Goal: Task Accomplishment & Management: Manage account settings

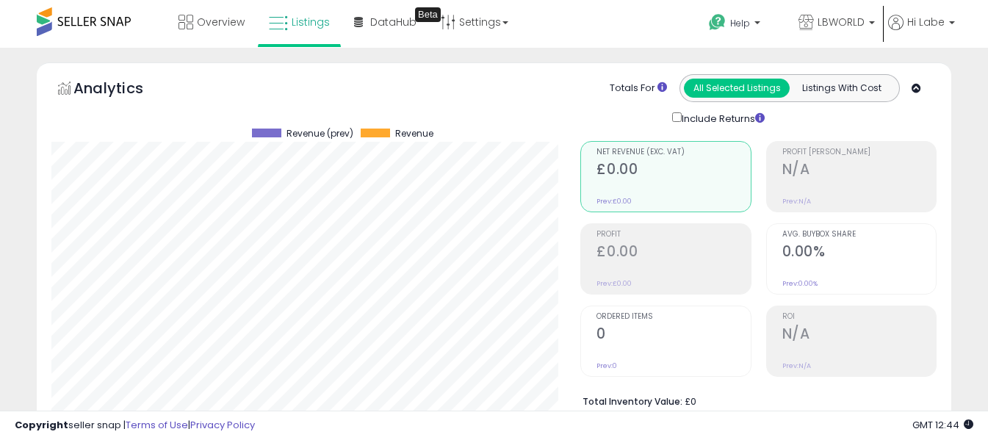
select select "**"
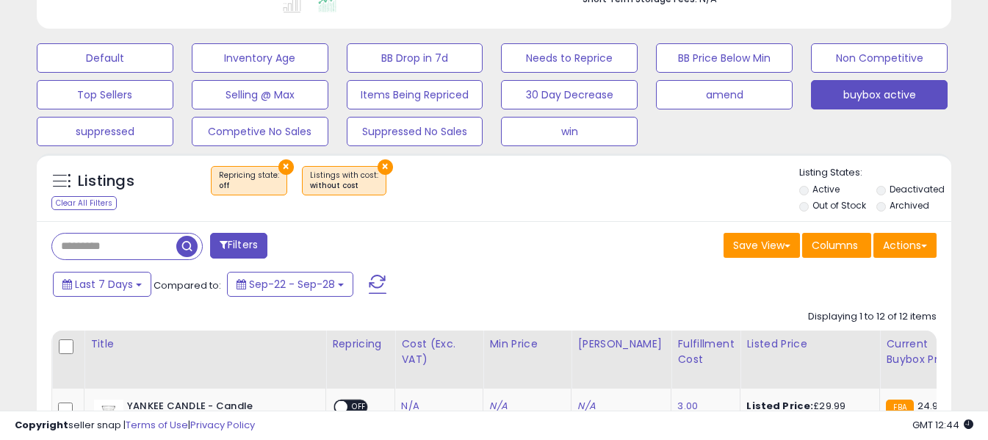
scroll to position [301, 530]
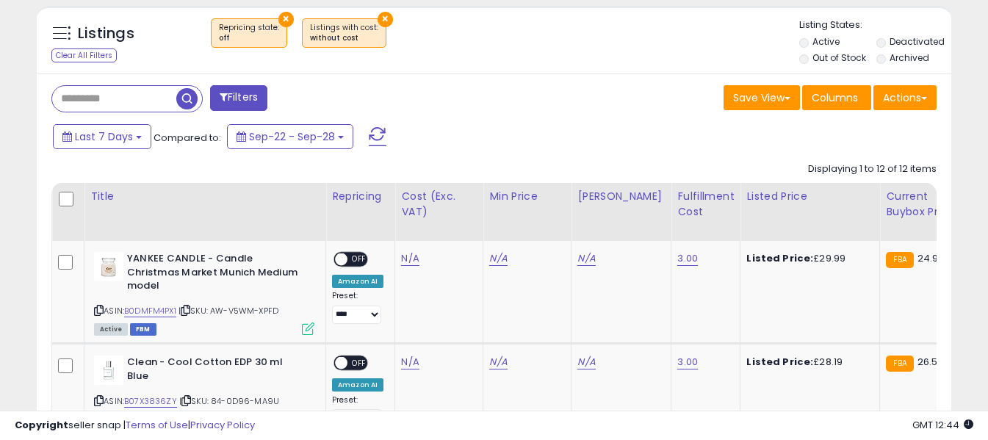
click at [377, 136] on span at bounding box center [378, 136] width 18 height 19
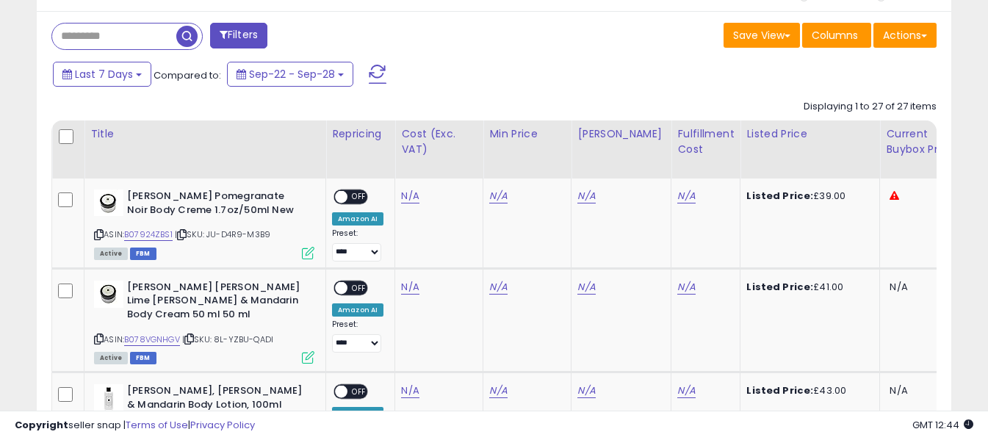
scroll to position [714, 0]
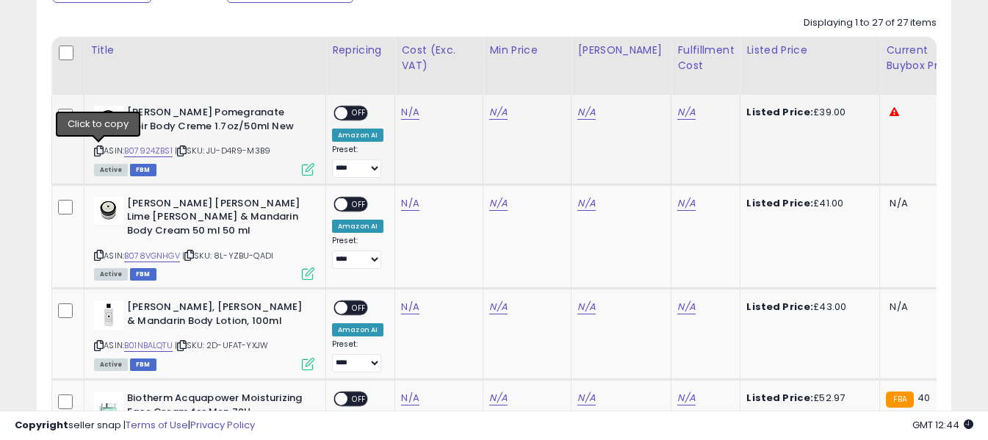
click at [96, 151] on icon at bounding box center [99, 151] width 10 height 8
click at [99, 251] on icon at bounding box center [99, 255] width 10 height 8
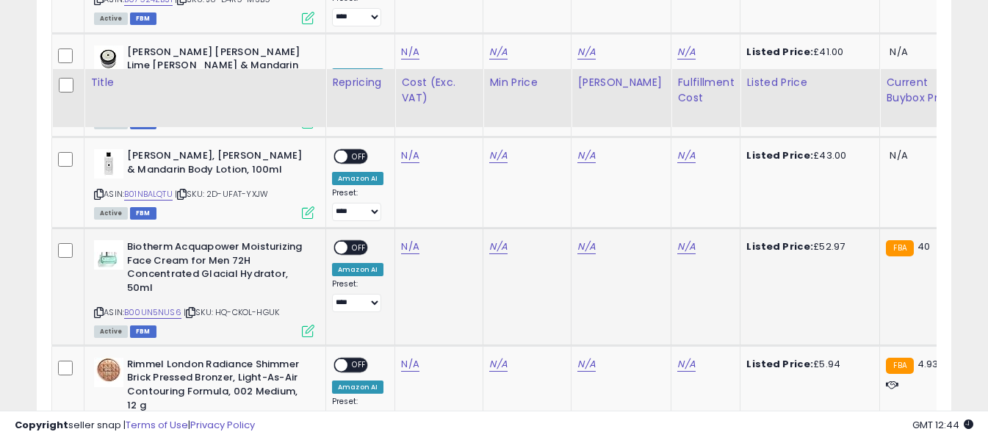
scroll to position [934, 0]
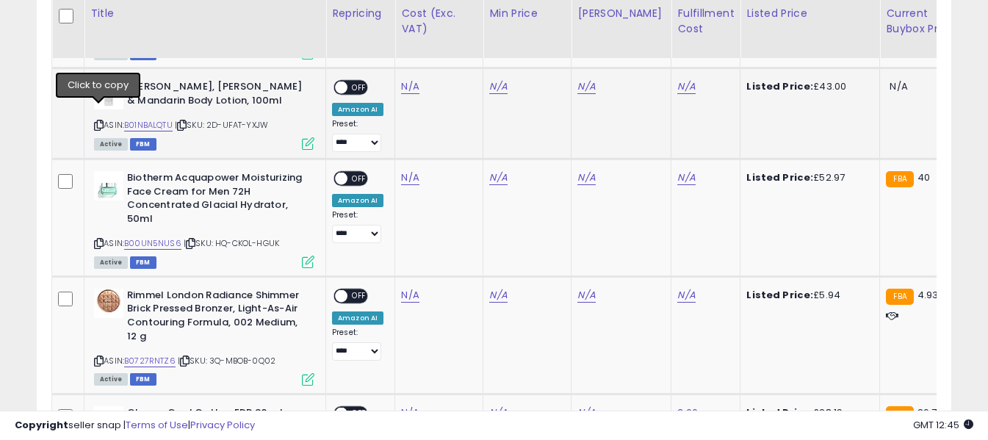
click at [101, 121] on icon at bounding box center [99, 125] width 10 height 8
click at [409, 79] on link "N/A" at bounding box center [410, 86] width 18 height 15
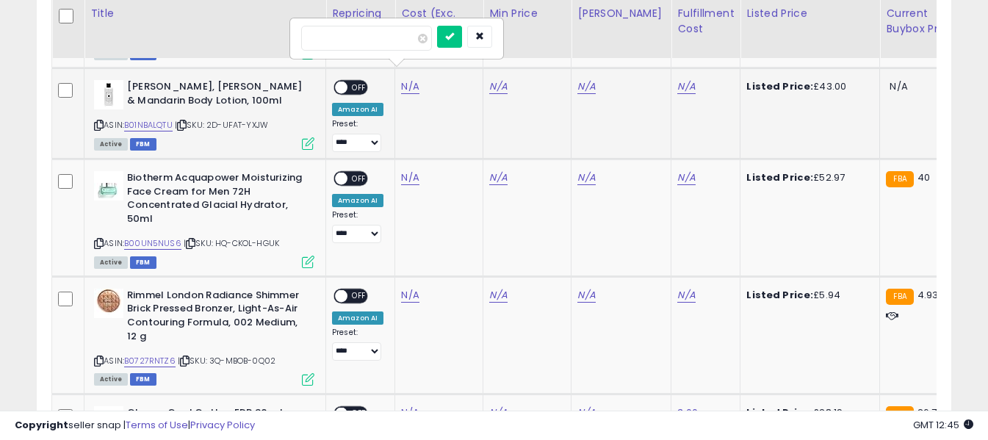
click at [400, 35] on input "number" at bounding box center [366, 38] width 131 height 25
type input "**"
click at [454, 36] on icon "submit" at bounding box center [449, 36] width 9 height 9
click at [678, 79] on link "N/A" at bounding box center [687, 86] width 18 height 15
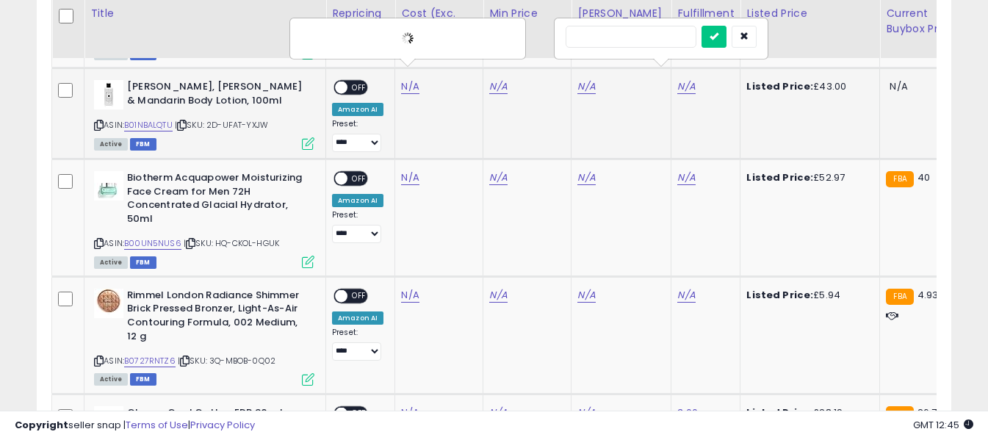
click at [626, 40] on input "text" at bounding box center [631, 37] width 131 height 22
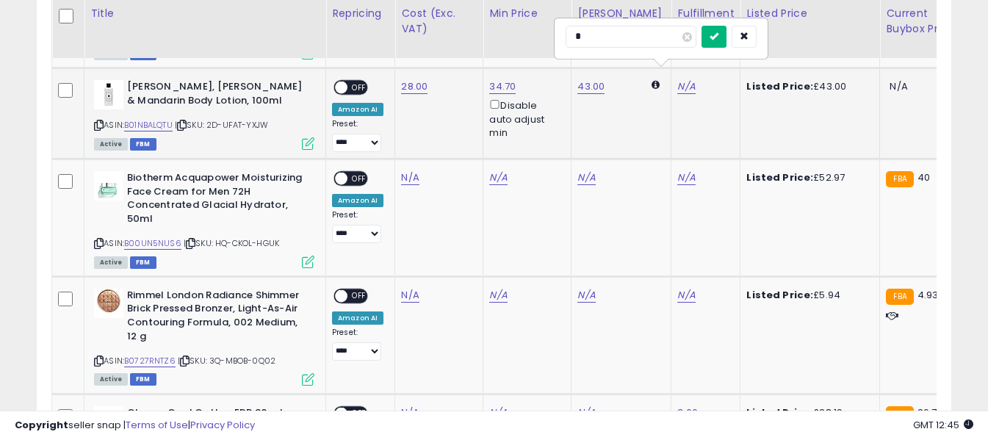
type input "*"
click at [719, 36] on icon "submit" at bounding box center [714, 36] width 9 height 9
click at [356, 82] on span "OFF" at bounding box center [360, 88] width 24 height 12
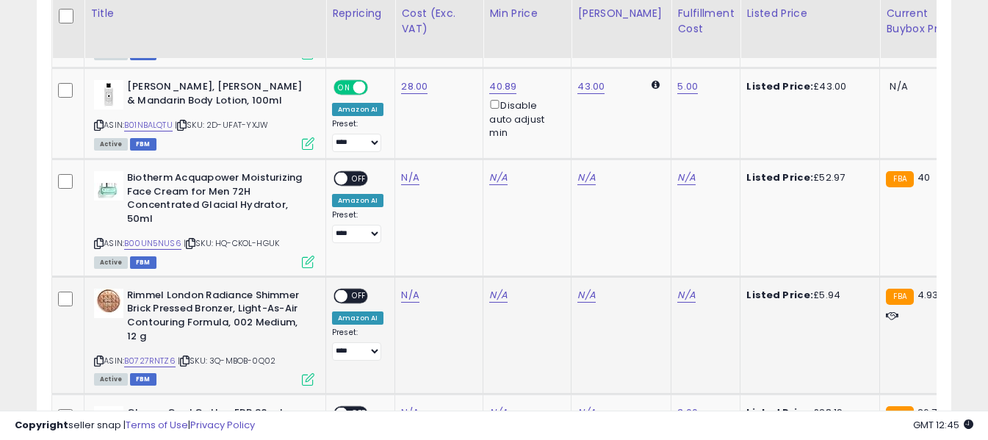
scroll to position [1081, 0]
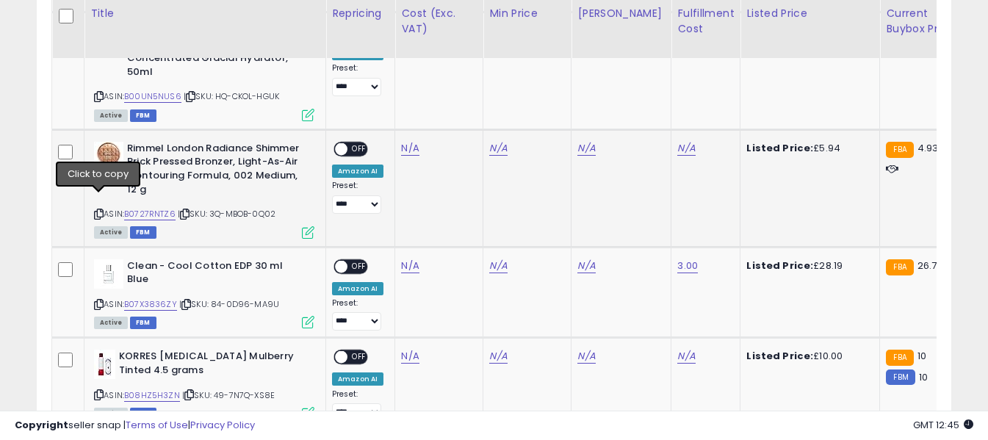
click at [99, 210] on icon at bounding box center [99, 214] width 10 height 8
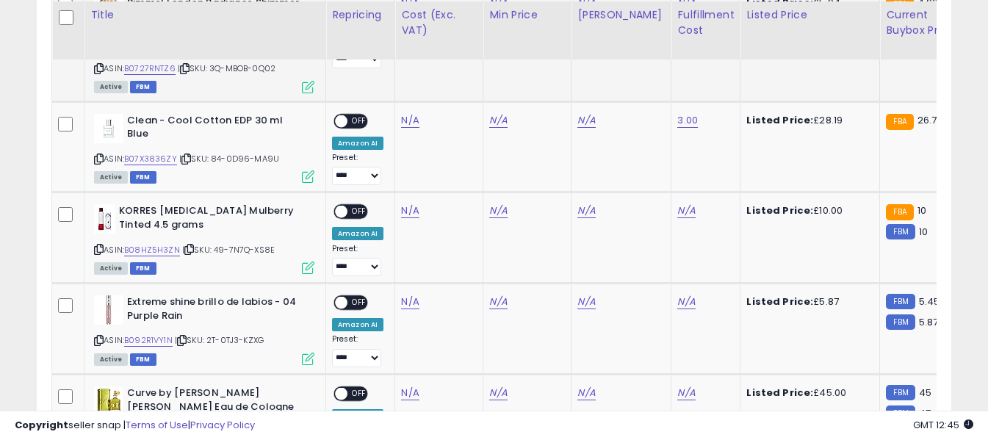
scroll to position [1228, 0]
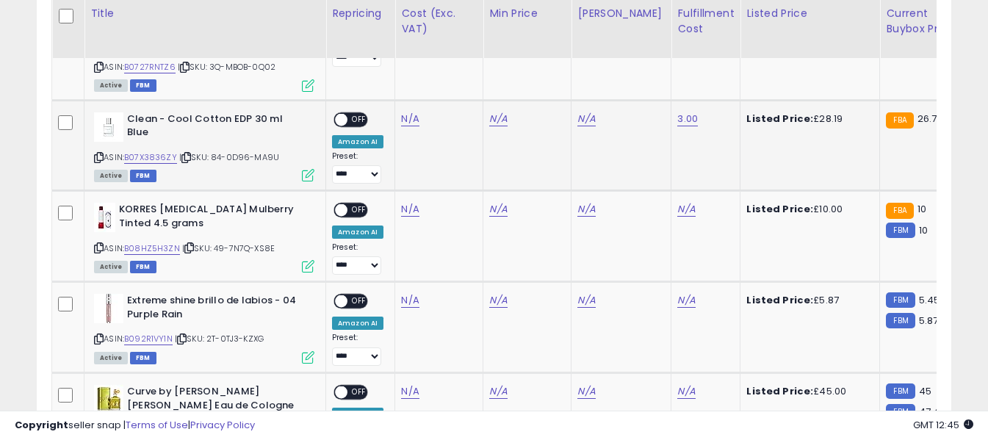
click at [99, 154] on icon at bounding box center [99, 158] width 10 height 8
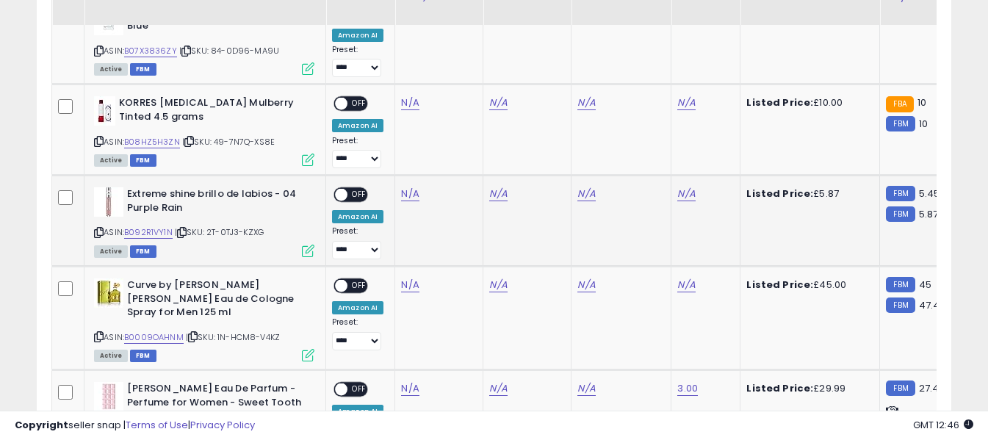
scroll to position [1302, 0]
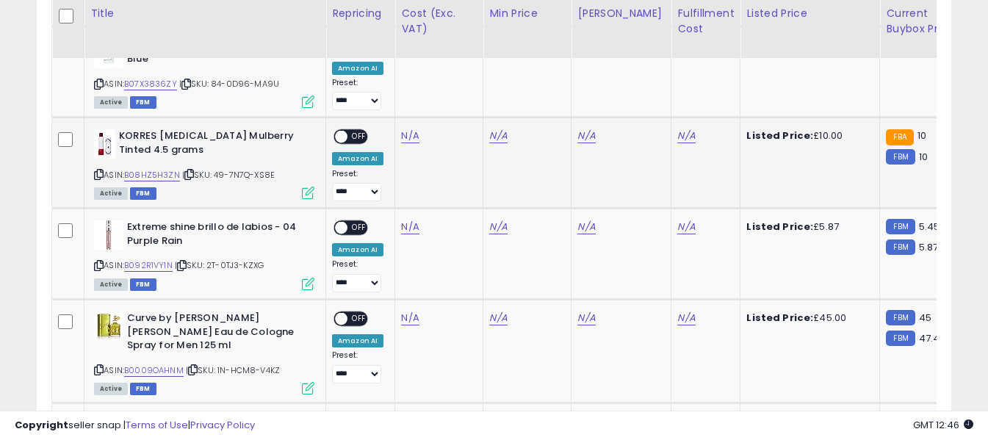
drag, startPoint x: 101, startPoint y: 159, endPoint x: 168, endPoint y: 113, distance: 80.7
click at [101, 170] on icon at bounding box center [99, 174] width 10 height 8
click at [404, 129] on link "N/A" at bounding box center [410, 136] width 18 height 15
click at [403, 92] on input "number" at bounding box center [366, 87] width 131 height 25
type input "****"
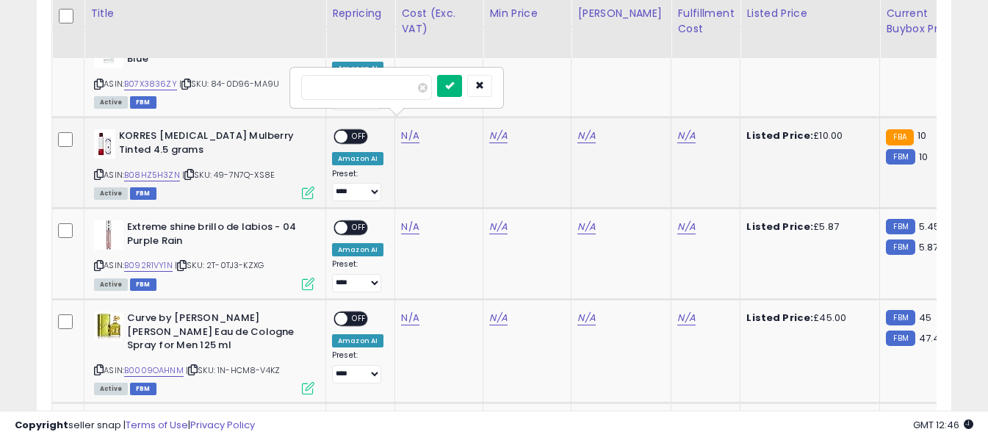
click at [454, 82] on icon "submit" at bounding box center [449, 85] width 9 height 9
click at [678, 129] on link "N/A" at bounding box center [687, 136] width 18 height 15
click at [653, 88] on input "text" at bounding box center [631, 86] width 131 height 22
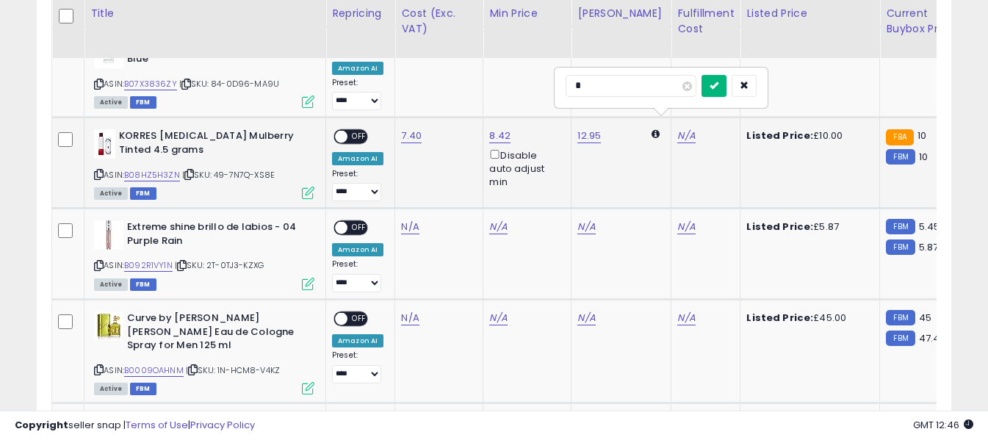
type input "*"
click at [719, 84] on icon "submit" at bounding box center [714, 85] width 9 height 9
click at [355, 131] on span "OFF" at bounding box center [360, 137] width 24 height 12
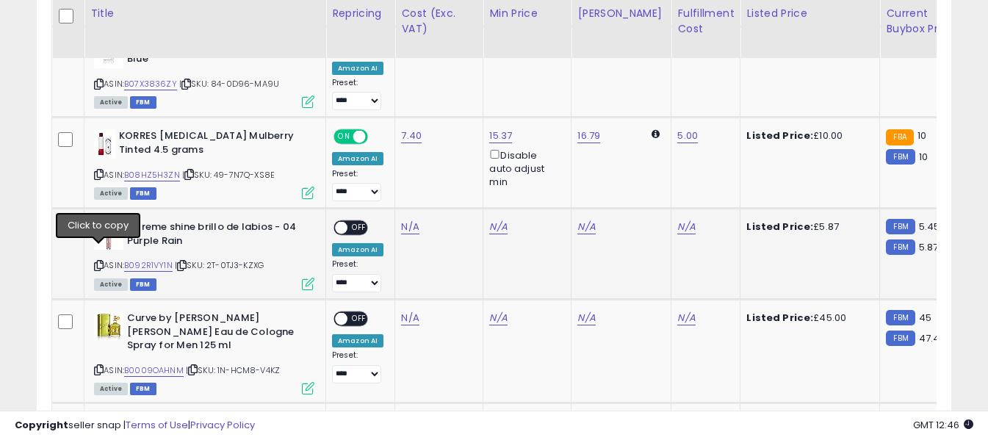
click at [102, 262] on icon at bounding box center [99, 266] width 10 height 8
click at [414, 220] on link "N/A" at bounding box center [410, 227] width 18 height 15
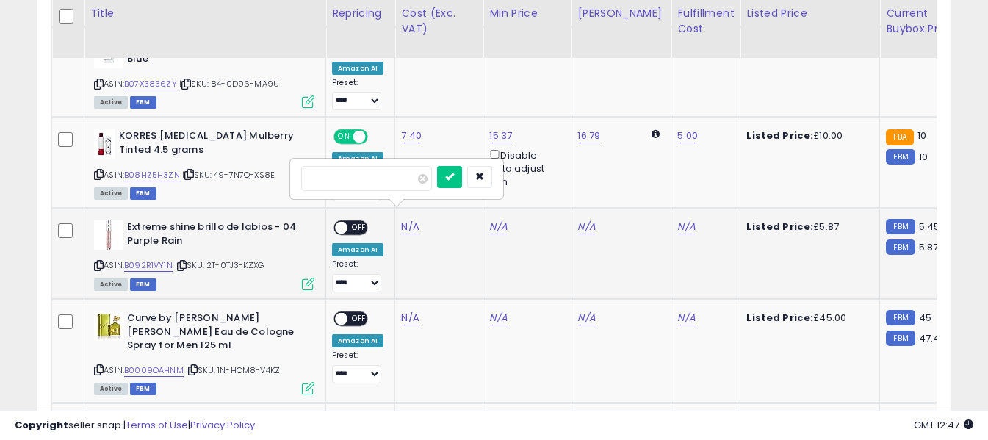
click at [405, 187] on input "number" at bounding box center [366, 178] width 131 height 25
type input "****"
drag, startPoint x: 469, startPoint y: 175, endPoint x: 564, endPoint y: 207, distance: 100.6
click at [454, 174] on icon "submit" at bounding box center [449, 176] width 9 height 9
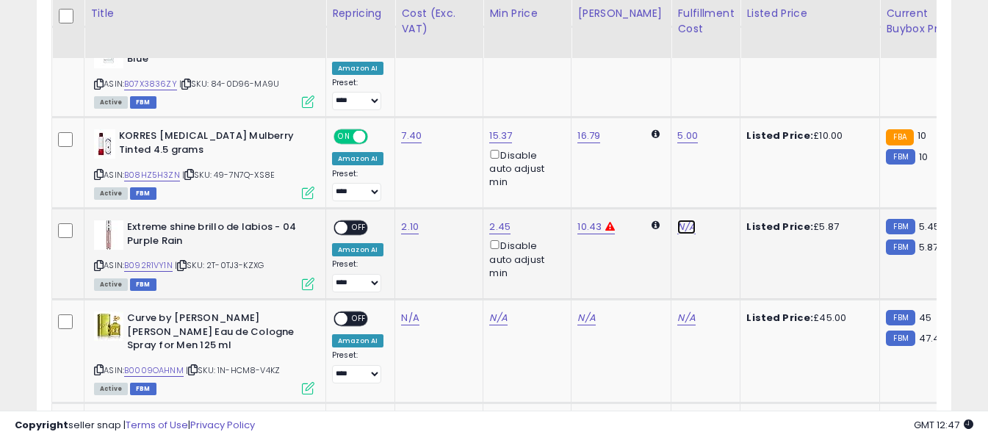
click at [678, 220] on link "N/A" at bounding box center [687, 227] width 18 height 15
click at [652, 183] on input "text" at bounding box center [631, 177] width 131 height 22
type input "*"
click at [727, 178] on button "submit" at bounding box center [714, 177] width 25 height 22
click at [354, 222] on span "OFF" at bounding box center [360, 228] width 24 height 12
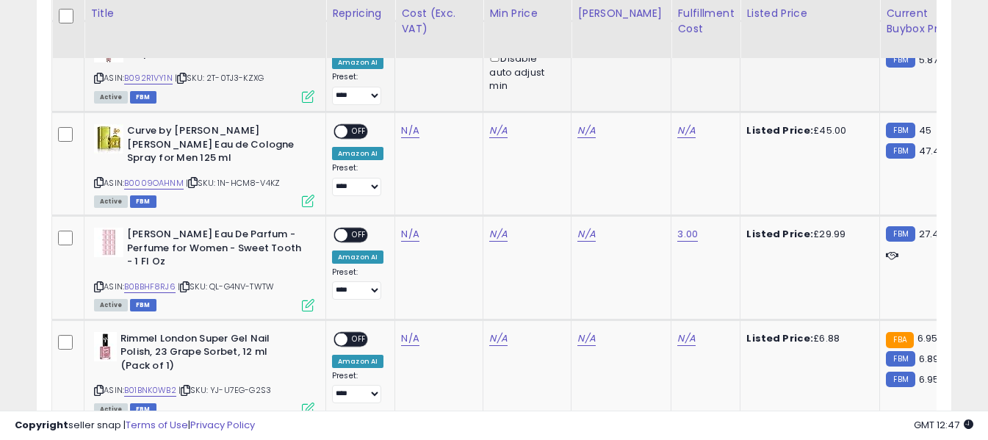
scroll to position [1522, 0]
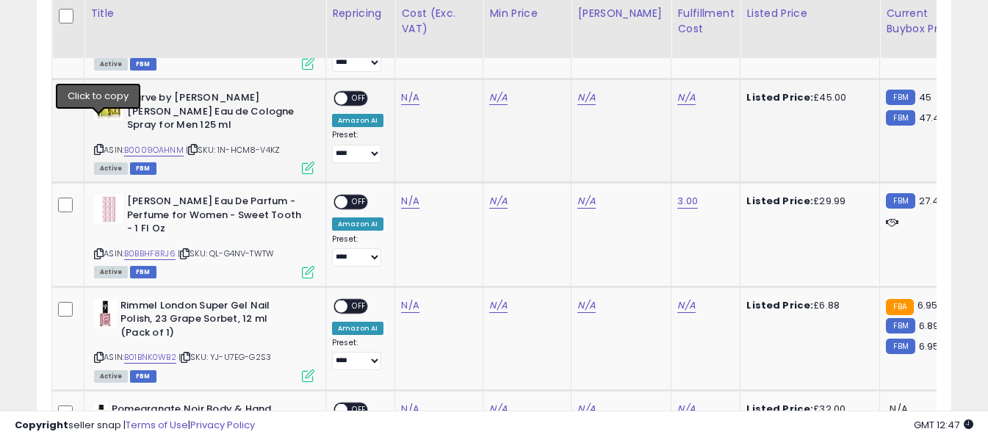
click at [97, 146] on icon at bounding box center [99, 150] width 10 height 8
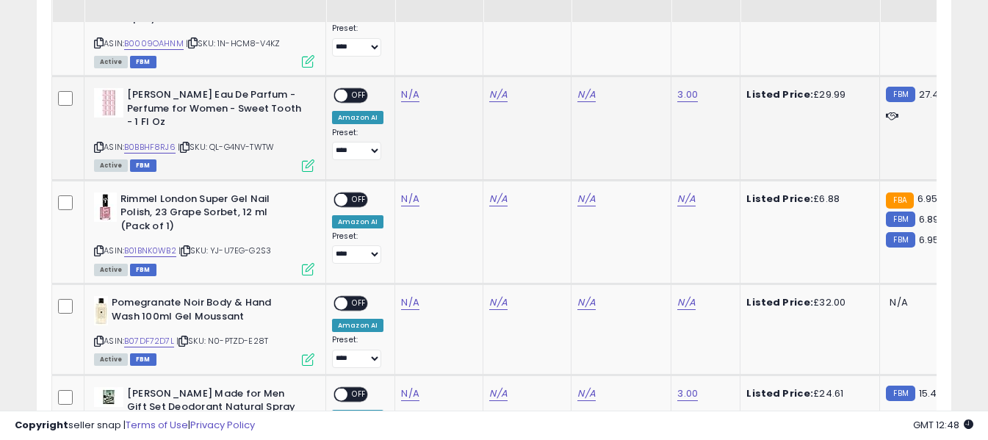
scroll to position [1669, 0]
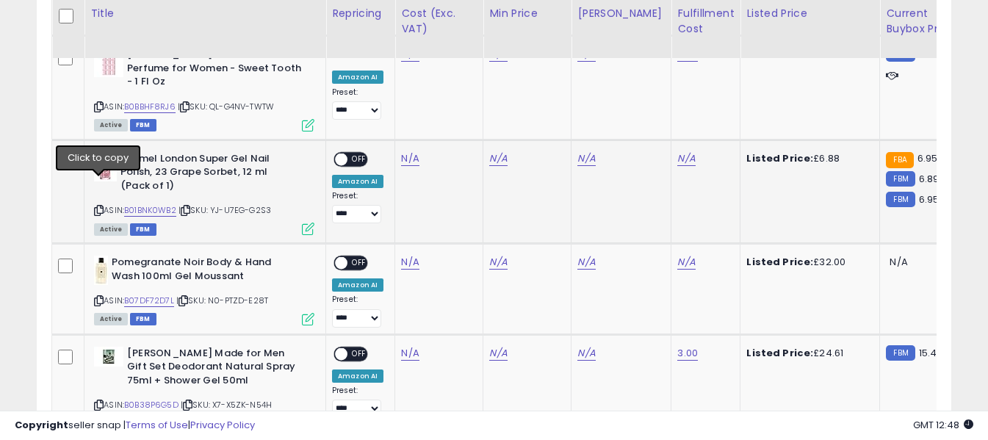
click at [102, 207] on icon at bounding box center [99, 211] width 10 height 8
click at [409, 151] on link "N/A" at bounding box center [410, 158] width 18 height 15
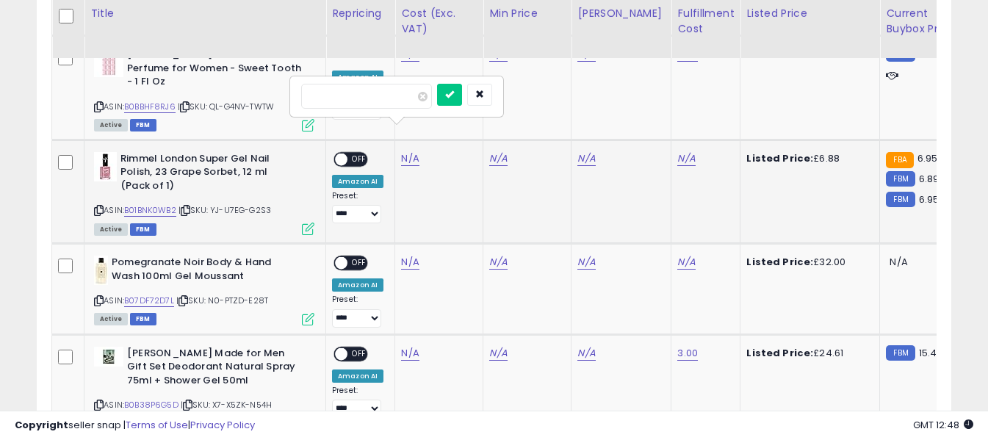
click at [406, 103] on input "number" at bounding box center [366, 96] width 131 height 25
type input "****"
click at [462, 98] on button "submit" at bounding box center [449, 95] width 25 height 22
click at [678, 151] on link "N/A" at bounding box center [687, 158] width 18 height 15
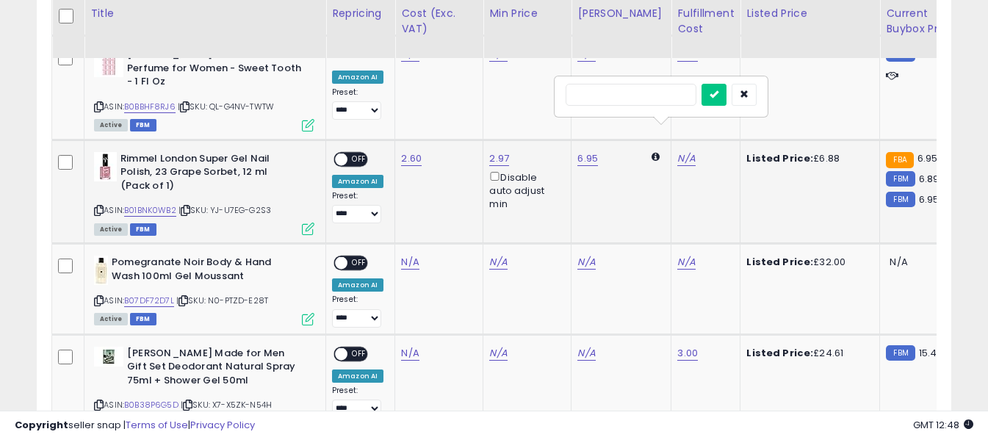
click at [652, 96] on input "text" at bounding box center [631, 95] width 131 height 22
type input "*"
click at [719, 98] on icon "submit" at bounding box center [714, 94] width 9 height 9
click at [360, 153] on span "OFF" at bounding box center [360, 159] width 24 height 12
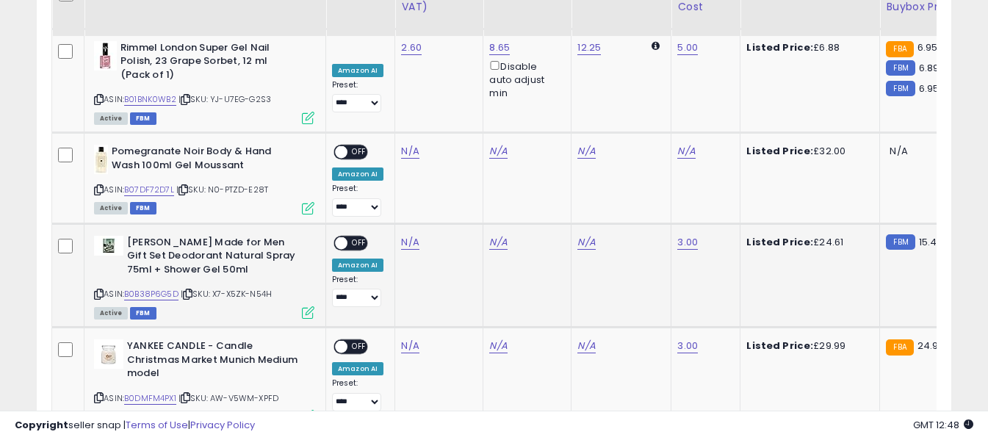
scroll to position [1816, 0]
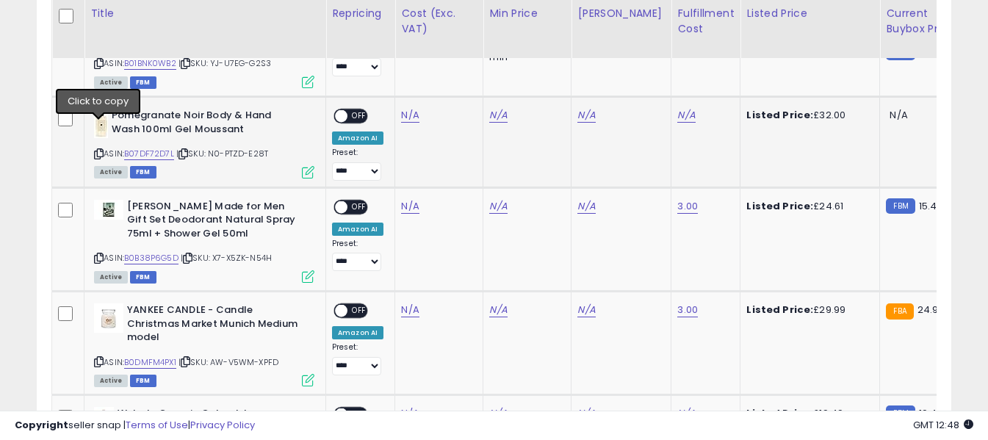
click at [98, 150] on icon at bounding box center [99, 154] width 10 height 8
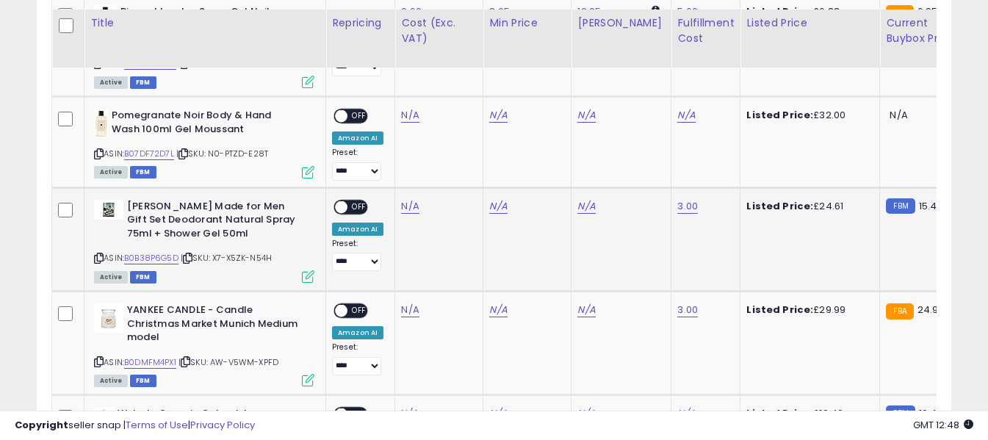
scroll to position [1889, 0]
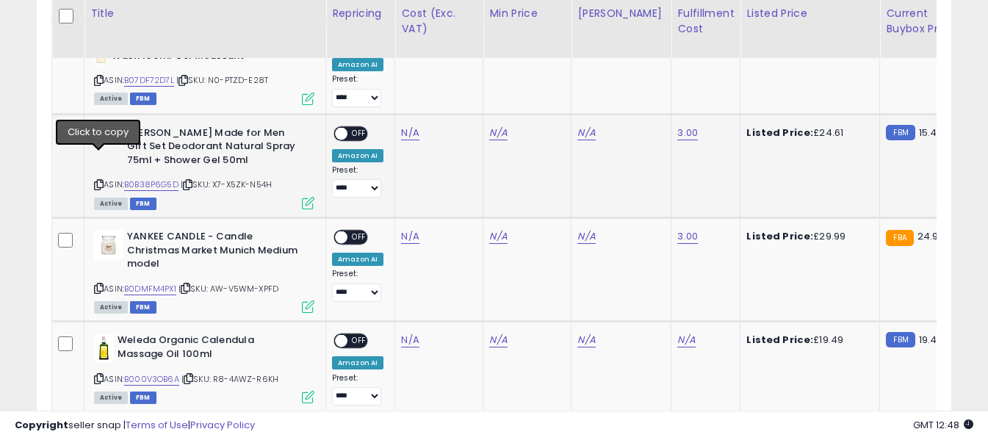
click at [97, 181] on icon at bounding box center [99, 185] width 10 height 8
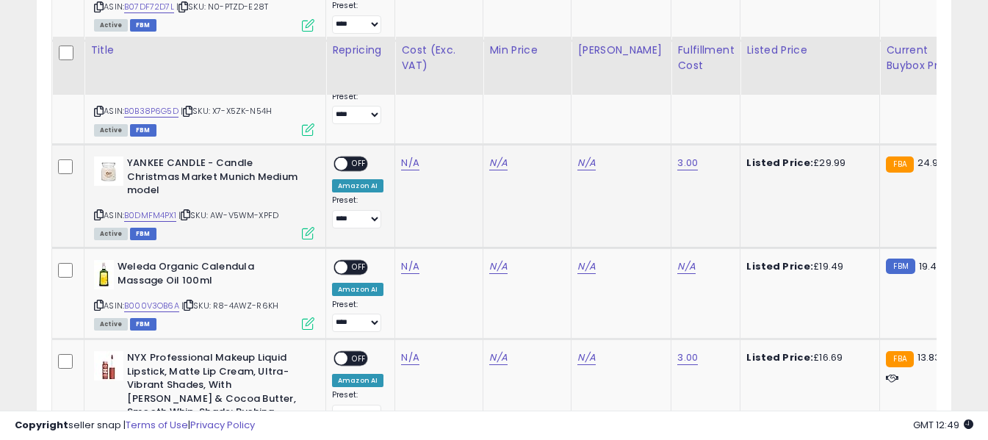
scroll to position [2036, 0]
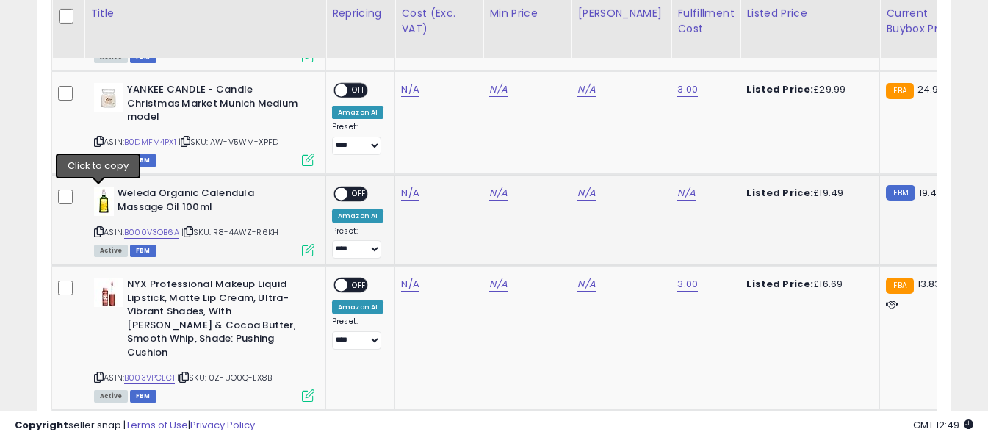
click at [96, 228] on icon at bounding box center [99, 232] width 10 height 8
click at [98, 228] on icon at bounding box center [99, 232] width 10 height 8
click at [409, 186] on link "N/A" at bounding box center [410, 193] width 18 height 15
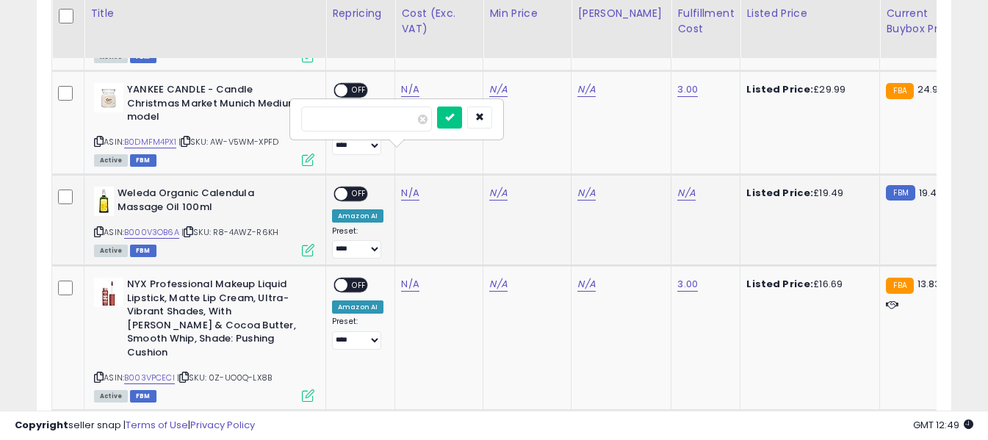
click at [402, 119] on input "number" at bounding box center [366, 119] width 131 height 25
type input "*****"
click at [454, 118] on icon "submit" at bounding box center [449, 116] width 9 height 9
click at [678, 186] on link "N/A" at bounding box center [687, 193] width 18 height 15
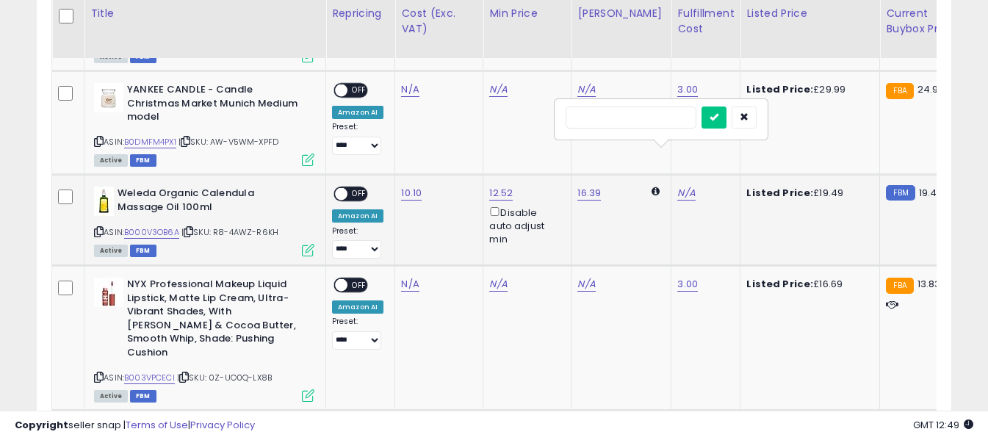
click at [658, 125] on input "text" at bounding box center [631, 118] width 131 height 22
type input "*"
click at [719, 115] on icon "submit" at bounding box center [714, 116] width 9 height 9
click at [352, 188] on span "OFF" at bounding box center [360, 194] width 24 height 12
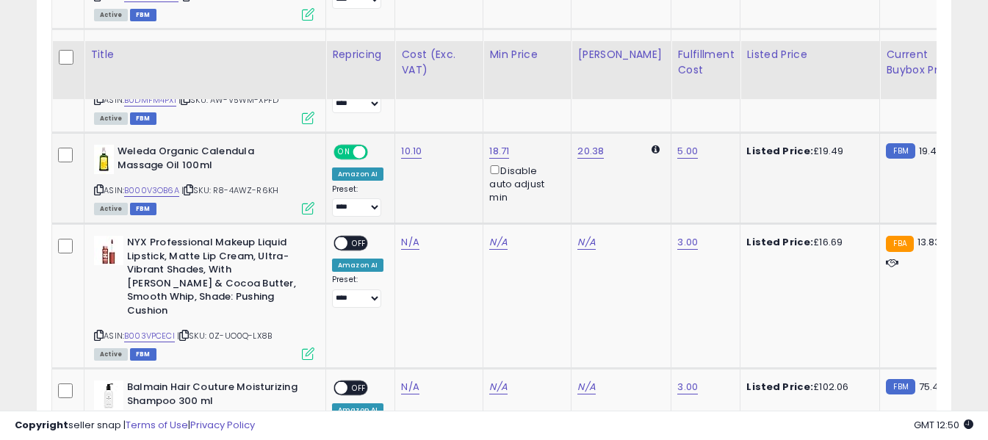
scroll to position [2183, 0]
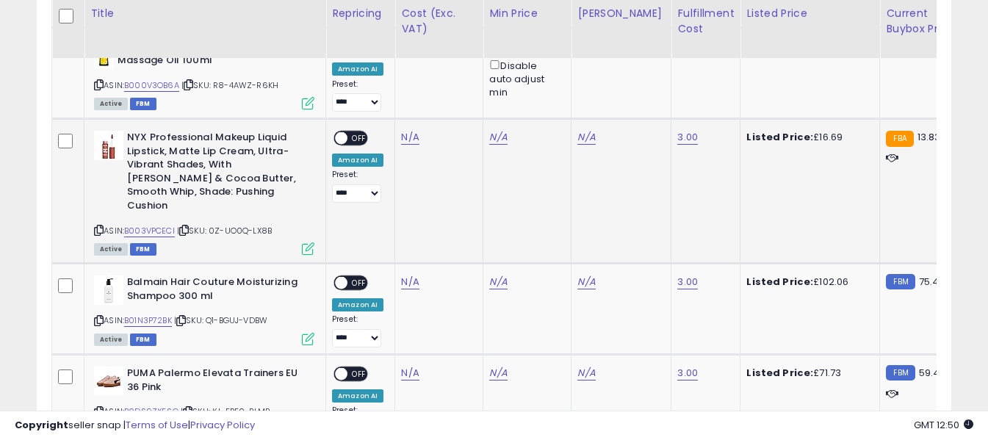
click at [99, 226] on icon at bounding box center [99, 230] width 10 height 8
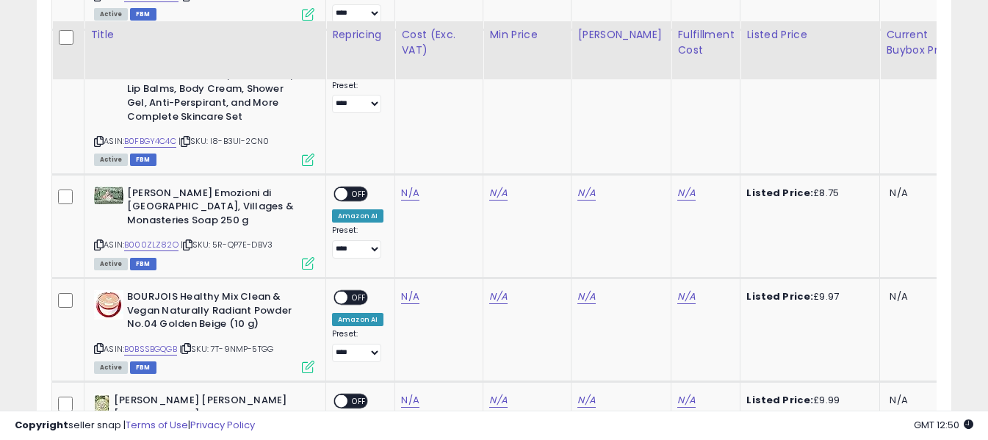
scroll to position [2624, 0]
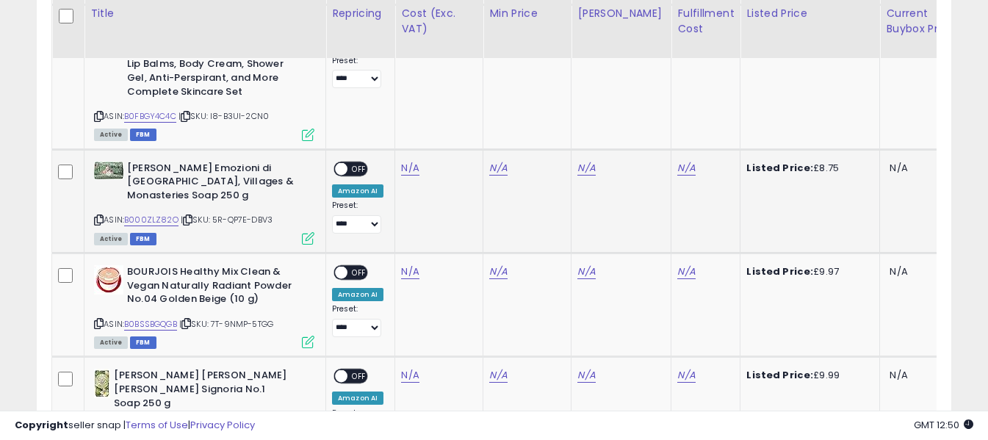
click at [96, 216] on icon at bounding box center [99, 220] width 10 height 8
click at [416, 161] on link "N/A" at bounding box center [410, 168] width 18 height 15
click at [403, 82] on input "number" at bounding box center [366, 79] width 131 height 25
type input "****"
click at [462, 82] on button "submit" at bounding box center [449, 78] width 25 height 22
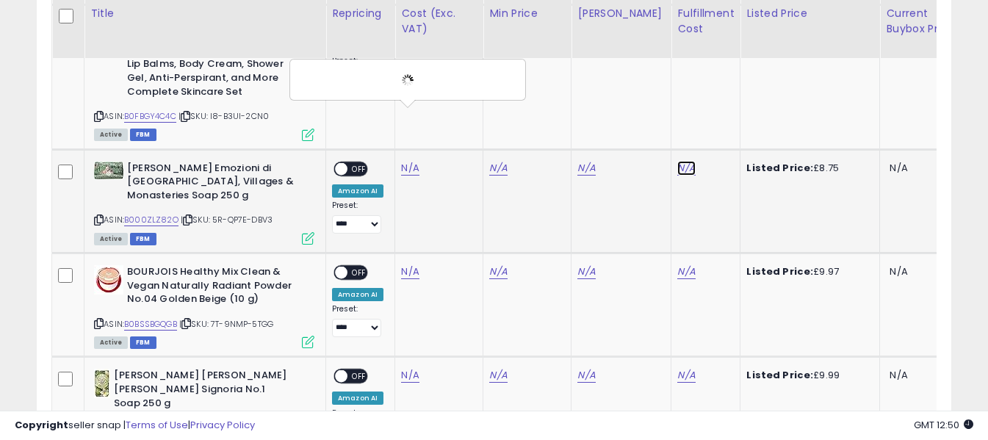
click at [678, 161] on link "N/A" at bounding box center [687, 168] width 18 height 15
click at [648, 80] on input "text" at bounding box center [631, 78] width 131 height 22
type input "*"
click at [727, 82] on button "submit" at bounding box center [714, 78] width 25 height 22
click at [353, 162] on span "OFF" at bounding box center [360, 168] width 24 height 12
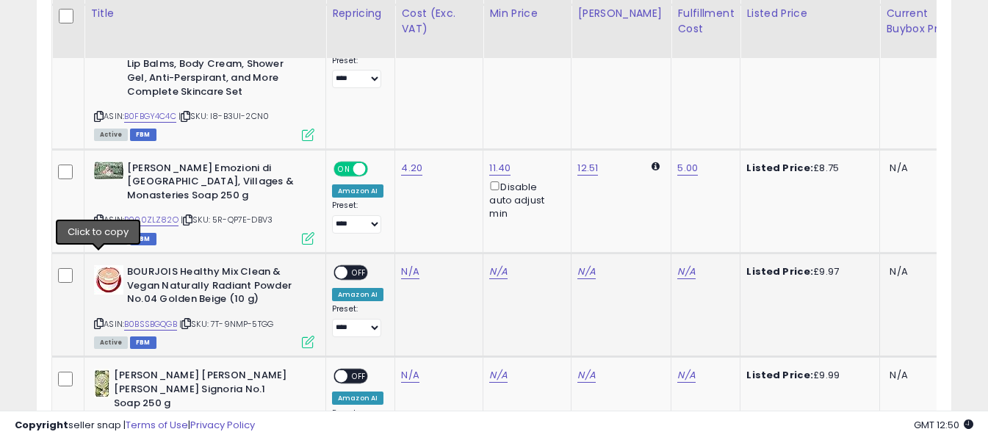
click at [99, 320] on icon at bounding box center [99, 324] width 10 height 8
click at [412, 265] on link "N/A" at bounding box center [410, 272] width 18 height 15
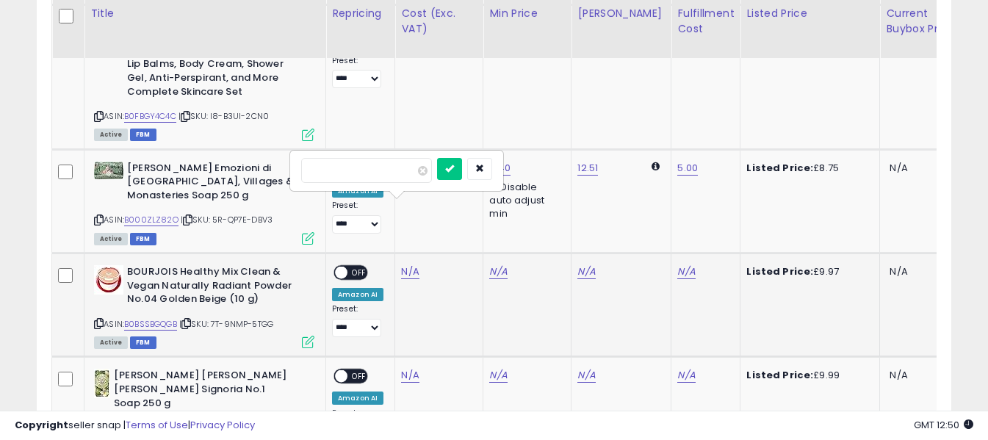
click at [399, 170] on input "number" at bounding box center [366, 170] width 131 height 25
type input "****"
click at [462, 170] on button "submit" at bounding box center [449, 169] width 25 height 22
click at [678, 265] on link "N/A" at bounding box center [687, 272] width 18 height 15
click at [645, 170] on input "text" at bounding box center [631, 169] width 131 height 22
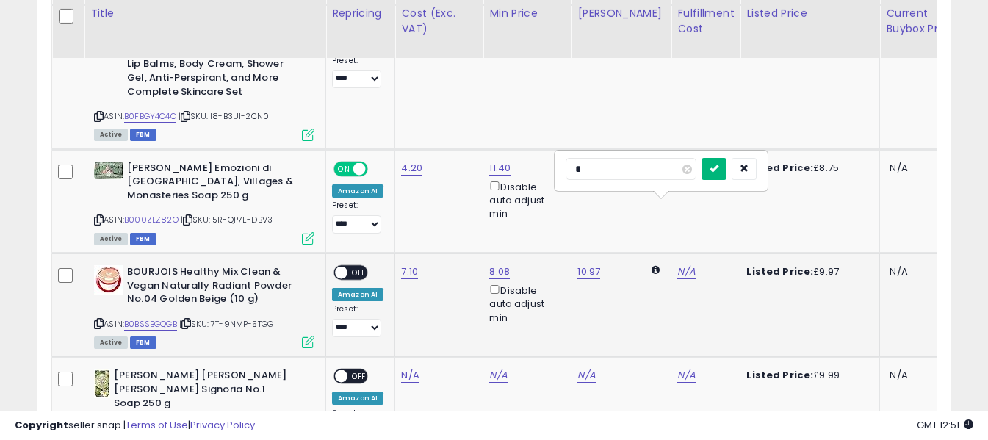
type input "*"
click at [727, 173] on button "submit" at bounding box center [714, 169] width 25 height 22
click at [362, 267] on span "OFF" at bounding box center [360, 273] width 24 height 12
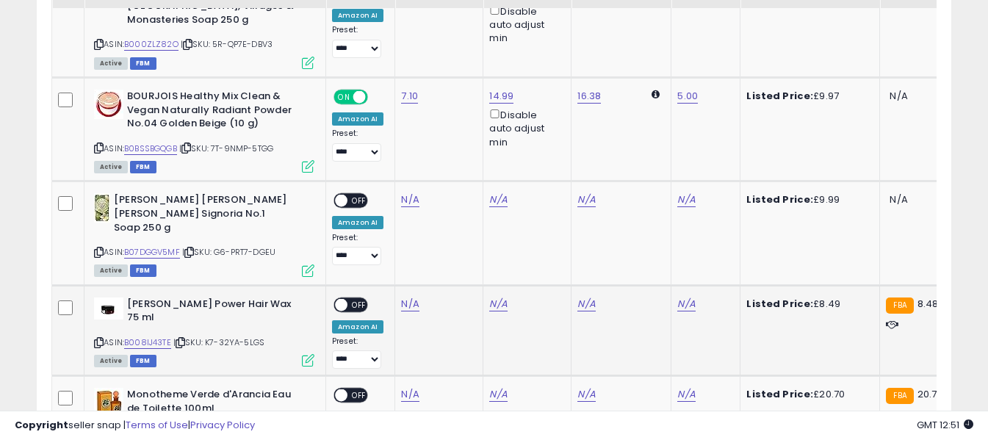
scroll to position [2845, 0]
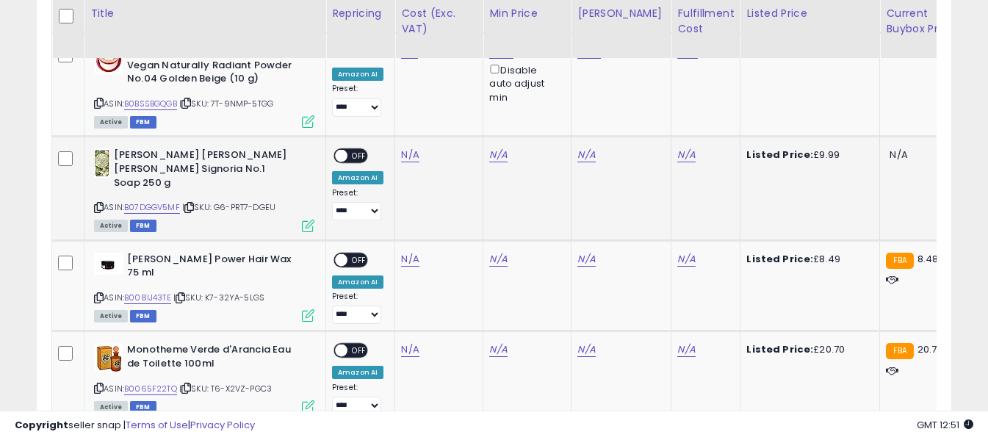
click at [100, 204] on icon at bounding box center [99, 208] width 10 height 8
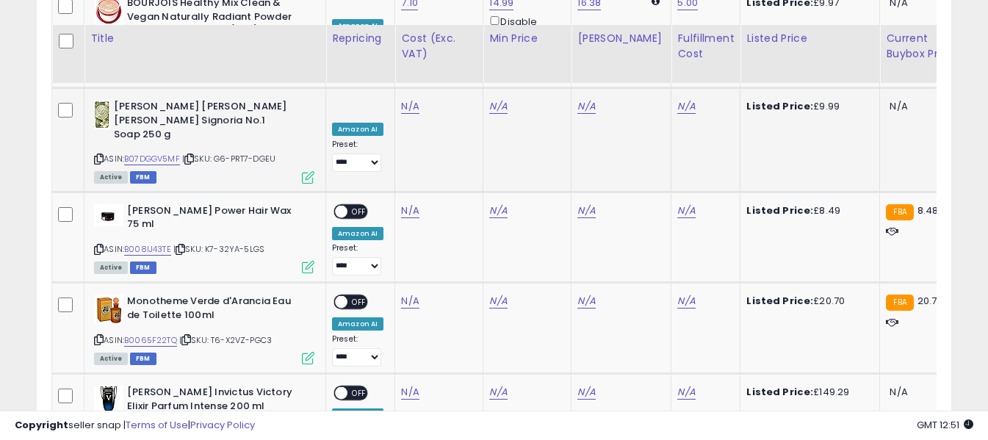
scroll to position [2918, 0]
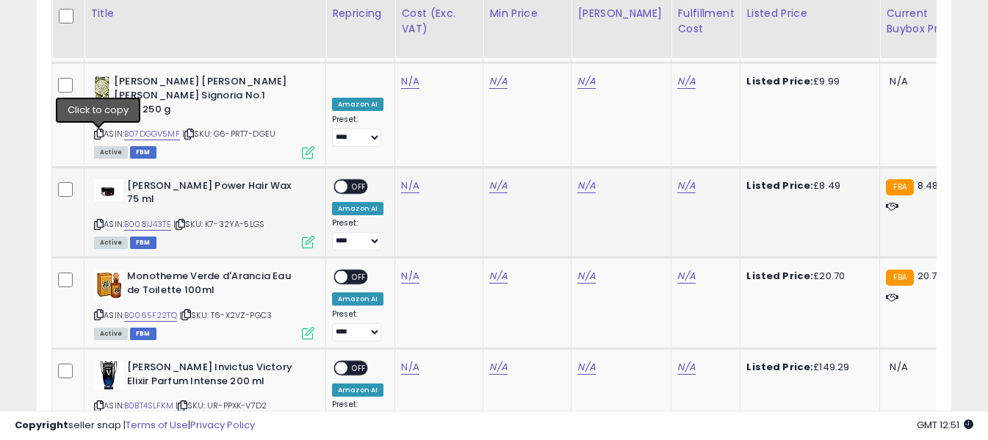
click at [98, 220] on icon at bounding box center [99, 224] width 10 height 8
click at [414, 179] on link "N/A" at bounding box center [410, 186] width 18 height 15
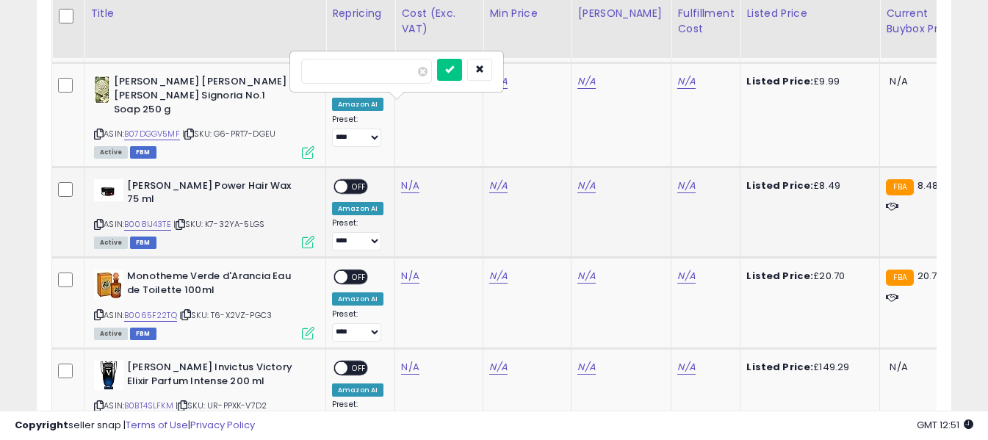
click at [396, 76] on input "number" at bounding box center [366, 71] width 131 height 25
type input "****"
click at [454, 72] on icon "submit" at bounding box center [449, 69] width 9 height 9
click at [678, 179] on link "N/A" at bounding box center [687, 186] width 18 height 15
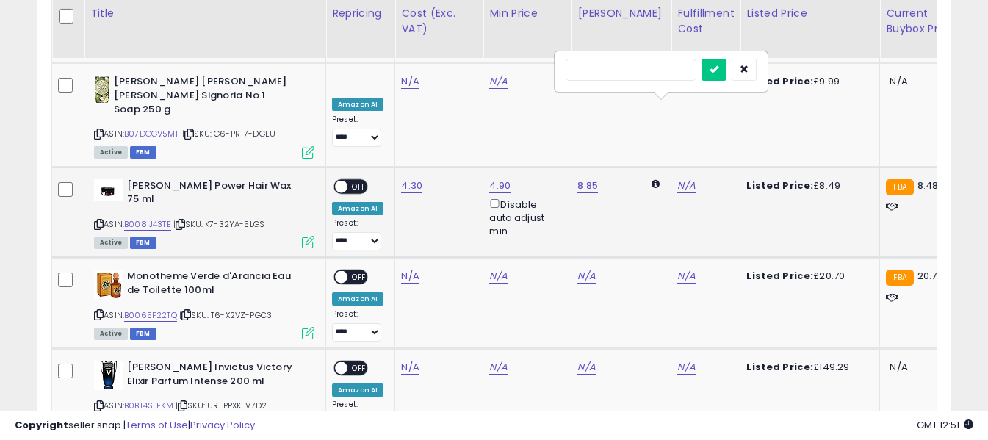
click at [643, 73] on input "text" at bounding box center [631, 70] width 131 height 22
type input "*"
click at [727, 71] on button "submit" at bounding box center [714, 70] width 25 height 22
click at [360, 180] on span "OFF" at bounding box center [360, 186] width 24 height 12
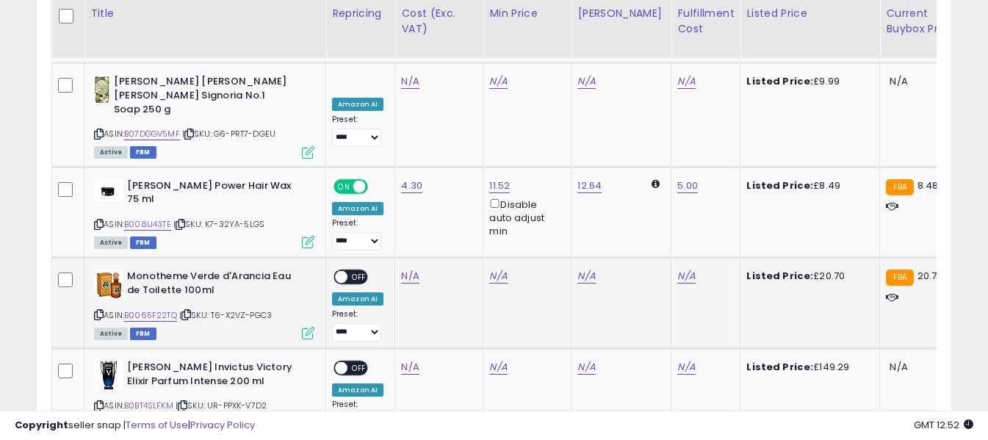
click at [100, 311] on icon at bounding box center [99, 315] width 10 height 8
click at [405, 269] on link "N/A" at bounding box center [410, 276] width 18 height 15
click at [405, 165] on input "number" at bounding box center [366, 162] width 131 height 25
type input "*****"
click at [454, 161] on icon "submit" at bounding box center [449, 160] width 9 height 9
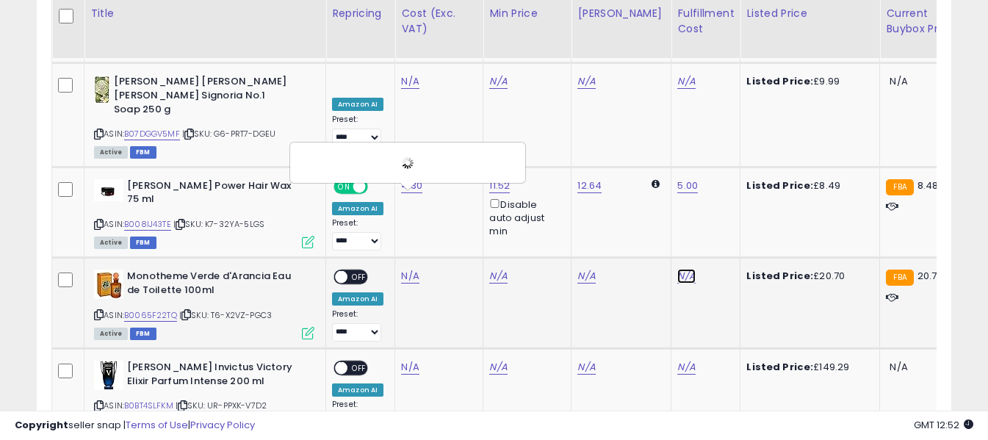
click at [678, 269] on link "N/A" at bounding box center [687, 276] width 18 height 15
click at [650, 165] on input "text" at bounding box center [631, 161] width 131 height 22
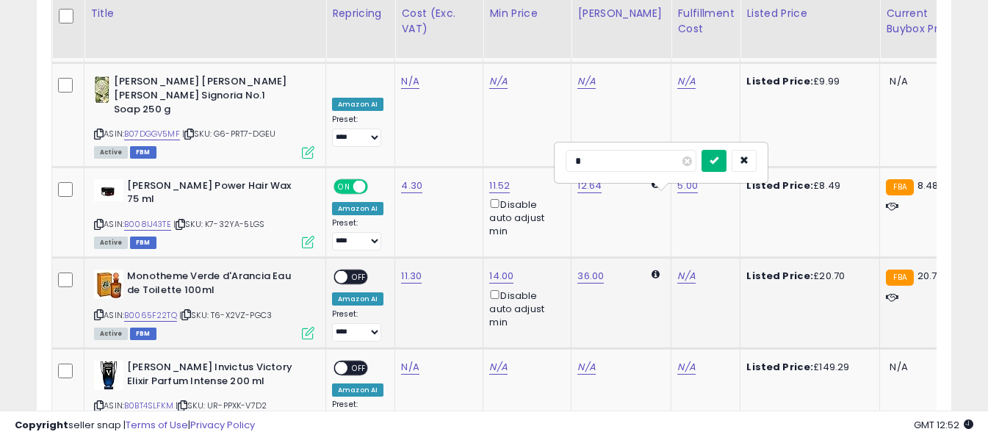
type input "*"
click at [727, 165] on button "submit" at bounding box center [714, 161] width 25 height 22
click at [357, 271] on span "OFF" at bounding box center [360, 277] width 24 height 12
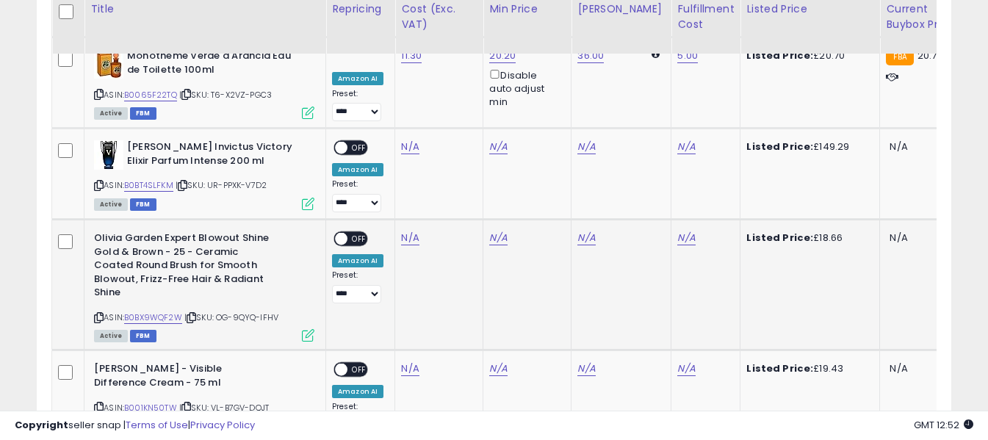
scroll to position [3065, 0]
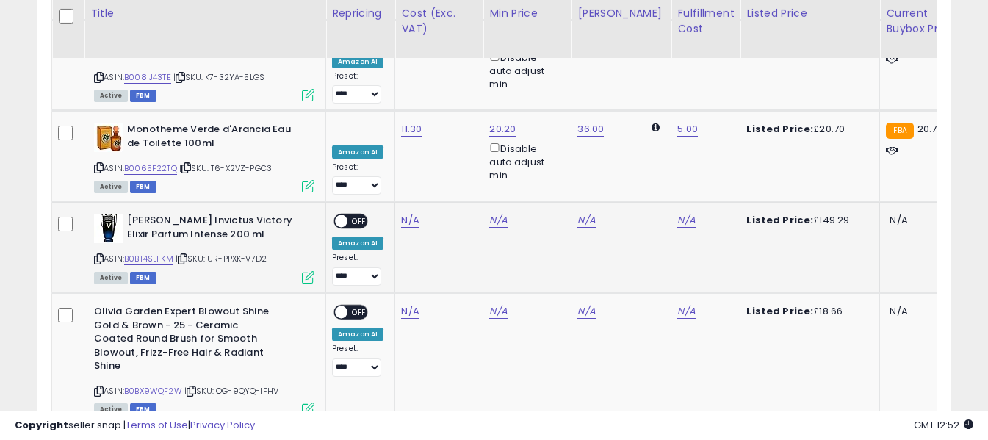
click at [99, 255] on icon at bounding box center [99, 259] width 10 height 8
click at [402, 213] on link "N/A" at bounding box center [410, 220] width 18 height 15
click at [403, 110] on input "number" at bounding box center [366, 106] width 131 height 25
type input "******"
click at [462, 107] on button "submit" at bounding box center [449, 105] width 25 height 22
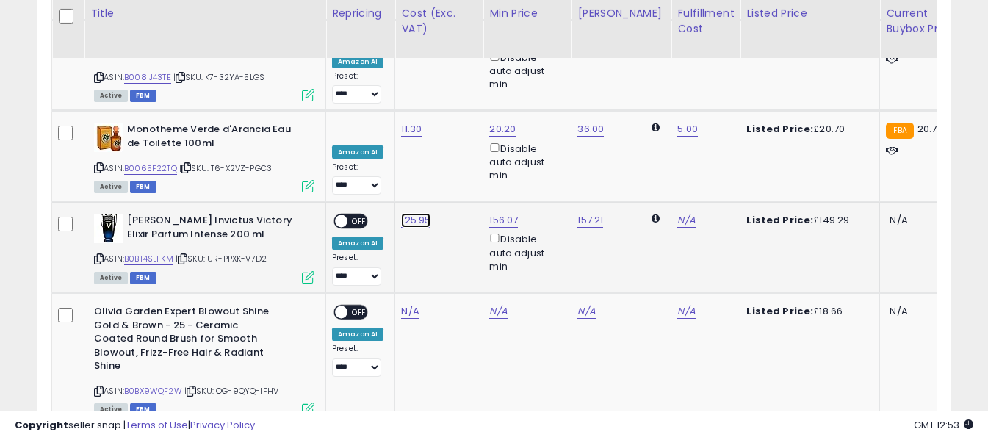
click at [406, 213] on link "125.95" at bounding box center [415, 220] width 29 height 15
click at [387, 108] on input "******" at bounding box center [372, 106] width 131 height 25
type input "******"
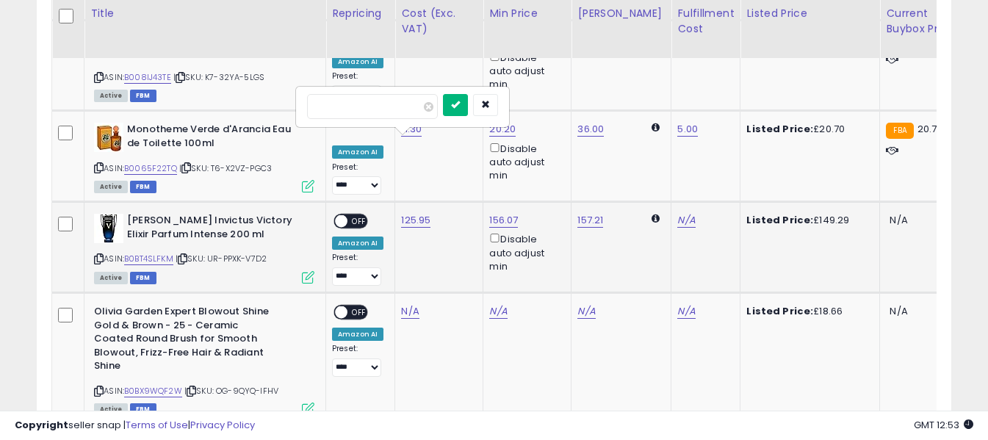
click at [460, 104] on icon "submit" at bounding box center [455, 104] width 9 height 9
click at [678, 213] on link "N/A" at bounding box center [687, 220] width 18 height 15
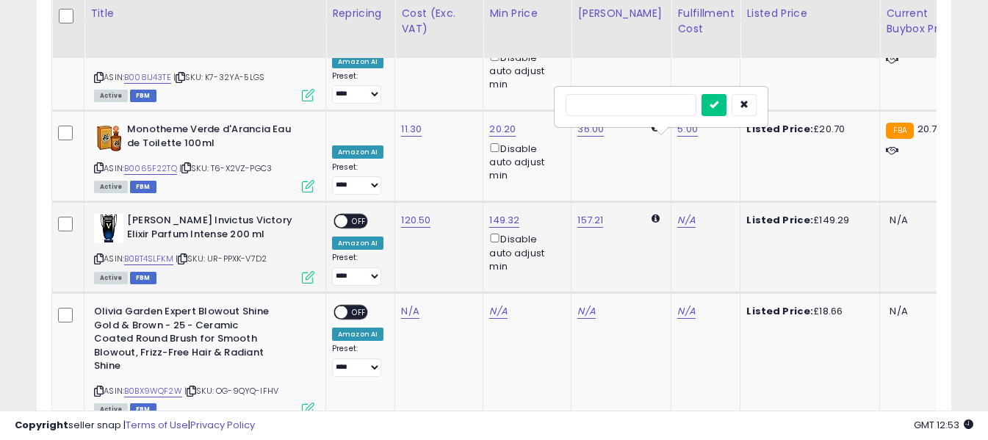
click at [641, 96] on input "text" at bounding box center [631, 105] width 131 height 22
type input "*"
click at [719, 104] on icon "submit" at bounding box center [714, 104] width 9 height 9
click at [356, 215] on span "OFF" at bounding box center [360, 221] width 24 height 12
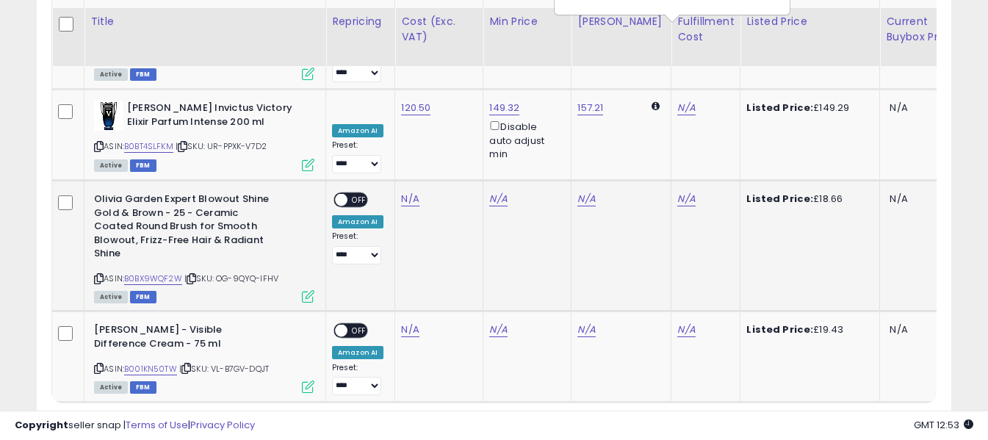
scroll to position [3187, 0]
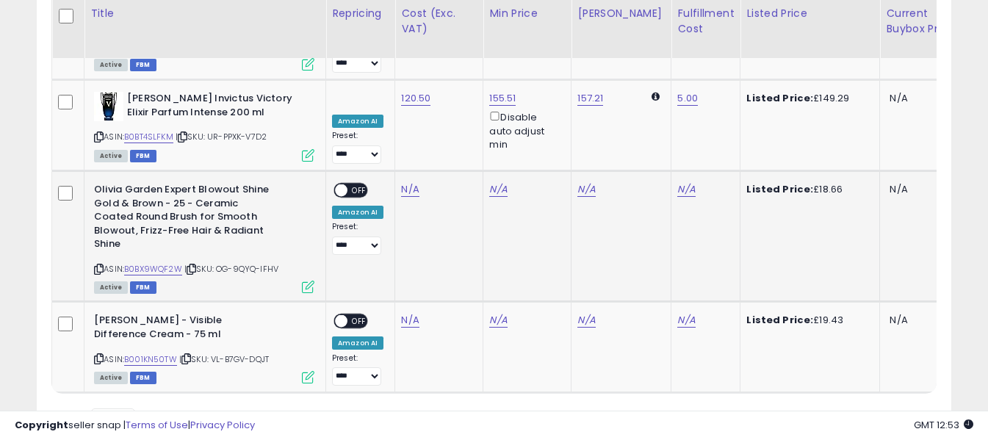
click at [100, 265] on icon at bounding box center [99, 269] width 10 height 8
click at [101, 355] on icon at bounding box center [99, 359] width 10 height 8
click at [411, 313] on link "N/A" at bounding box center [410, 320] width 18 height 15
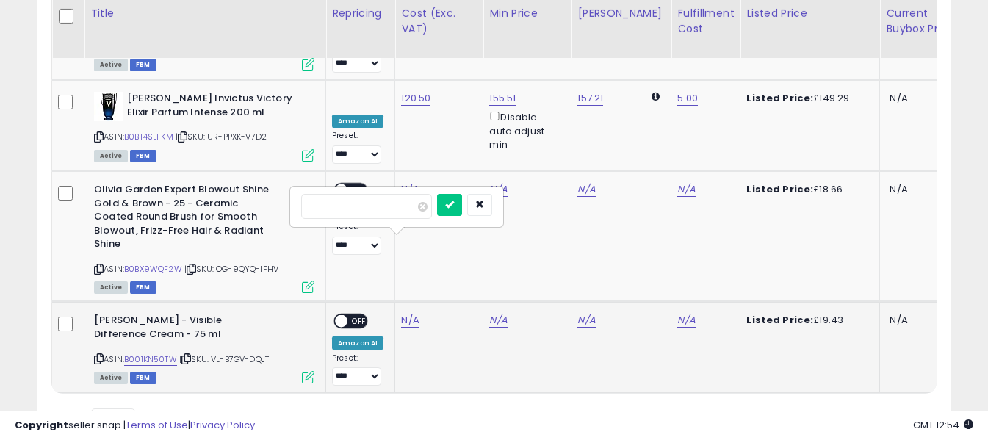
click at [406, 201] on input "number" at bounding box center [366, 206] width 131 height 25
type input "*****"
click at [454, 204] on icon "submit" at bounding box center [449, 204] width 9 height 9
click at [678, 313] on link "N/A" at bounding box center [687, 320] width 18 height 15
click at [664, 205] on input "text" at bounding box center [631, 205] width 131 height 22
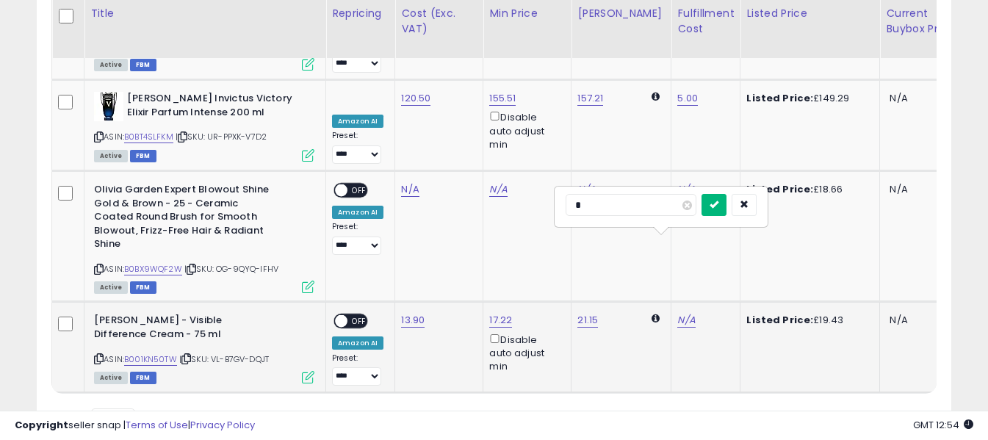
type input "*"
click at [727, 203] on button "submit" at bounding box center [714, 205] width 25 height 22
click at [354, 315] on span "OFF" at bounding box center [360, 321] width 24 height 12
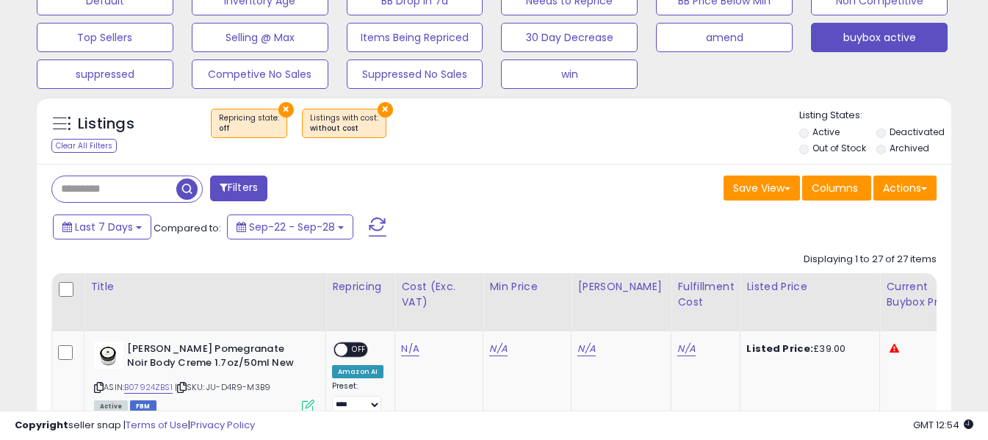
scroll to position [514, 0]
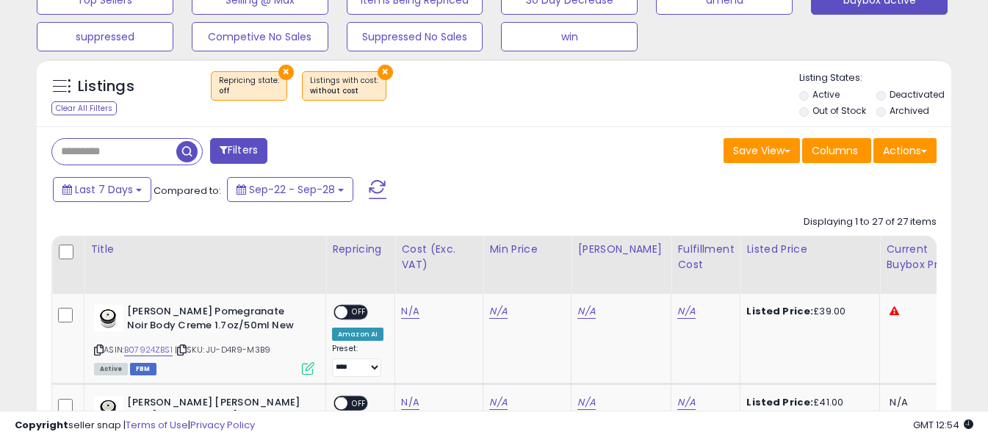
click at [378, 187] on span at bounding box center [378, 189] width 18 height 19
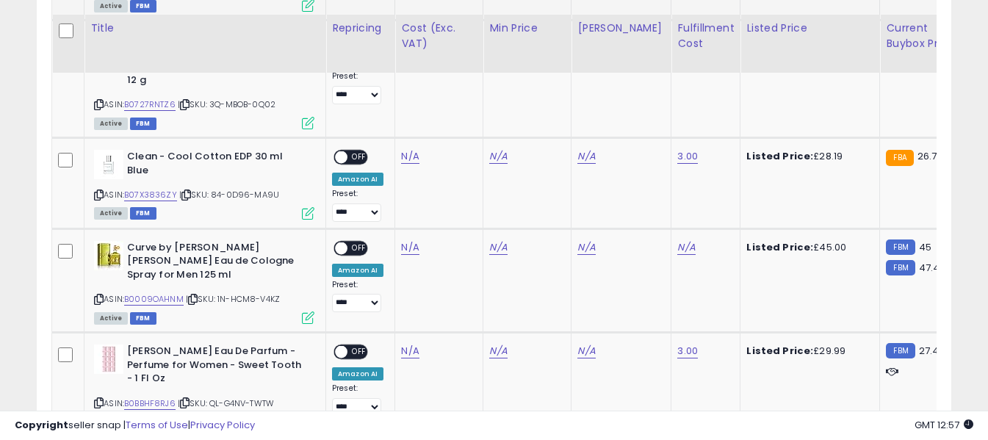
scroll to position [1081, 0]
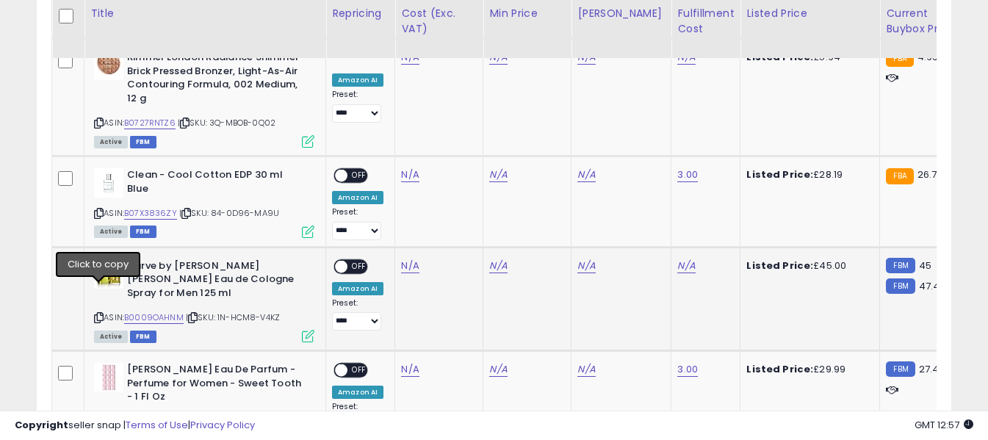
click at [103, 314] on icon at bounding box center [99, 318] width 10 height 8
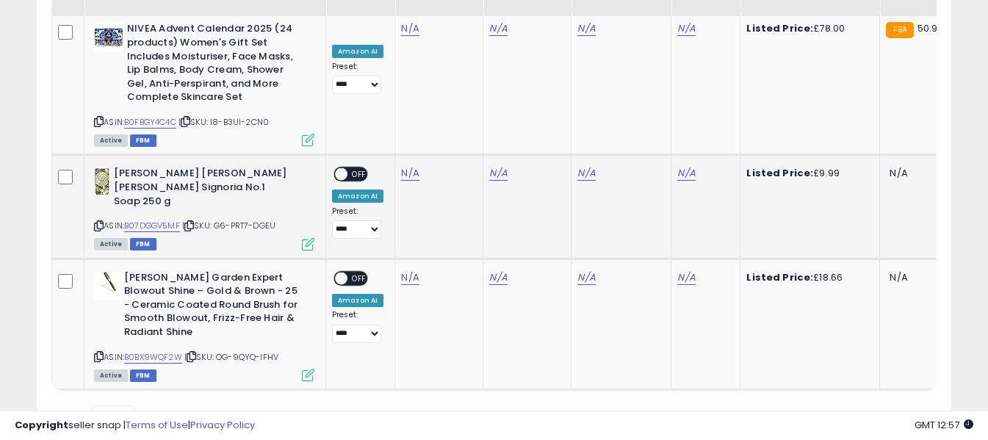
scroll to position [2161, 0]
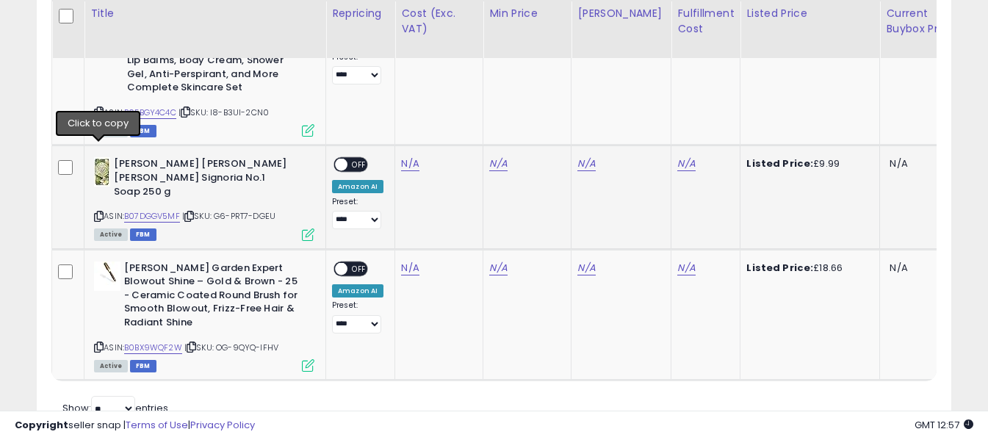
click at [97, 212] on icon at bounding box center [99, 216] width 10 height 8
click at [98, 343] on icon at bounding box center [99, 347] width 10 height 8
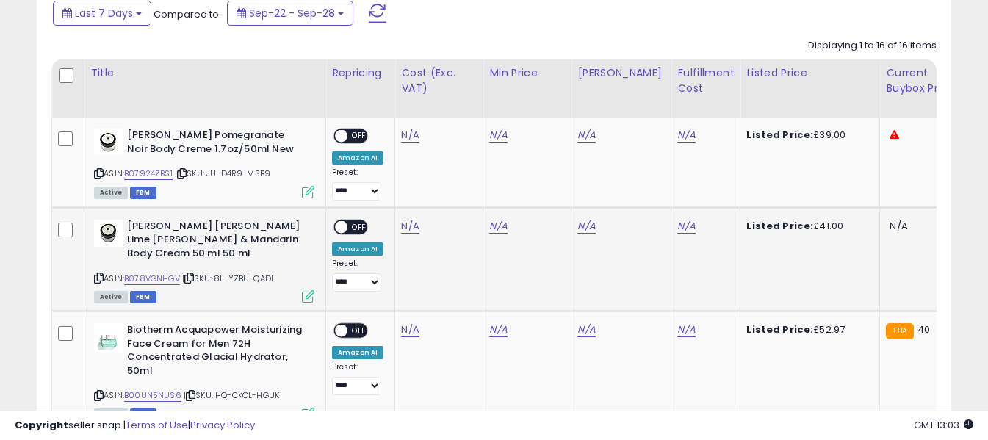
scroll to position [544, 0]
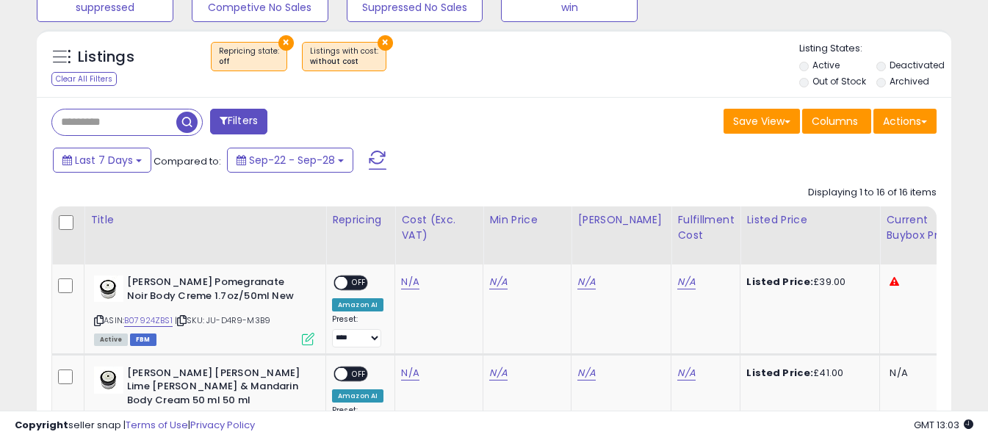
click at [373, 160] on span at bounding box center [378, 160] width 18 height 19
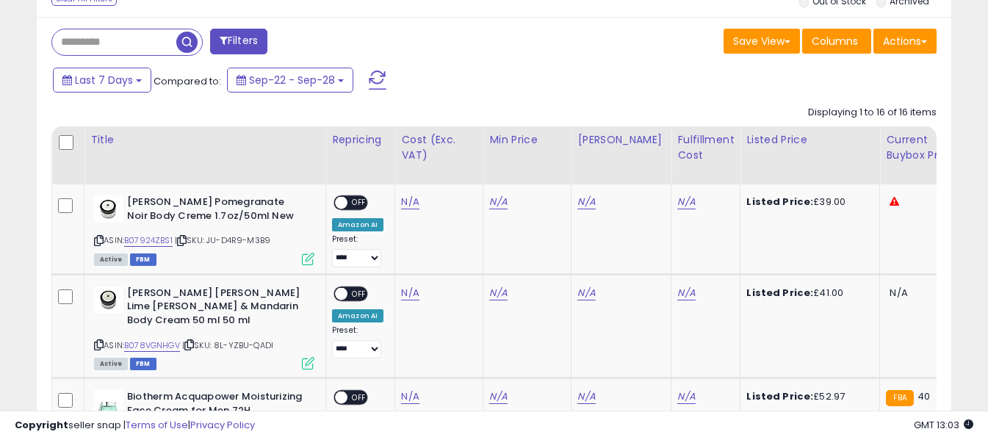
scroll to position [640, 0]
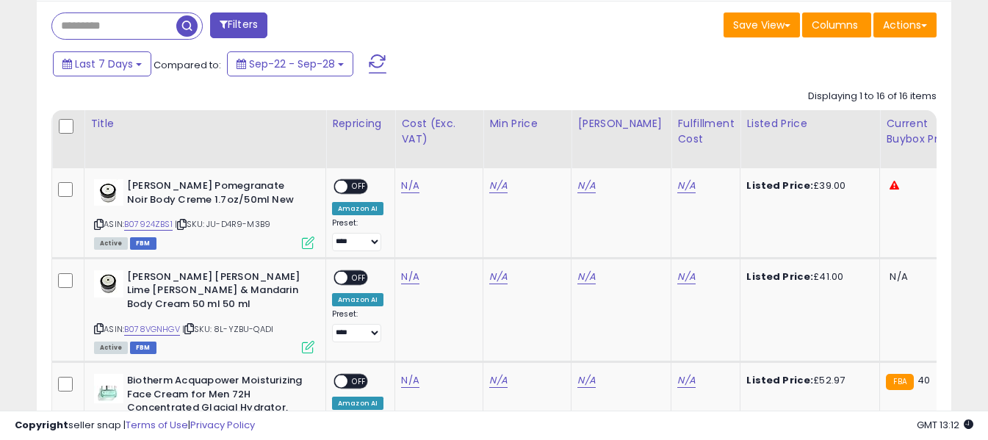
click at [378, 62] on span at bounding box center [378, 63] width 18 height 19
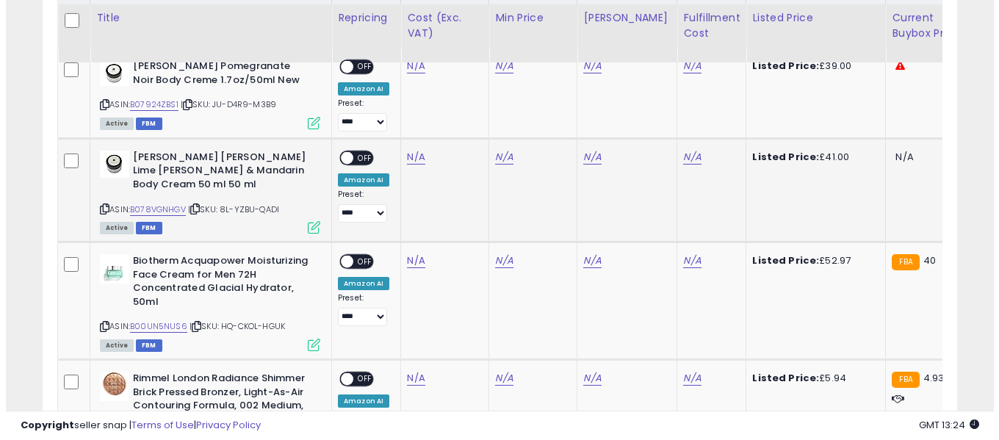
scroll to position [470, 0]
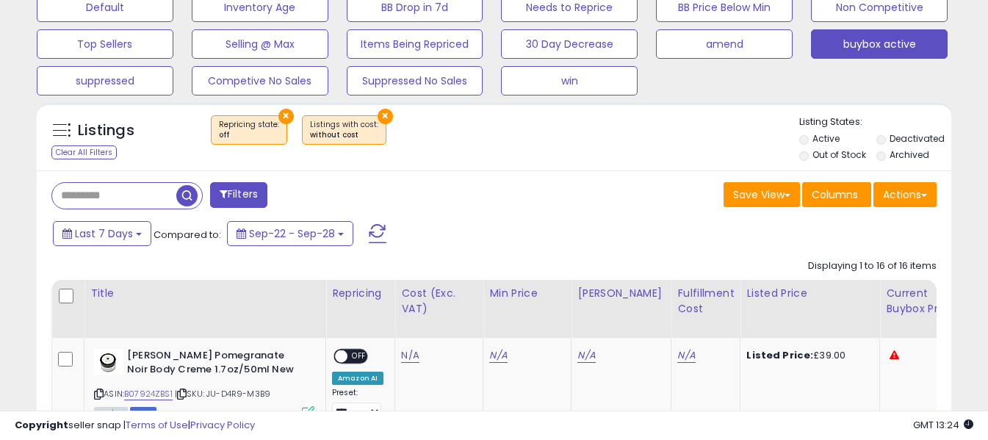
click at [380, 226] on span at bounding box center [378, 233] width 18 height 19
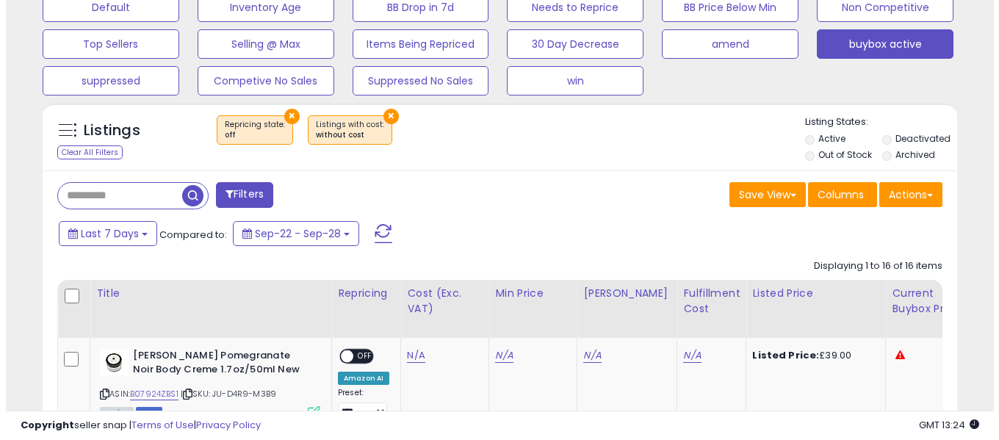
scroll to position [301, 530]
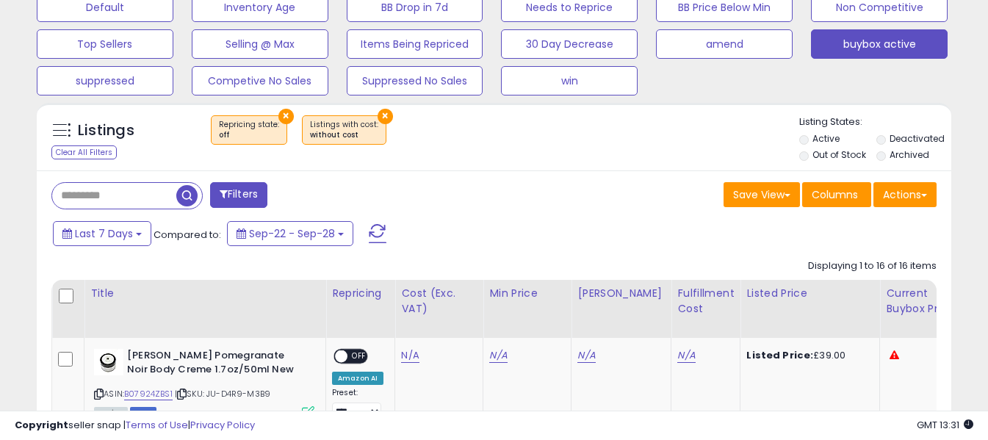
click at [376, 237] on span at bounding box center [378, 233] width 18 height 19
click at [375, 236] on span at bounding box center [378, 233] width 18 height 19
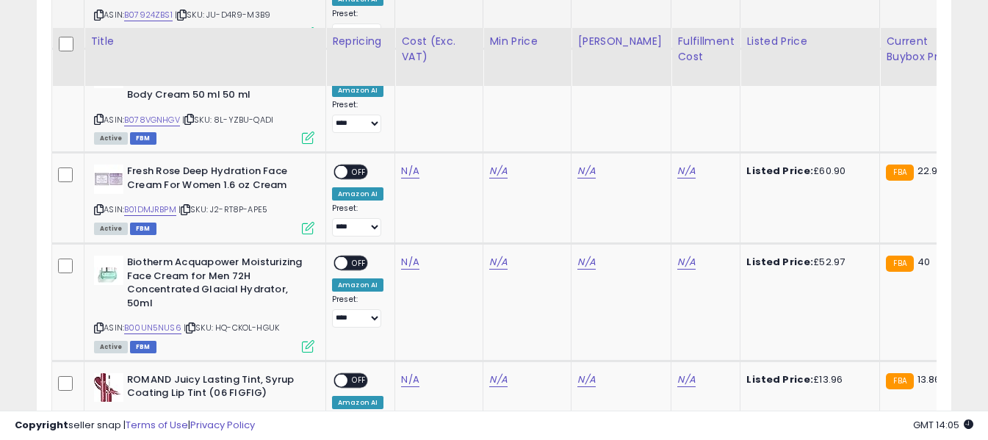
scroll to position [911, 0]
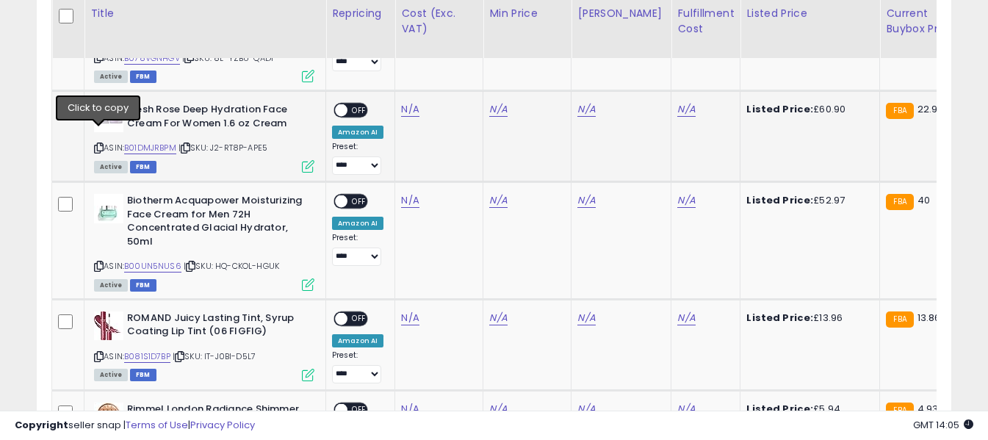
click at [99, 144] on icon at bounding box center [99, 148] width 10 height 8
click at [406, 102] on link "N/A" at bounding box center [410, 109] width 18 height 15
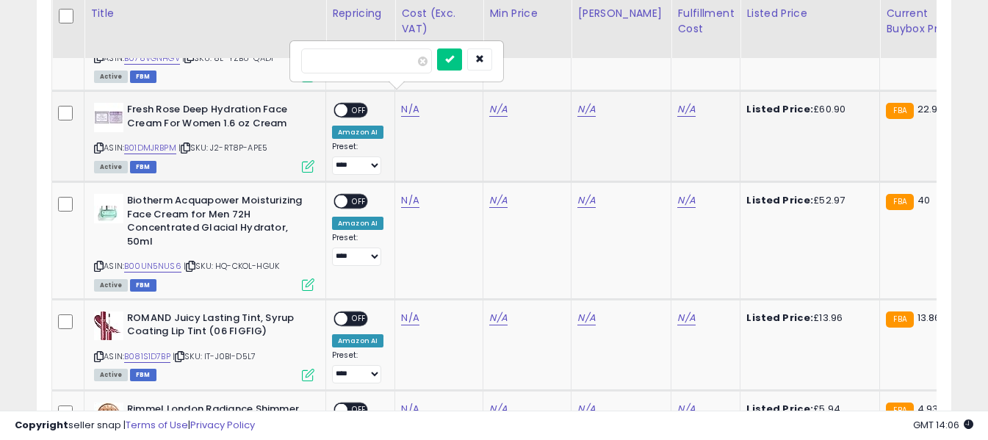
click at [384, 60] on input "number" at bounding box center [366, 61] width 131 height 25
type input "*****"
click at [462, 64] on button "submit" at bounding box center [449, 60] width 25 height 22
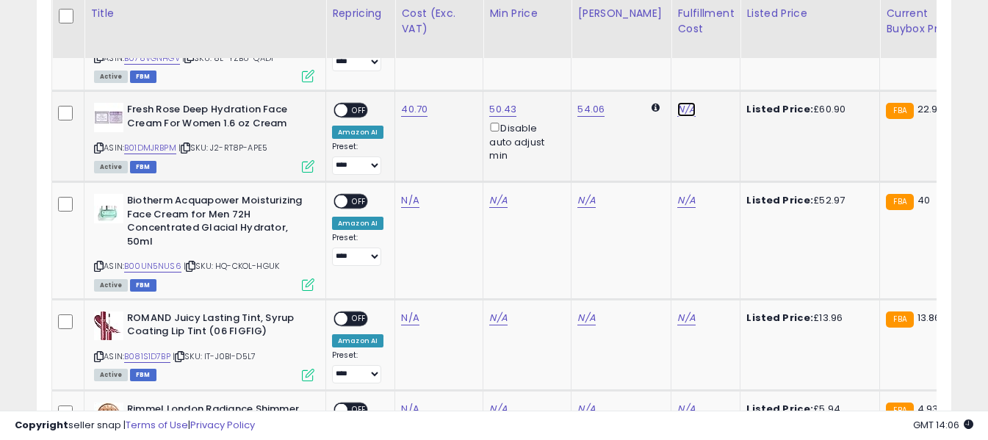
click at [678, 102] on link "N/A" at bounding box center [687, 109] width 18 height 15
click at [658, 64] on input "text" at bounding box center [631, 60] width 131 height 22
type input "*"
click at [727, 60] on button "submit" at bounding box center [714, 60] width 25 height 22
click at [354, 104] on span "OFF" at bounding box center [360, 110] width 24 height 12
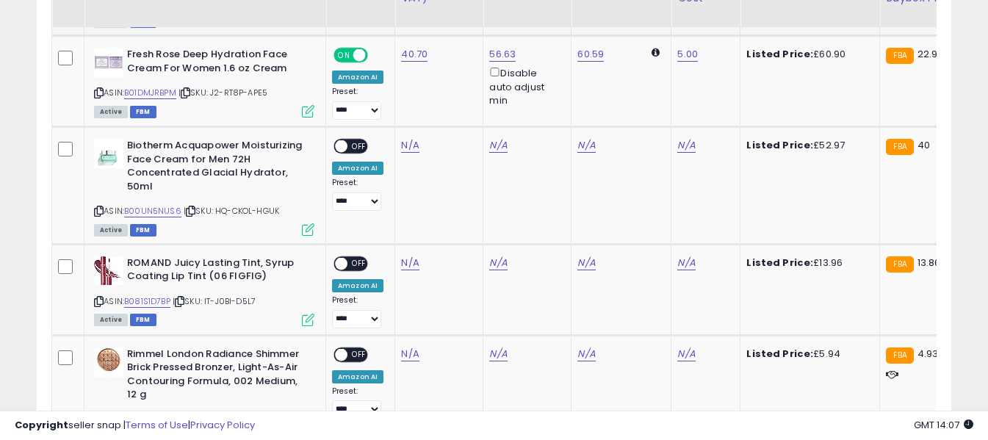
scroll to position [985, 0]
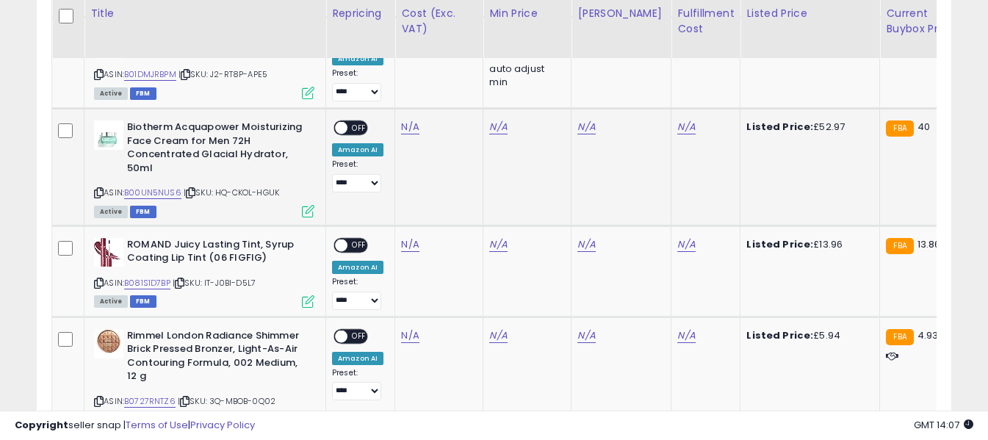
drag, startPoint x: 100, startPoint y: 176, endPoint x: 114, endPoint y: 166, distance: 17.3
click at [100, 189] on icon at bounding box center [99, 193] width 10 height 8
drag, startPoint x: 404, startPoint y: 115, endPoint x: 398, endPoint y: 107, distance: 9.9
click at [404, 120] on link "N/A" at bounding box center [410, 127] width 18 height 15
click at [383, 81] on input "number" at bounding box center [366, 77] width 131 height 25
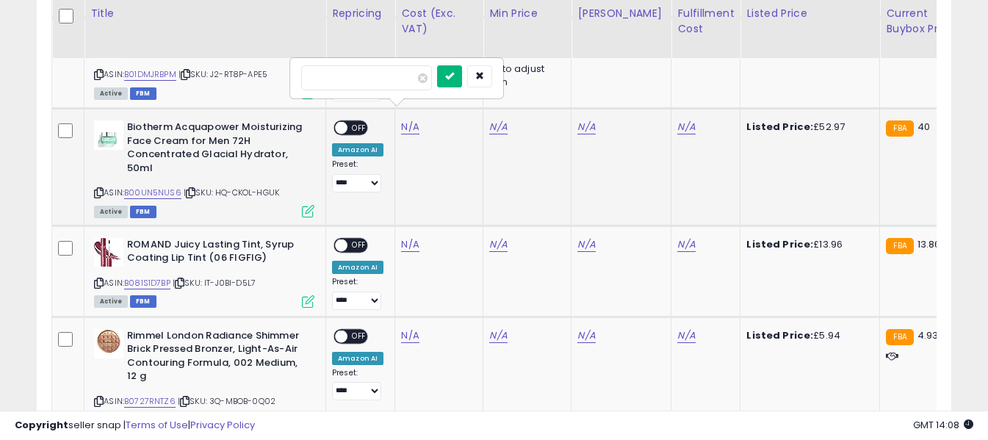
type input "*****"
click at [454, 76] on icon "submit" at bounding box center [449, 75] width 9 height 9
click at [678, 120] on link "N/A" at bounding box center [687, 127] width 18 height 15
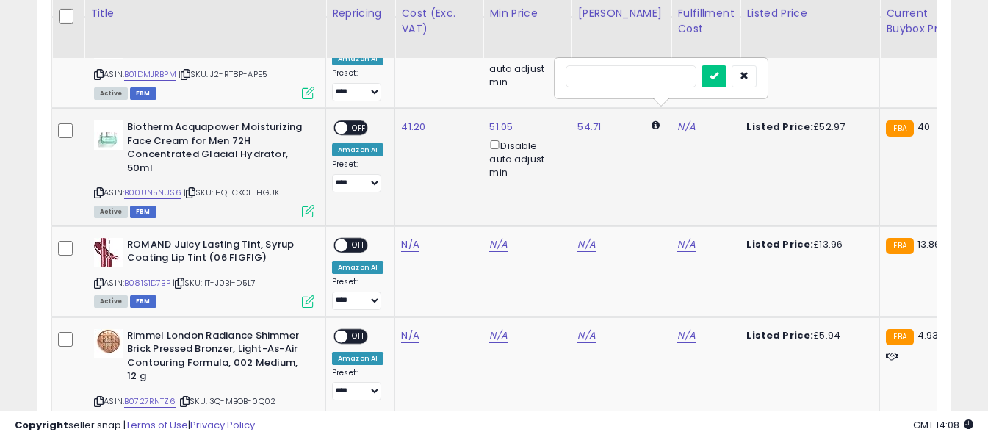
click at [657, 76] on input "text" at bounding box center [631, 76] width 131 height 22
type input "*"
click at [750, 77] on div at bounding box center [729, 78] width 55 height 26
click at [719, 77] on icon "submit" at bounding box center [714, 75] width 9 height 9
click at [359, 122] on span "OFF" at bounding box center [360, 128] width 24 height 12
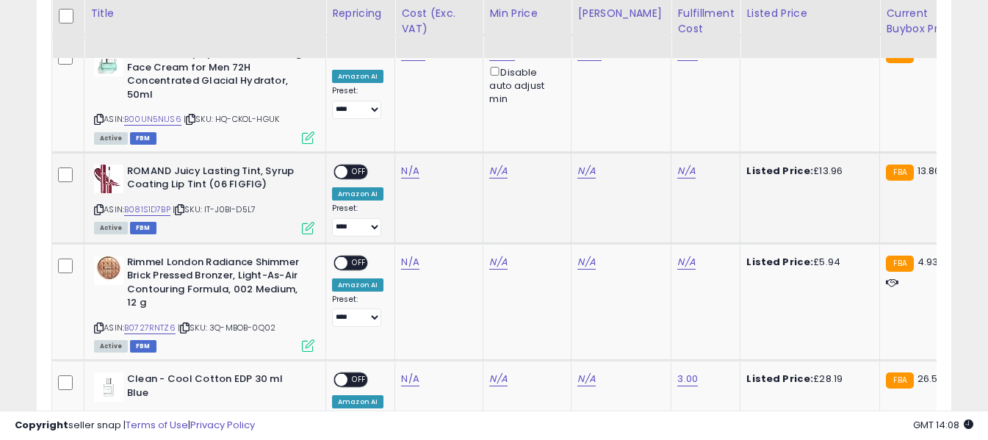
scroll to position [1132, 0]
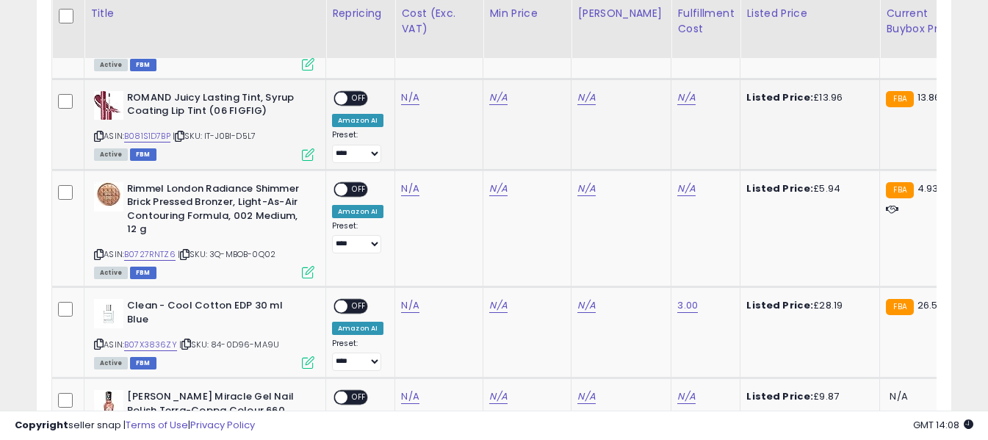
click at [98, 132] on icon at bounding box center [99, 136] width 10 height 8
click at [405, 90] on link "N/A" at bounding box center [410, 97] width 18 height 15
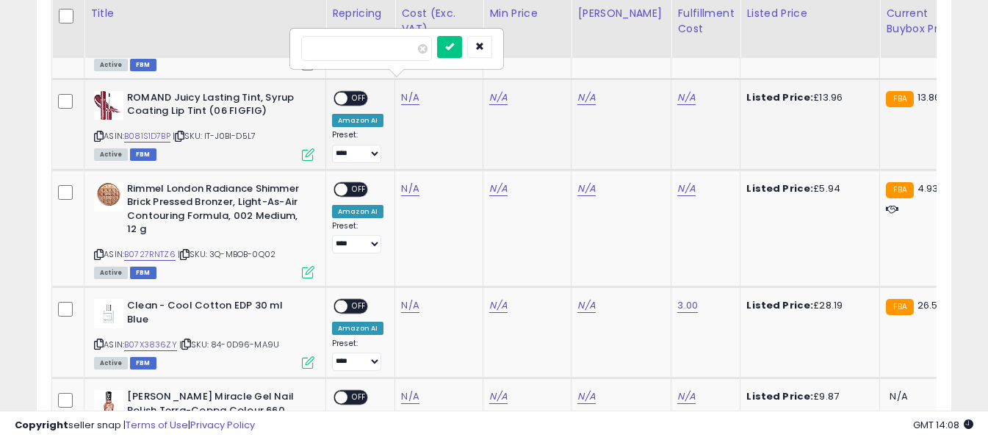
click at [391, 51] on input "number" at bounding box center [366, 48] width 131 height 25
type input "****"
click at [454, 49] on icon "submit" at bounding box center [449, 46] width 9 height 9
click at [678, 90] on link "N/A" at bounding box center [687, 97] width 18 height 15
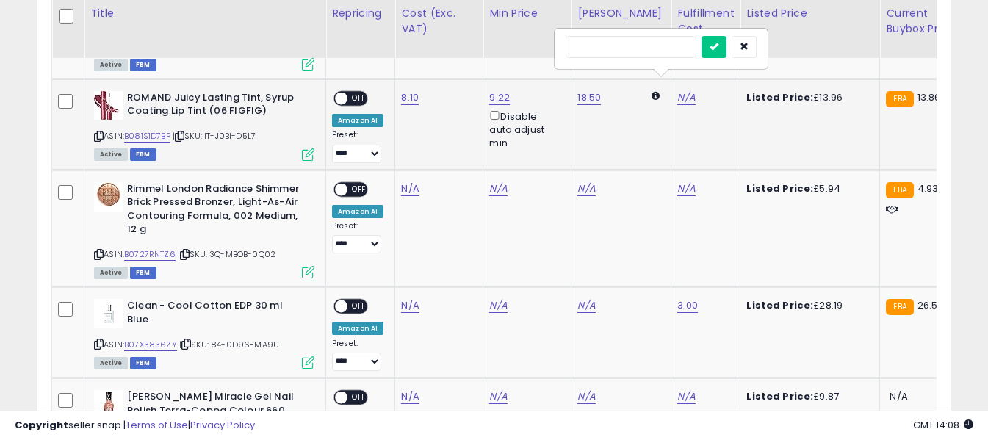
click at [657, 48] on input "text" at bounding box center [631, 47] width 131 height 22
type input "*"
click at [719, 51] on icon "submit" at bounding box center [714, 46] width 9 height 9
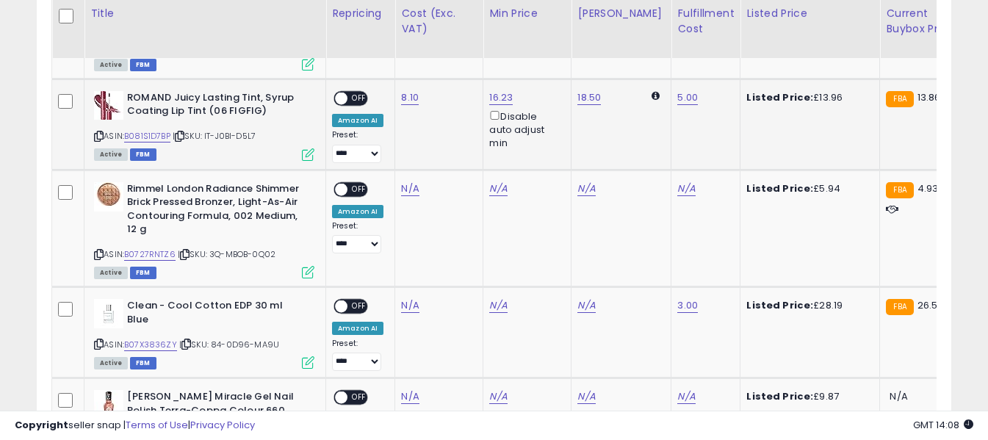
click at [361, 92] on span "OFF" at bounding box center [360, 98] width 24 height 12
click at [101, 251] on icon at bounding box center [99, 255] width 10 height 8
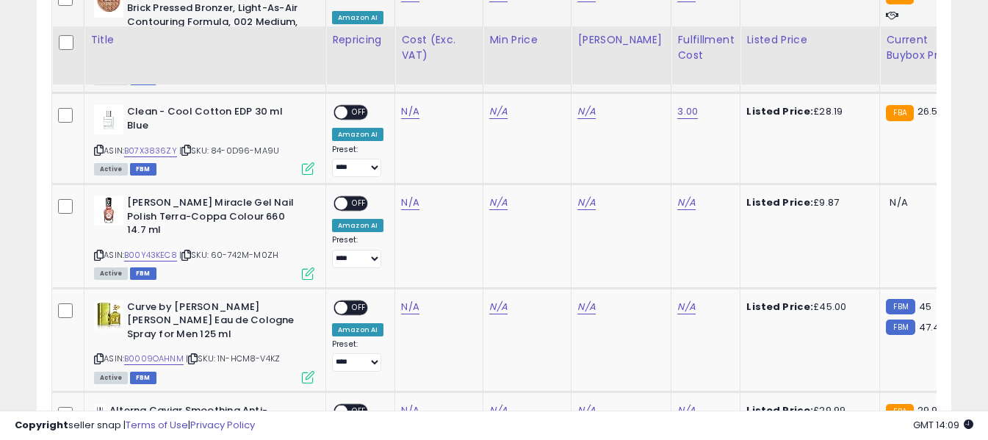
scroll to position [1352, 0]
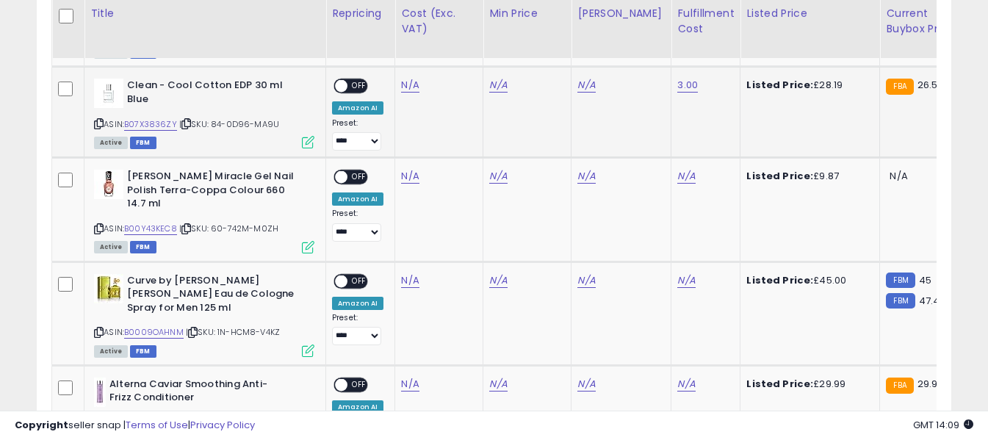
click at [98, 120] on icon at bounding box center [99, 124] width 10 height 8
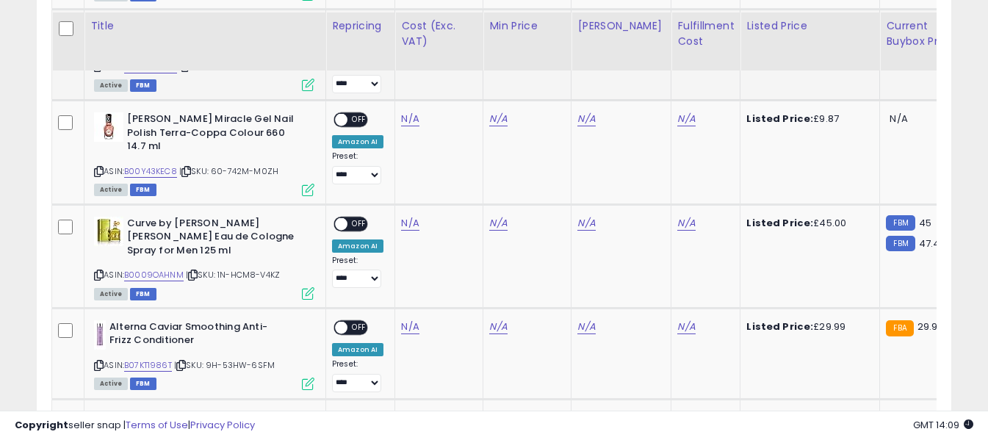
scroll to position [1426, 0]
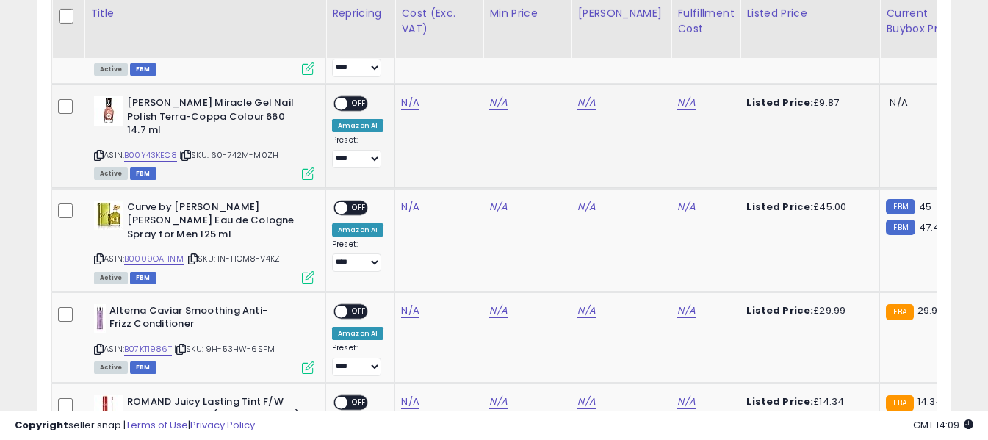
click at [96, 151] on icon at bounding box center [99, 155] width 10 height 8
click at [408, 96] on link "N/A" at bounding box center [410, 103] width 18 height 15
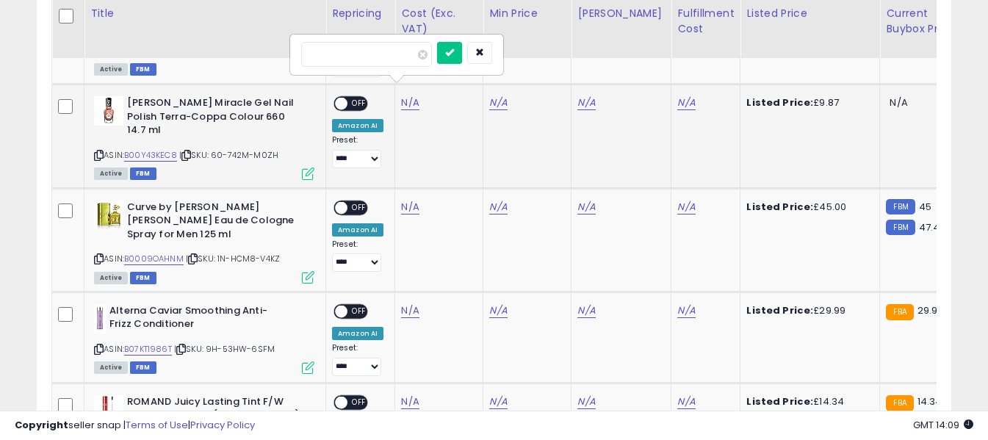
click at [389, 56] on input "number" at bounding box center [366, 54] width 131 height 25
type input "****"
click at [454, 51] on icon "submit" at bounding box center [449, 52] width 9 height 9
click at [678, 96] on link "N/A" at bounding box center [687, 103] width 18 height 15
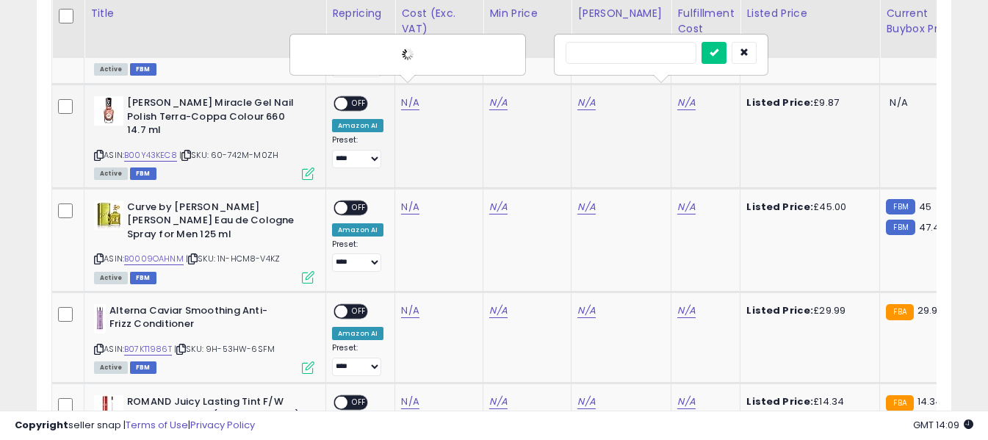
click at [645, 54] on input "text" at bounding box center [631, 53] width 131 height 22
type input "*"
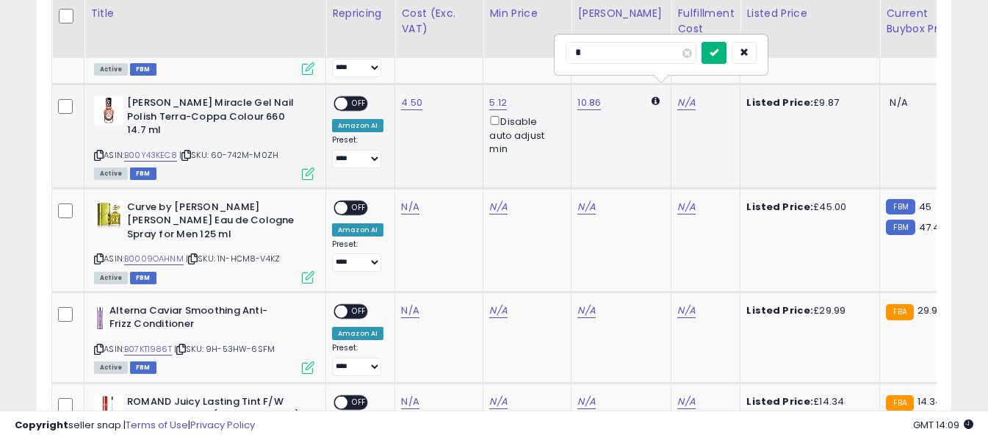
click at [719, 52] on icon "submit" at bounding box center [714, 52] width 9 height 9
click at [358, 98] on span "OFF" at bounding box center [360, 104] width 24 height 12
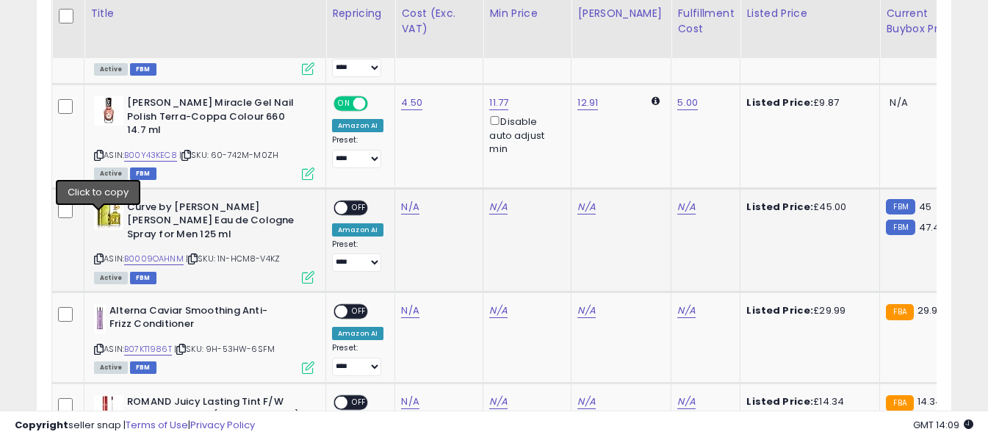
click at [102, 255] on icon at bounding box center [99, 259] width 10 height 8
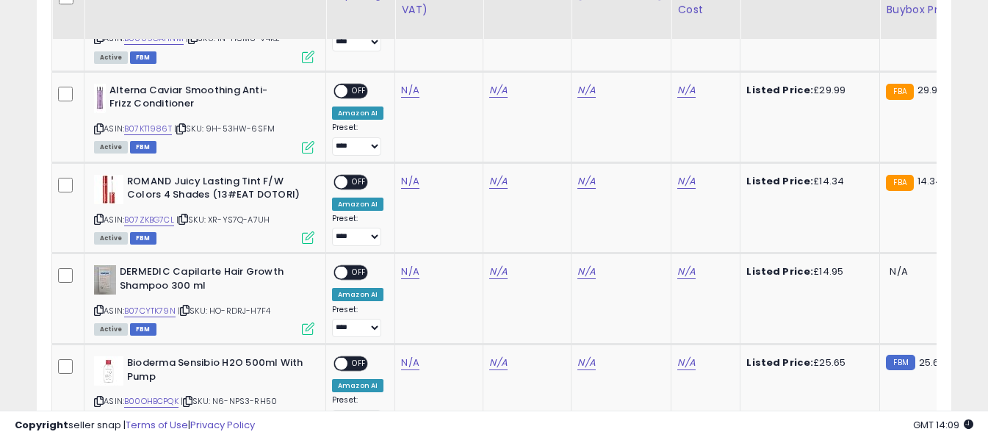
scroll to position [1573, 0]
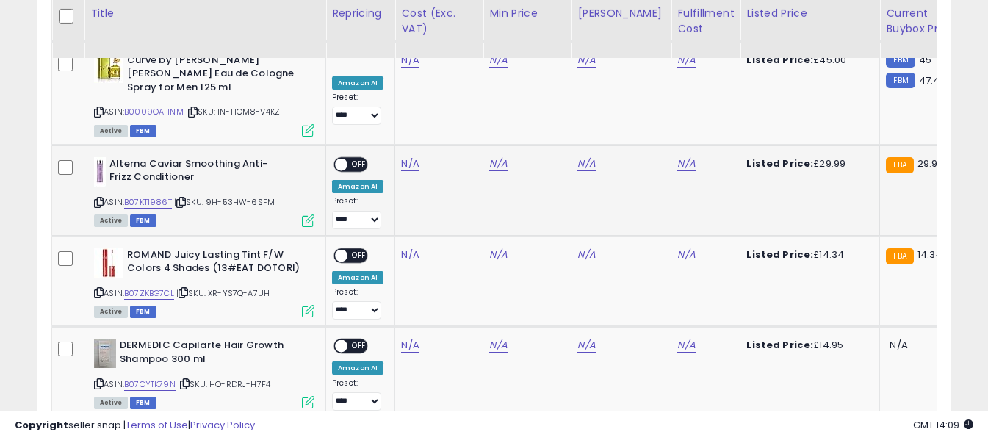
click at [99, 198] on icon at bounding box center [99, 202] width 10 height 8
click at [404, 157] on link "N/A" at bounding box center [410, 164] width 18 height 15
click at [396, 92] on input "number" at bounding box center [366, 88] width 131 height 25
type input "*****"
click at [454, 85] on icon "submit" at bounding box center [449, 86] width 9 height 9
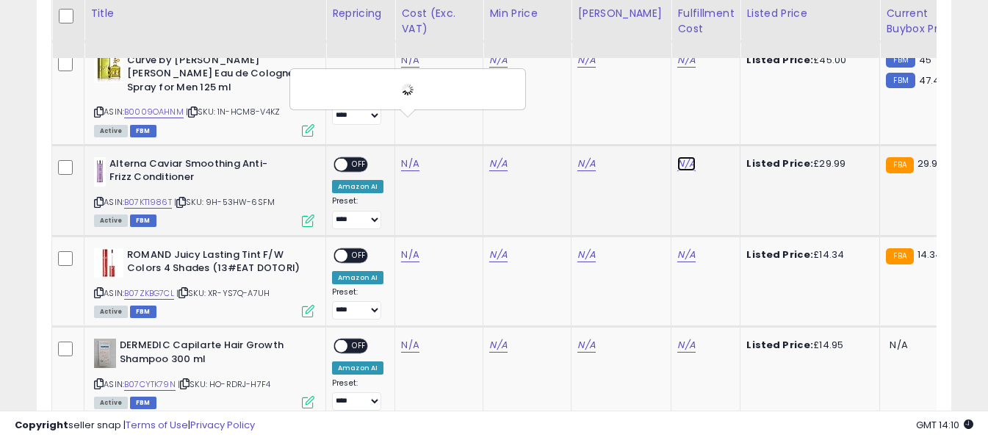
click at [678, 157] on link "N/A" at bounding box center [687, 164] width 18 height 15
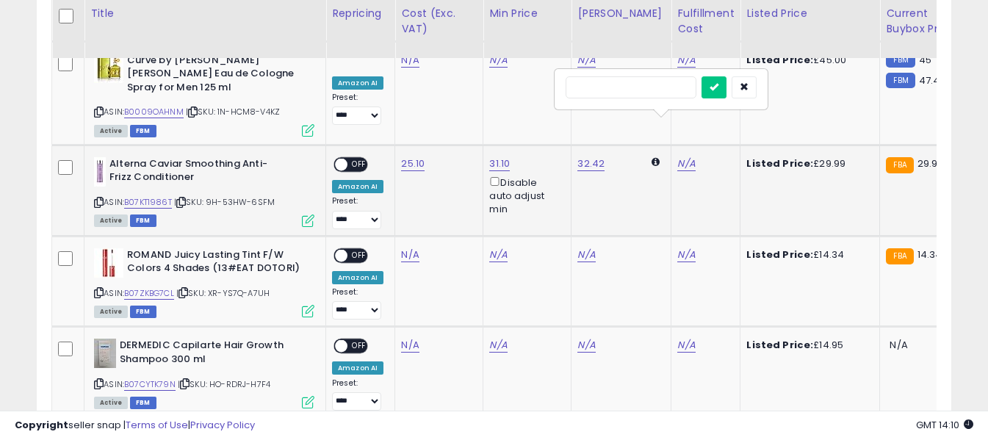
click at [646, 90] on input "text" at bounding box center [631, 87] width 131 height 22
type input "*"
click at [719, 85] on icon "submit" at bounding box center [714, 86] width 9 height 9
click at [361, 158] on span "OFF" at bounding box center [360, 164] width 24 height 12
click at [96, 289] on icon at bounding box center [99, 293] width 10 height 8
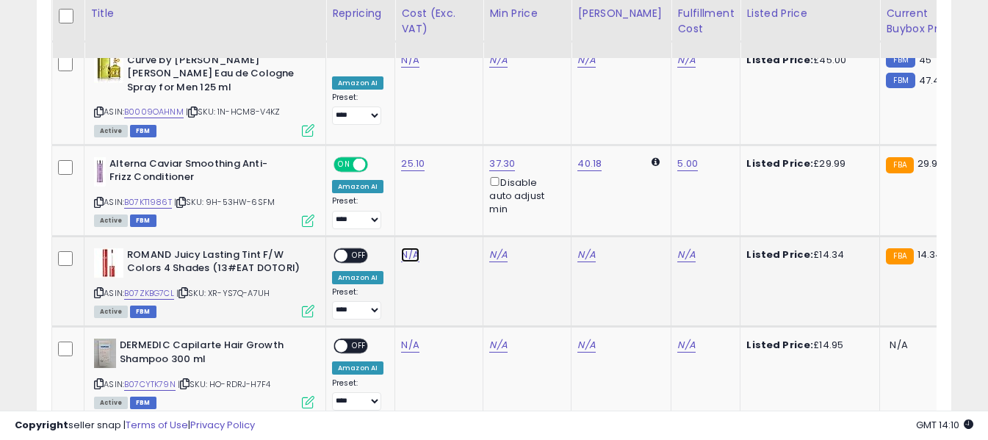
click at [405, 248] on link "N/A" at bounding box center [410, 255] width 18 height 15
click at [402, 184] on input "number" at bounding box center [366, 180] width 131 height 25
type input "****"
click at [462, 176] on button "submit" at bounding box center [449, 179] width 25 height 22
drag, startPoint x: 682, startPoint y: 214, endPoint x: 667, endPoint y: 209, distance: 15.6
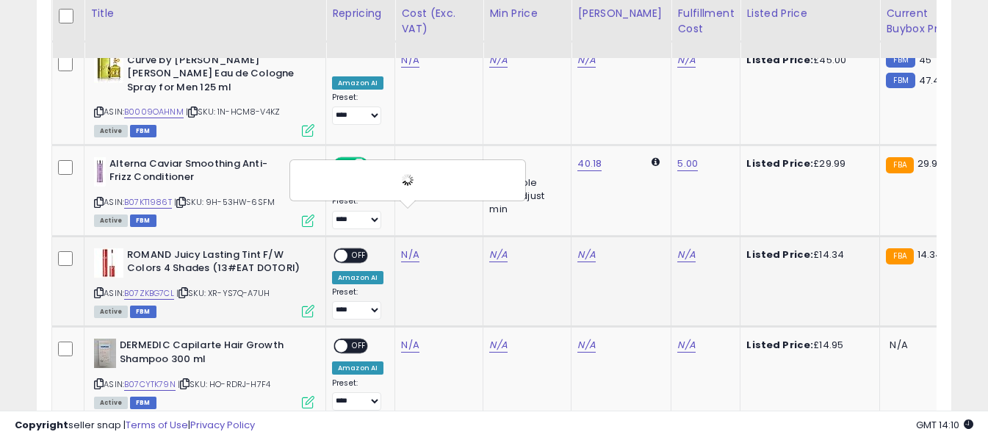
click at [682, 248] on div "N/A" at bounding box center [703, 254] width 51 height 13
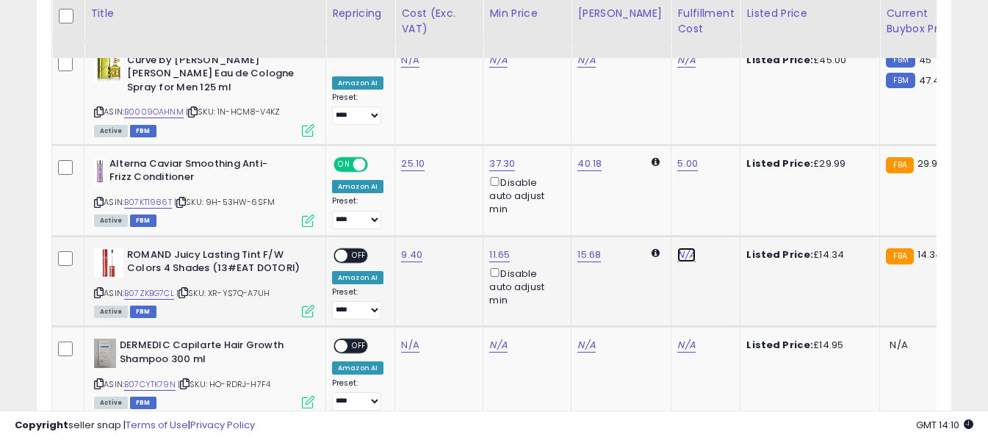
click at [678, 248] on link "N/A" at bounding box center [687, 255] width 18 height 15
click at [611, 180] on input "text" at bounding box center [631, 179] width 131 height 22
type input "*"
click at [727, 182] on button "submit" at bounding box center [714, 179] width 25 height 22
click at [359, 249] on span "OFF" at bounding box center [360, 255] width 24 height 12
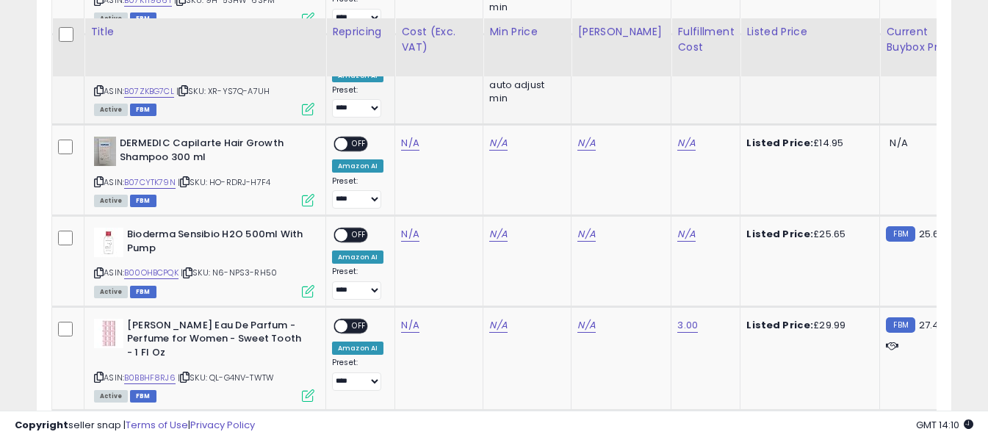
scroll to position [1793, 0]
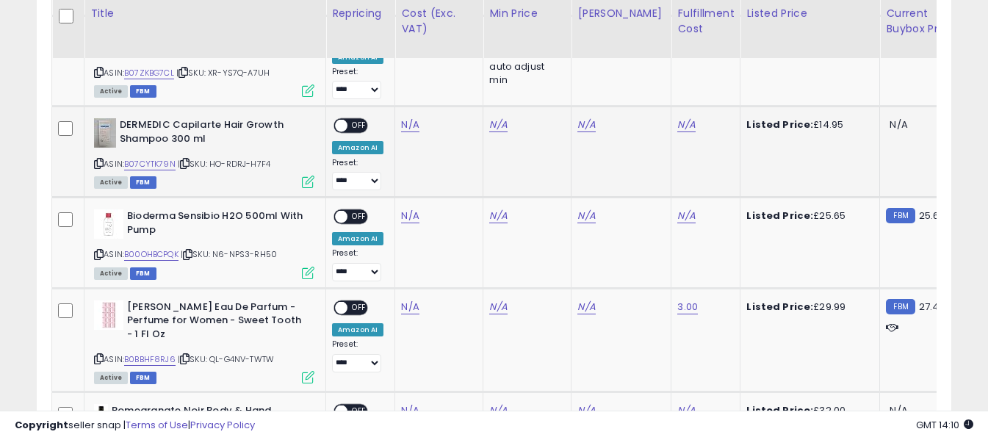
click at [98, 159] on icon at bounding box center [99, 163] width 10 height 8
click at [407, 118] on link "N/A" at bounding box center [410, 125] width 18 height 15
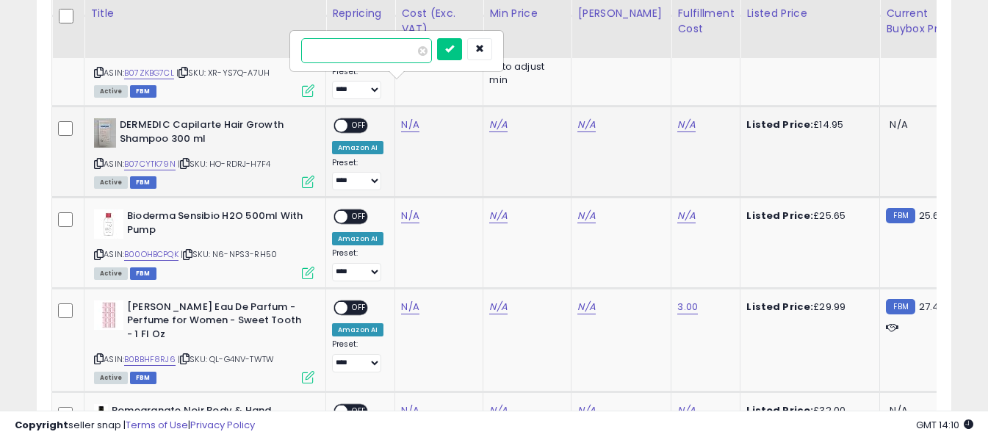
click at [403, 54] on input "number" at bounding box center [366, 50] width 131 height 25
type input "*"
click at [462, 54] on button "submit" at bounding box center [449, 49] width 25 height 22
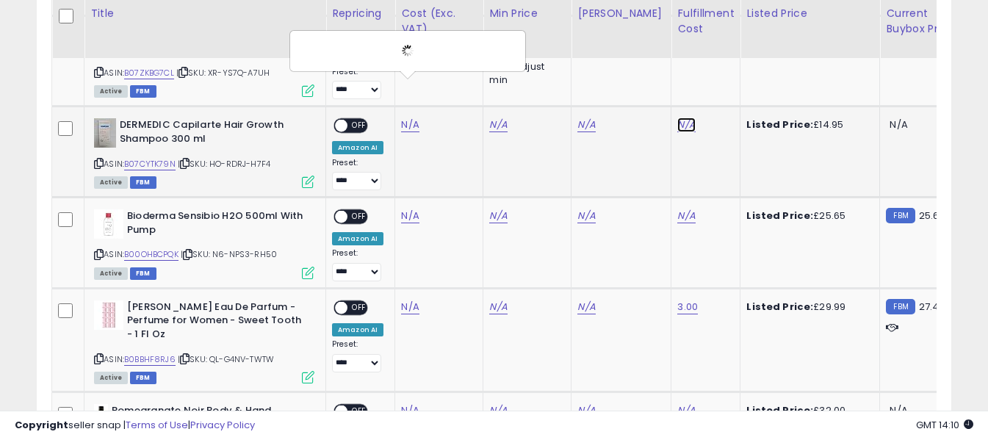
click at [679, 118] on link "N/A" at bounding box center [687, 125] width 18 height 15
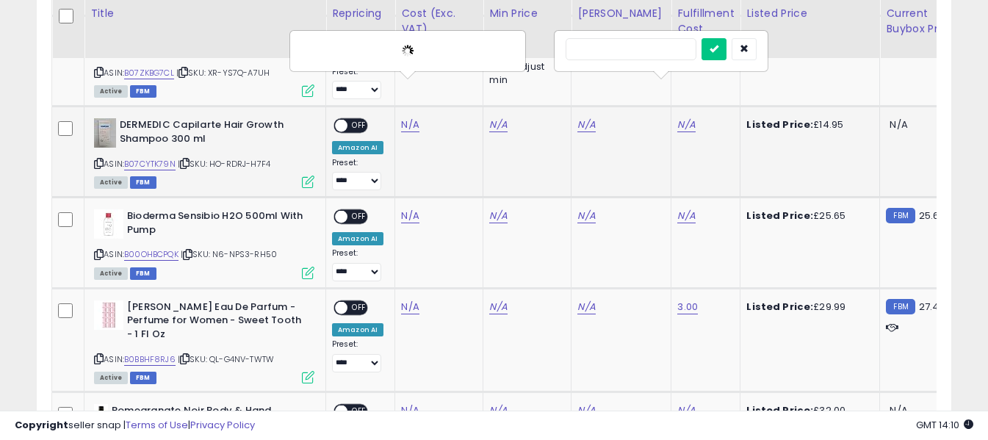
click at [645, 51] on input "text" at bounding box center [631, 49] width 131 height 22
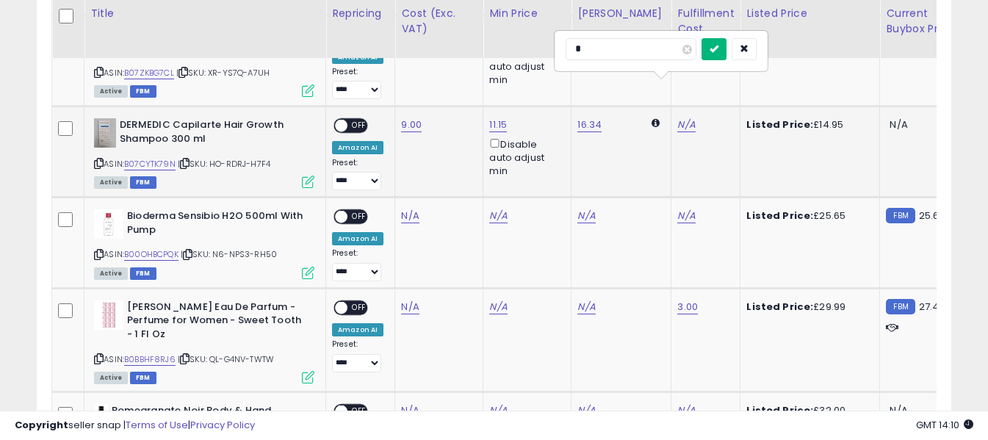
type input "*"
click at [719, 51] on icon "submit" at bounding box center [714, 48] width 9 height 9
click at [358, 120] on span "OFF" at bounding box center [360, 126] width 24 height 12
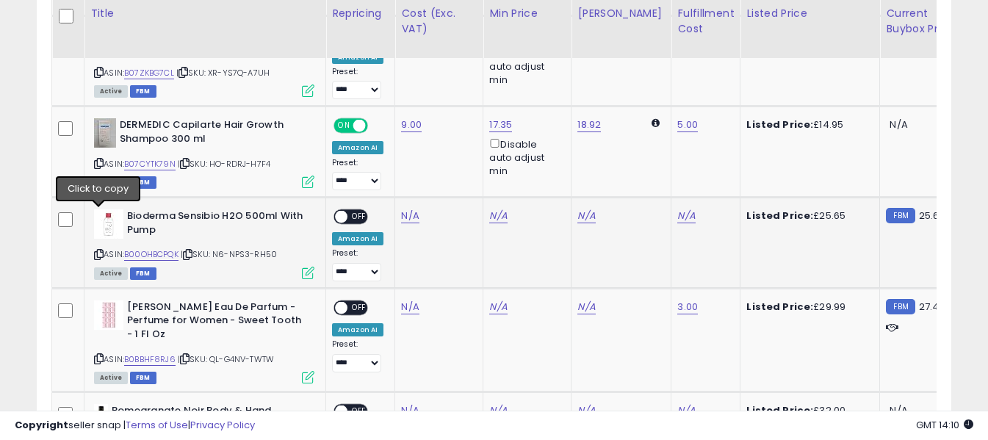
click at [98, 251] on icon at bounding box center [99, 255] width 10 height 8
click at [412, 209] on link "N/A" at bounding box center [410, 216] width 18 height 15
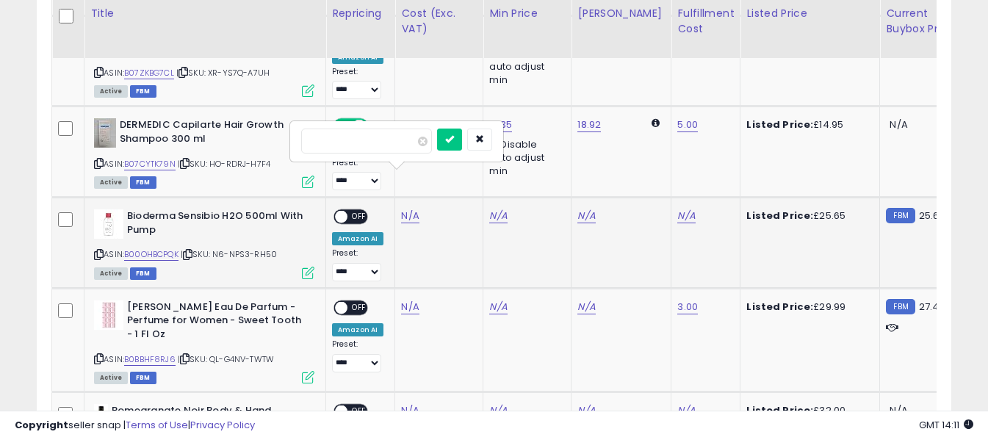
click at [399, 145] on input "number" at bounding box center [366, 141] width 131 height 25
type input "*****"
click at [454, 141] on icon "submit" at bounding box center [449, 138] width 9 height 9
click at [678, 209] on link "N/A" at bounding box center [687, 216] width 18 height 15
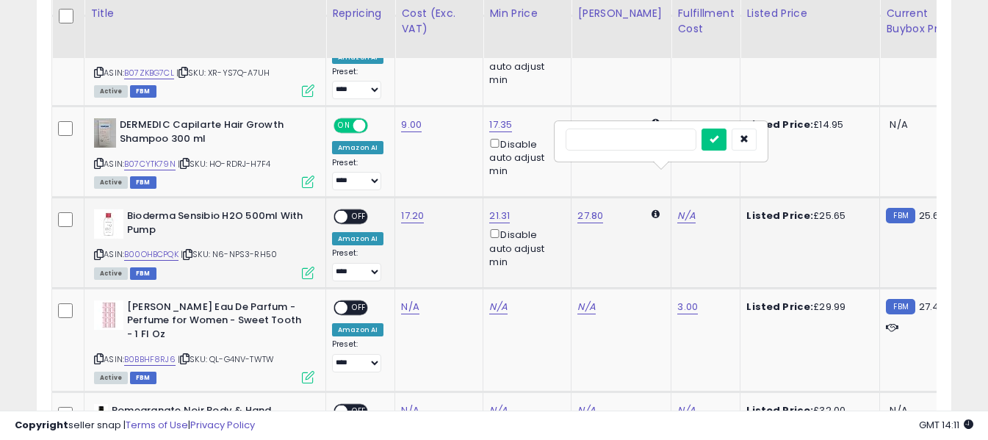
click at [658, 143] on input "text" at bounding box center [631, 140] width 131 height 22
type input "*"
click at [719, 140] on icon "submit" at bounding box center [714, 138] width 9 height 9
drag, startPoint x: 357, startPoint y: 179, endPoint x: 370, endPoint y: 178, distance: 12.5
click at [357, 211] on span "OFF" at bounding box center [360, 217] width 24 height 12
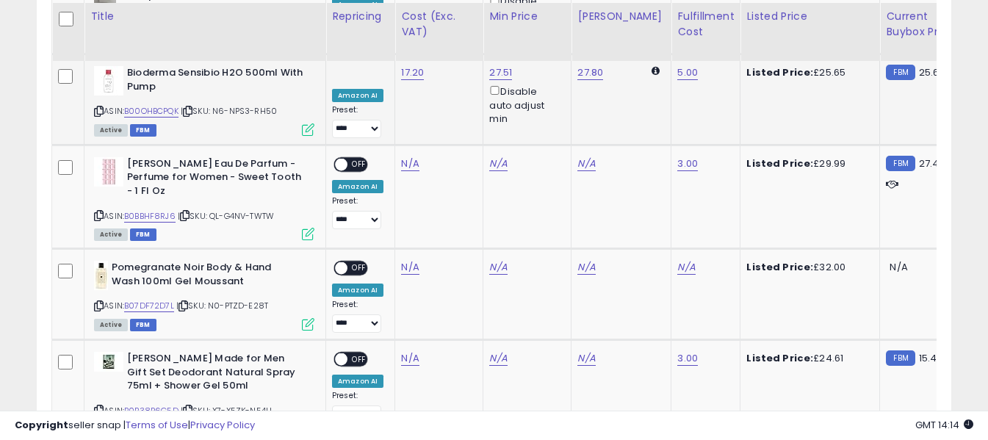
scroll to position [1940, 0]
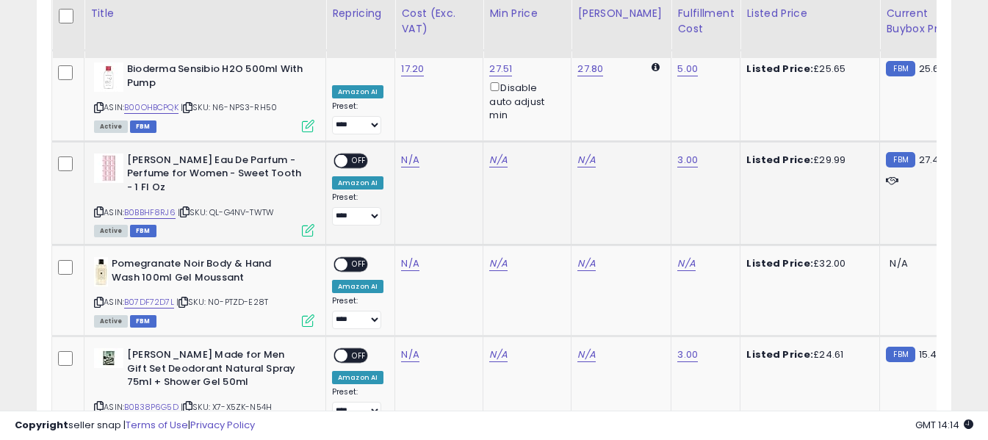
click at [97, 208] on icon at bounding box center [99, 212] width 10 height 8
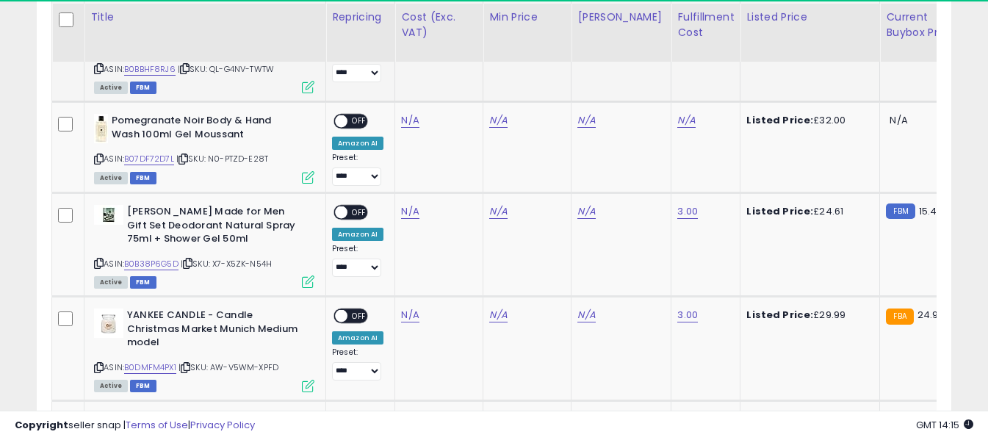
scroll to position [2087, 0]
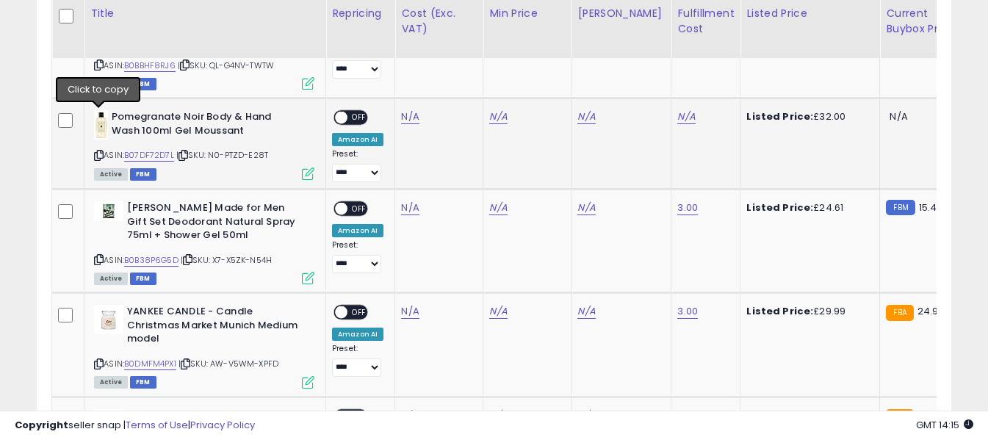
click at [98, 151] on icon at bounding box center [99, 155] width 10 height 8
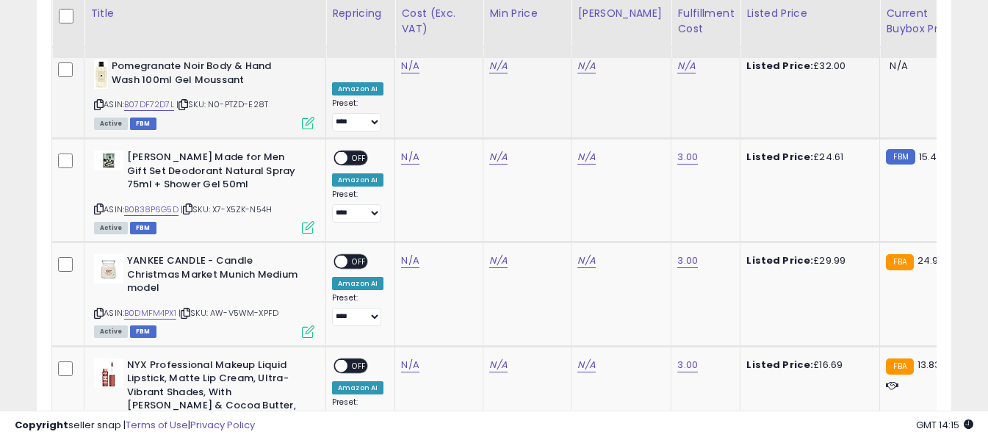
scroll to position [2161, 0]
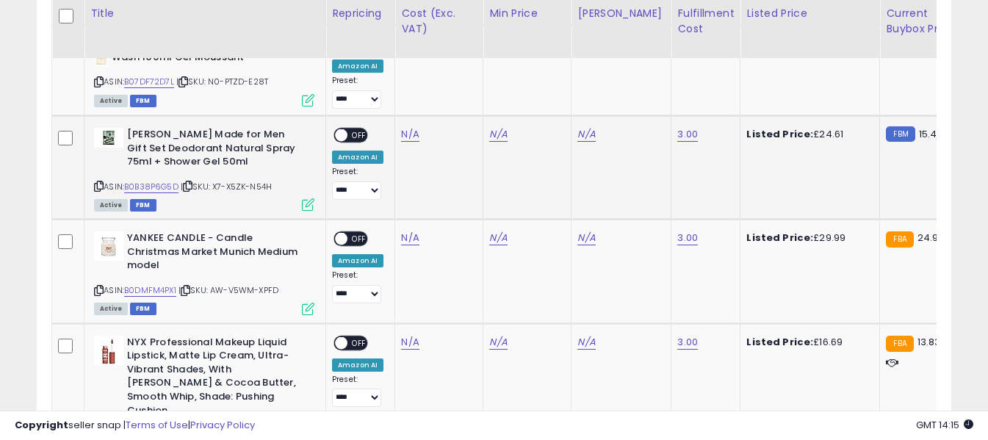
click at [100, 182] on icon at bounding box center [99, 186] width 10 height 8
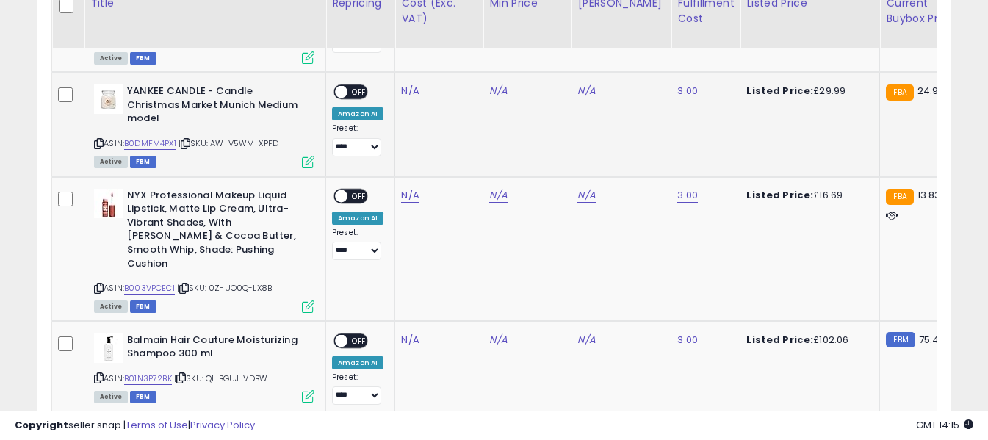
scroll to position [2234, 0]
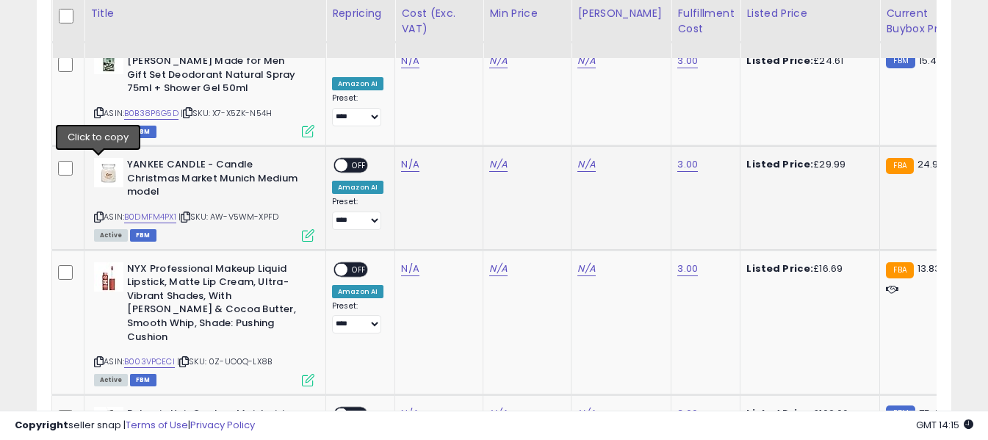
click at [99, 213] on icon at bounding box center [99, 217] width 10 height 8
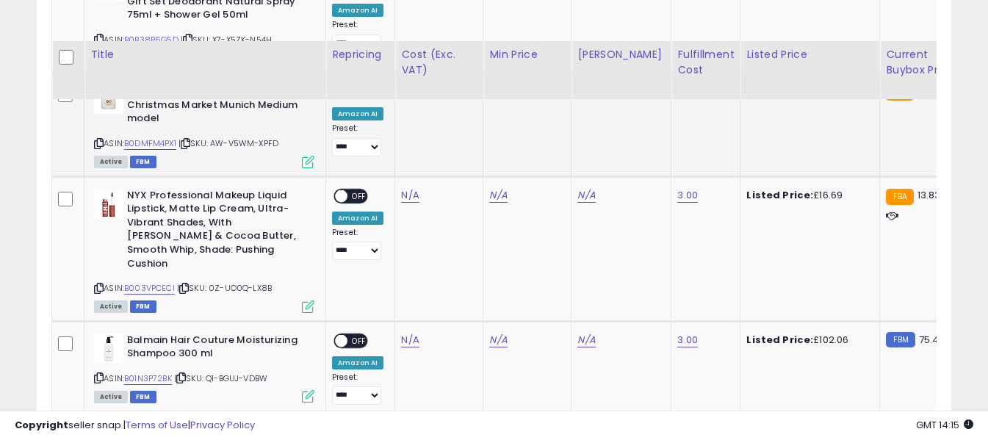
scroll to position [2381, 0]
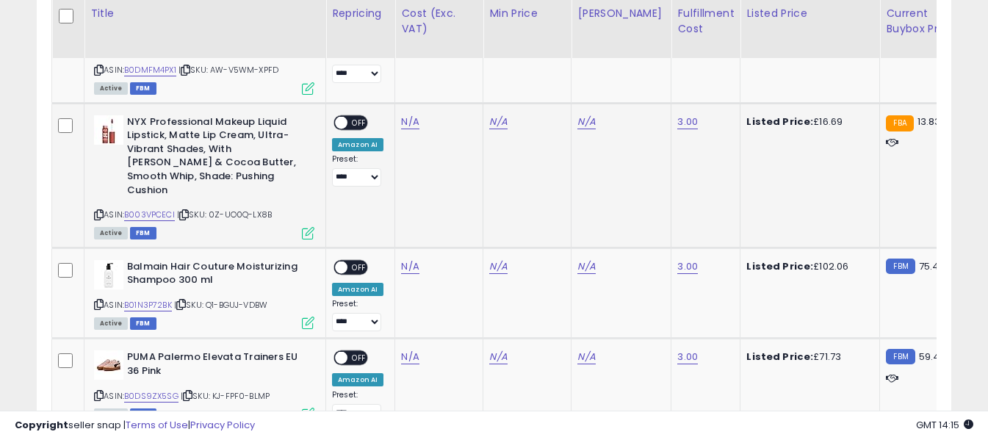
click at [97, 211] on icon at bounding box center [99, 215] width 10 height 8
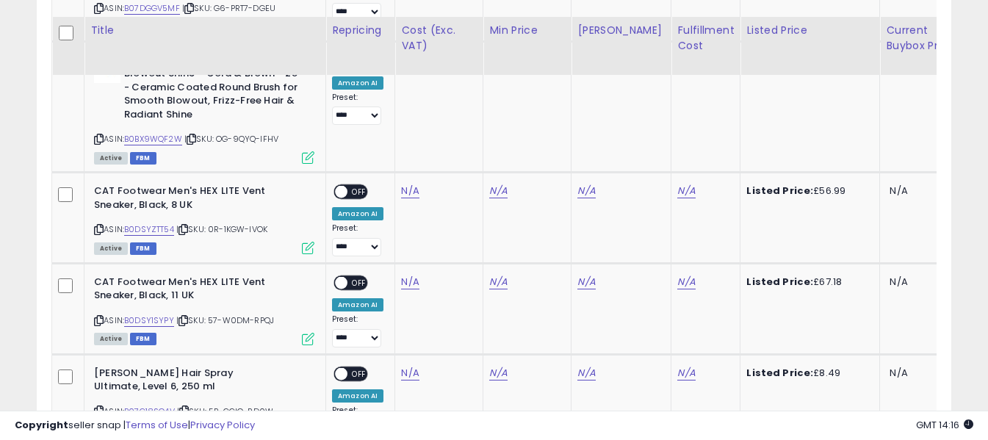
scroll to position [3042, 0]
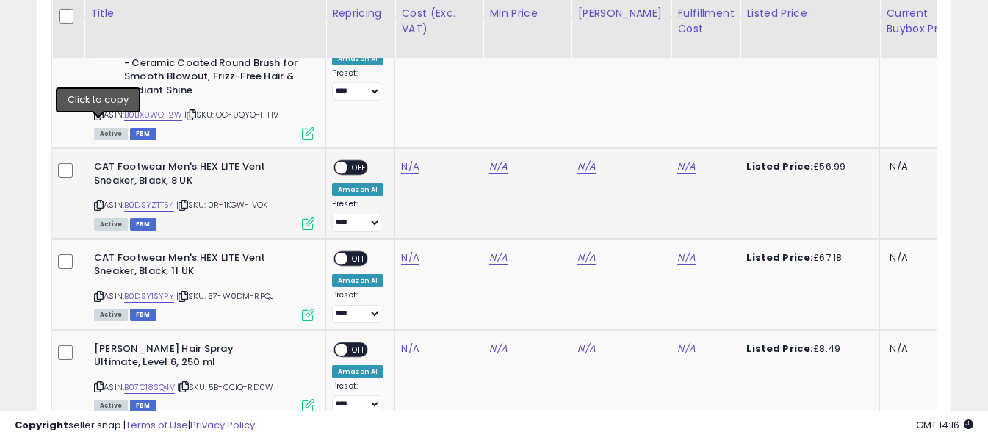
click at [98, 201] on icon at bounding box center [99, 205] width 10 height 8
click at [406, 159] on link "N/A" at bounding box center [410, 166] width 18 height 15
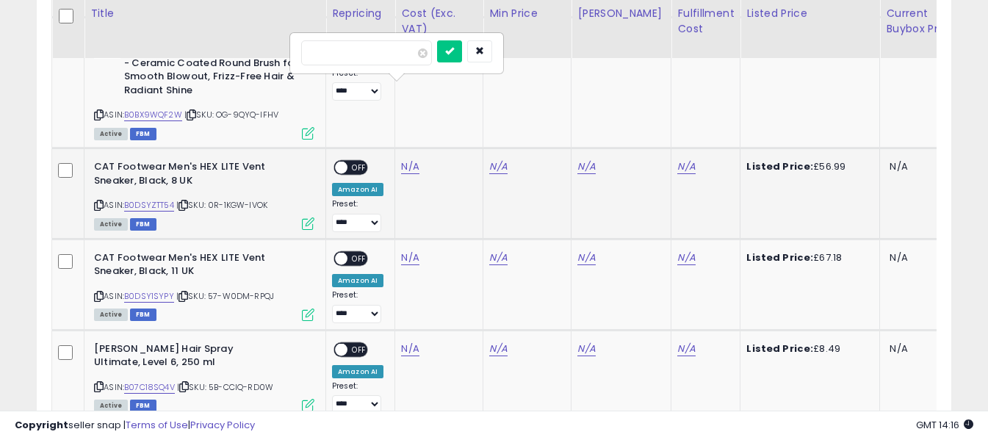
click at [387, 50] on input "number" at bounding box center [366, 52] width 131 height 25
type input "*****"
click at [454, 51] on icon "submit" at bounding box center [449, 50] width 9 height 9
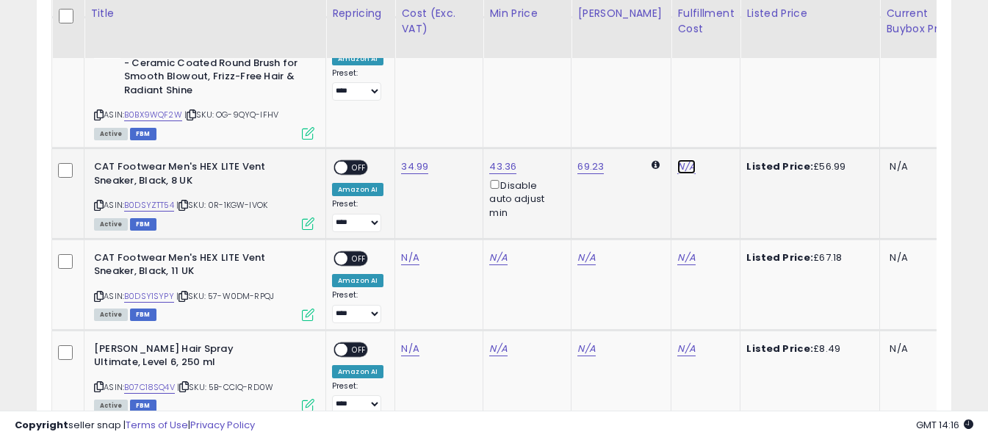
click at [678, 159] on link "N/A" at bounding box center [687, 166] width 18 height 15
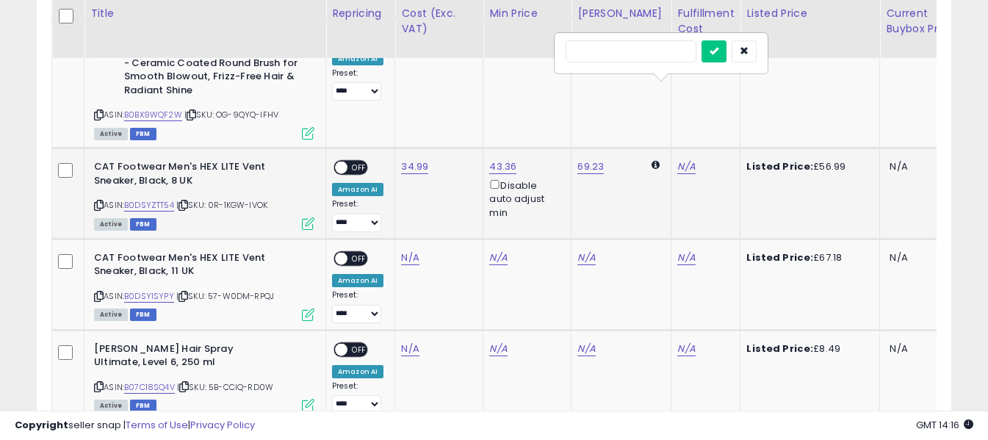
click at [642, 51] on input "text" at bounding box center [631, 51] width 131 height 22
type input "*"
click at [719, 46] on icon "submit" at bounding box center [714, 50] width 9 height 9
click at [362, 162] on span "OFF" at bounding box center [360, 168] width 24 height 12
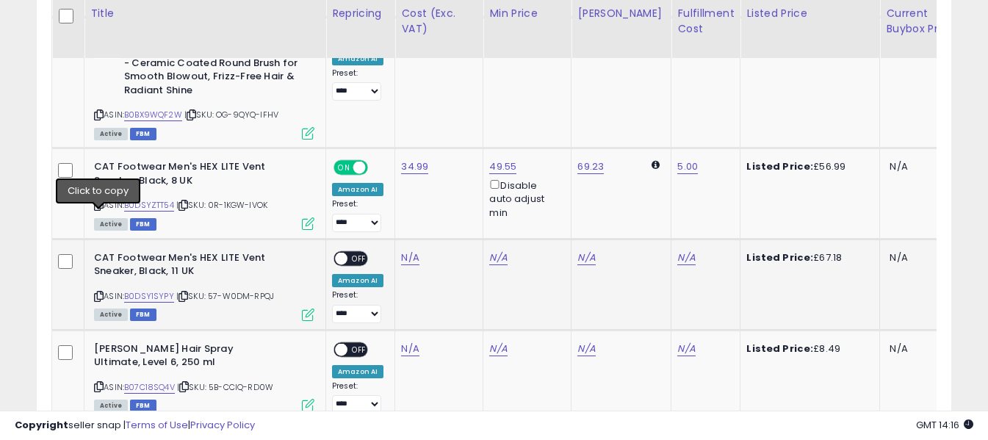
click at [95, 292] on icon at bounding box center [99, 296] width 10 height 8
click at [409, 251] on link "N/A" at bounding box center [410, 258] width 18 height 15
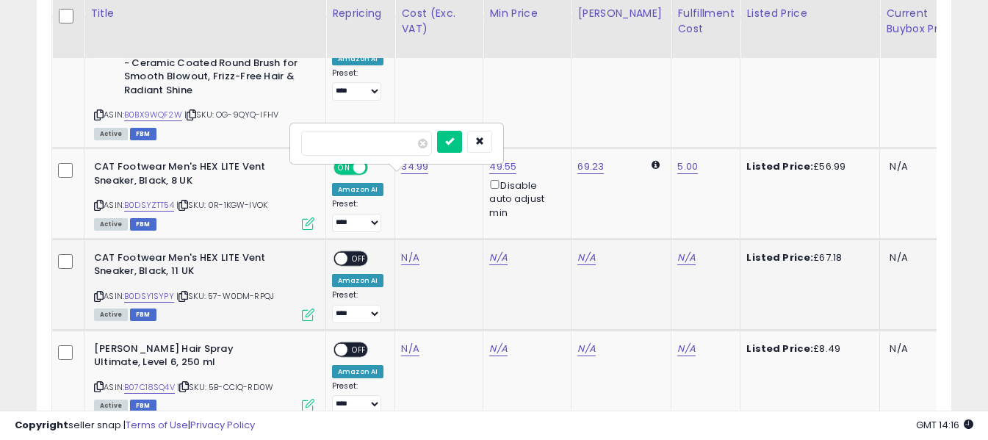
click at [398, 148] on input "number" at bounding box center [366, 143] width 131 height 25
type input "*****"
click at [454, 139] on icon "submit" at bounding box center [449, 141] width 9 height 9
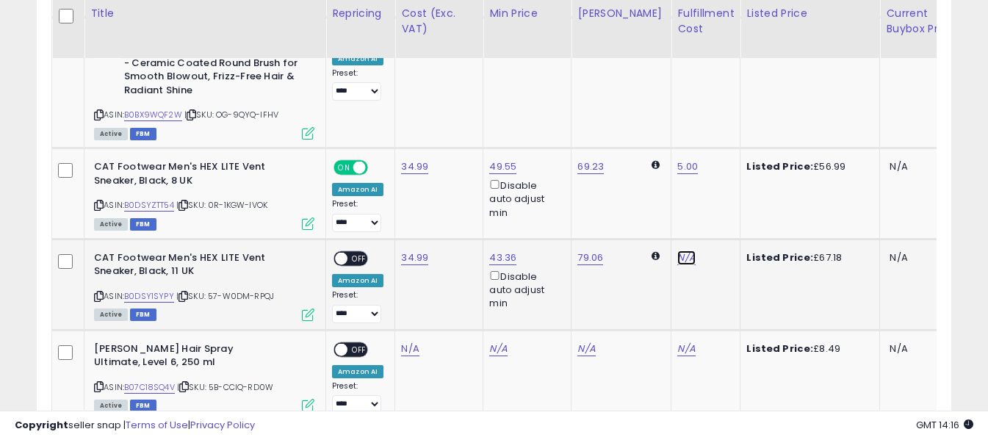
click at [678, 251] on link "N/A" at bounding box center [687, 258] width 18 height 15
click at [639, 140] on input "text" at bounding box center [631, 142] width 131 height 22
type input "*"
click at [727, 133] on button "submit" at bounding box center [714, 142] width 25 height 22
click at [363, 252] on span "OFF" at bounding box center [360, 258] width 24 height 12
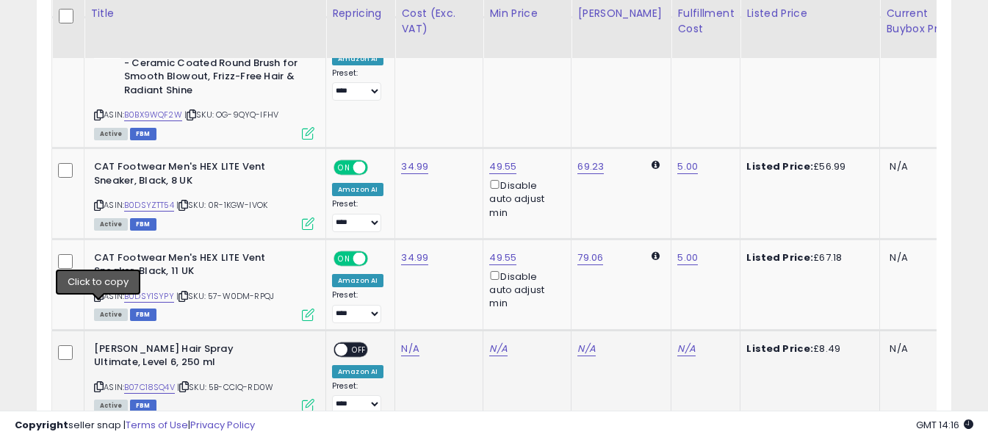
click at [99, 383] on icon at bounding box center [99, 387] width 10 height 8
click at [409, 342] on link "N/A" at bounding box center [410, 349] width 18 height 15
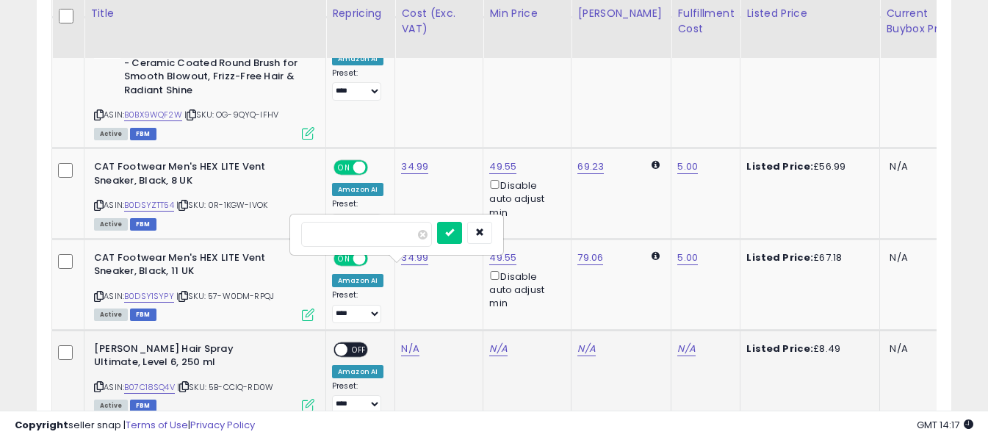
click at [392, 240] on input "number" at bounding box center [366, 234] width 131 height 25
type input "****"
click at [454, 228] on icon "submit" at bounding box center [449, 232] width 9 height 9
click at [680, 342] on link "N/A" at bounding box center [687, 349] width 18 height 15
click at [643, 238] on input "text" at bounding box center [631, 233] width 131 height 22
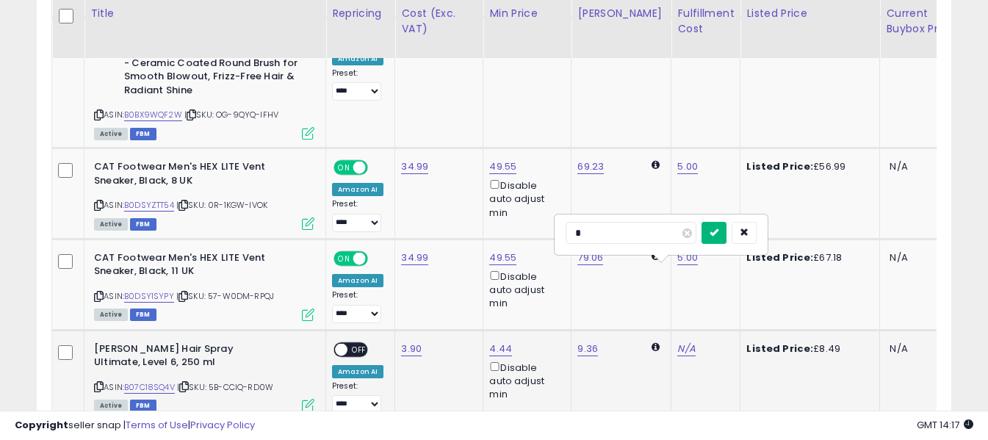
type input "*"
click at [719, 231] on icon "submit" at bounding box center [714, 232] width 9 height 9
click at [362, 343] on span "OFF" at bounding box center [360, 349] width 24 height 12
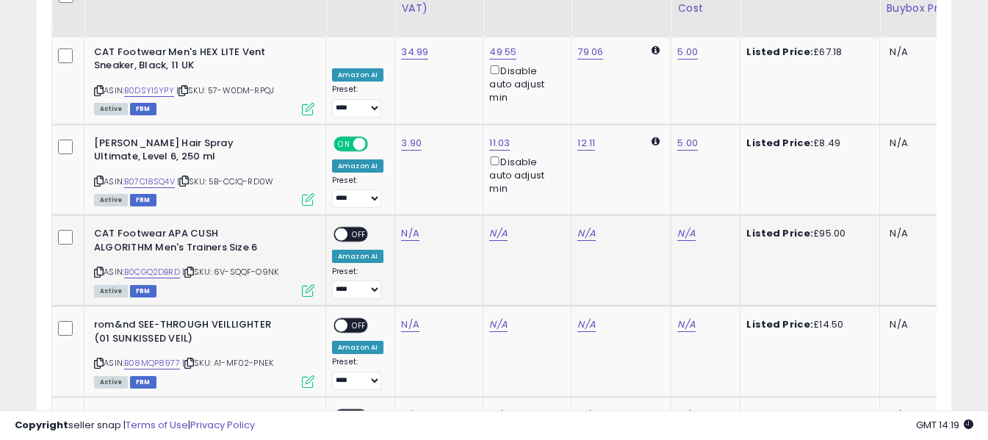
scroll to position [3263, 0]
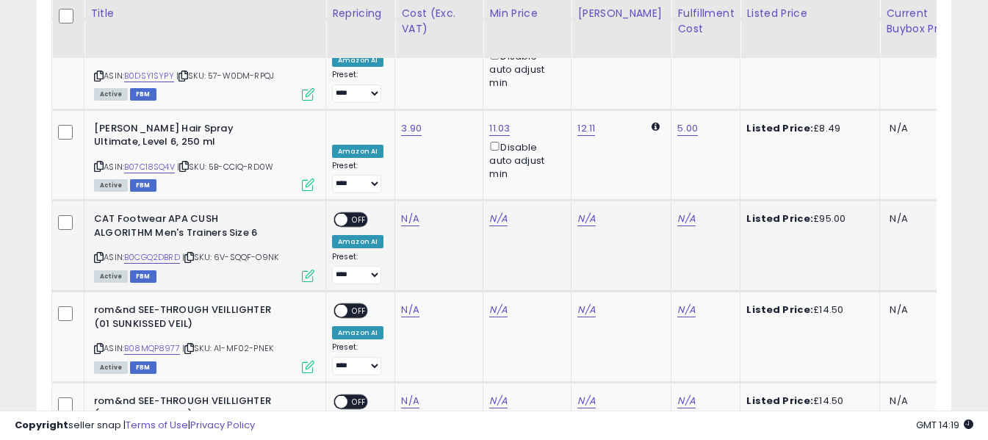
click at [99, 254] on icon at bounding box center [99, 258] width 10 height 8
click at [405, 212] on link "N/A" at bounding box center [410, 219] width 18 height 15
click at [405, 112] on input "number" at bounding box center [366, 105] width 131 height 25
type input "*****"
click at [454, 106] on icon "submit" at bounding box center [449, 102] width 9 height 9
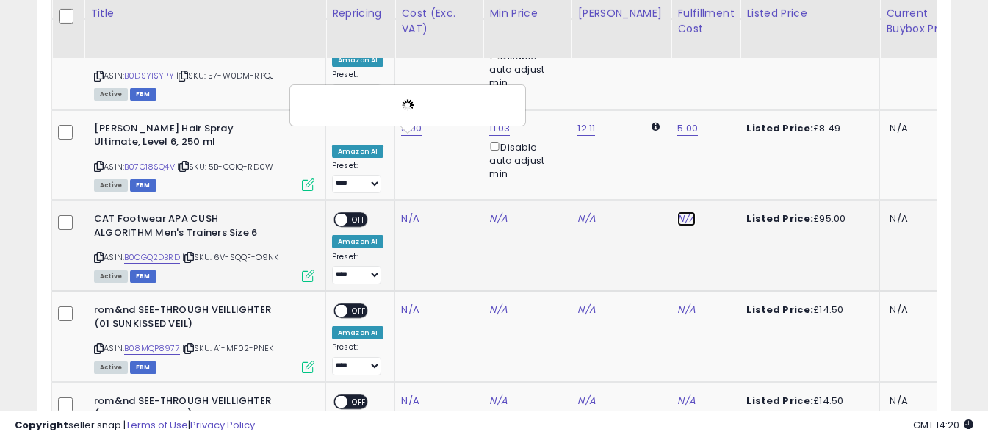
click at [678, 212] on link "N/A" at bounding box center [687, 219] width 18 height 15
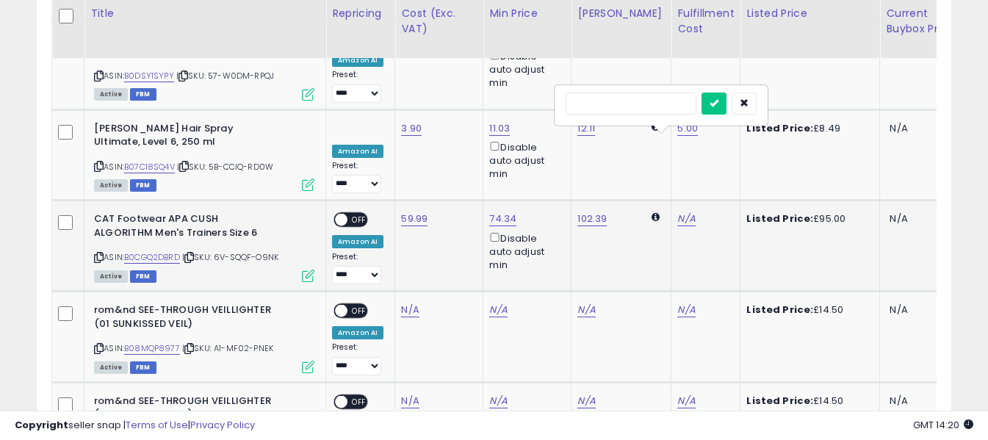
click at [658, 104] on input "text" at bounding box center [631, 104] width 131 height 22
type input "*"
click at [719, 103] on icon "submit" at bounding box center [714, 102] width 9 height 9
click at [369, 212] on div "**********" at bounding box center [357, 248] width 51 height 72
click at [360, 214] on span "OFF" at bounding box center [360, 220] width 24 height 12
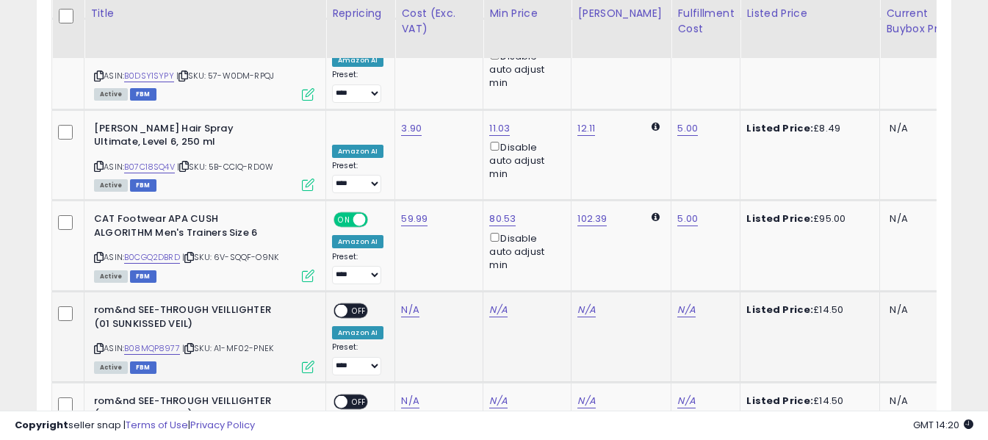
click at [98, 345] on icon at bounding box center [99, 349] width 10 height 8
click at [409, 303] on link "N/A" at bounding box center [410, 310] width 18 height 15
click at [417, 200] on input "number" at bounding box center [366, 196] width 131 height 25
type input "****"
click at [454, 193] on icon "submit" at bounding box center [449, 194] width 9 height 9
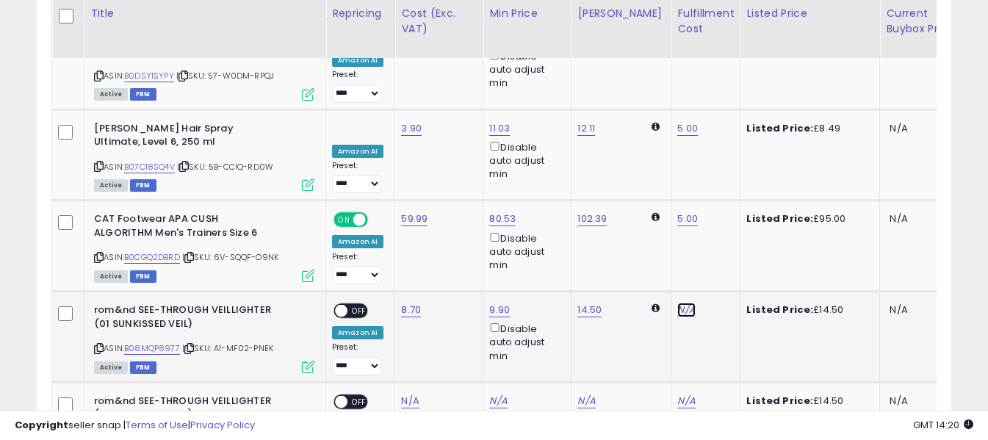
click at [678, 303] on link "N/A" at bounding box center [687, 310] width 18 height 15
click at [639, 195] on input "text" at bounding box center [631, 195] width 131 height 22
type input "*"
click at [727, 200] on button "submit" at bounding box center [714, 195] width 25 height 22
click at [362, 305] on span "OFF" at bounding box center [360, 311] width 24 height 12
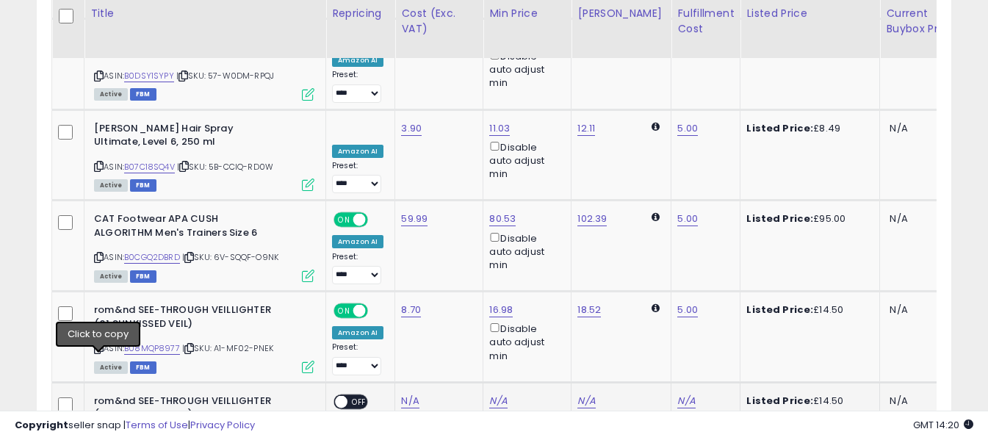
click at [100, 436] on icon at bounding box center [99, 440] width 10 height 8
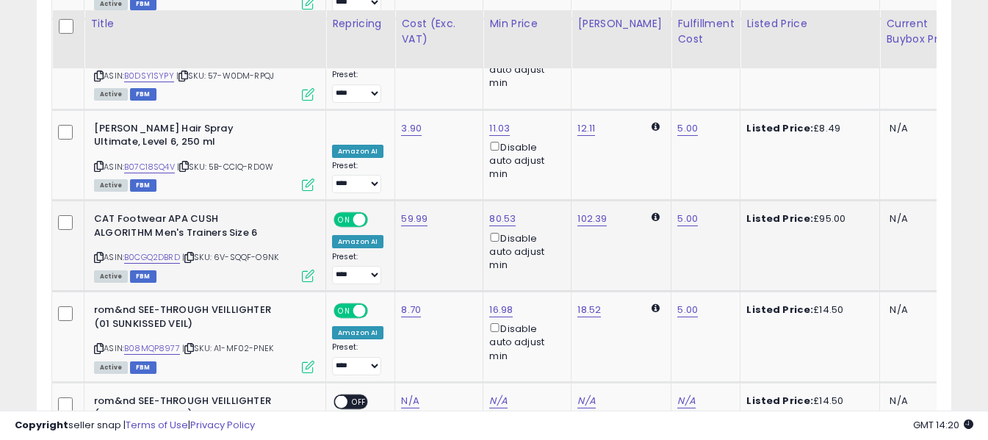
scroll to position [3336, 0]
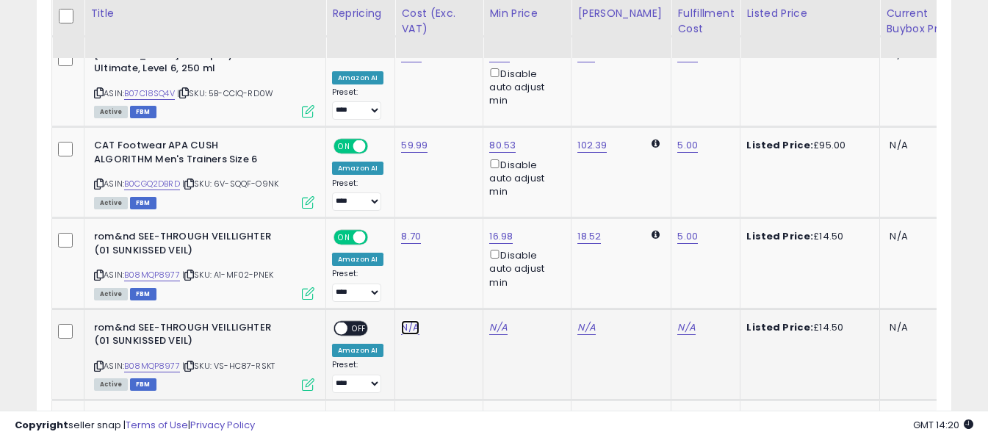
click at [412, 320] on link "N/A" at bounding box center [410, 327] width 18 height 15
click at [401, 214] on input "number" at bounding box center [366, 213] width 131 height 25
type input "****"
click at [454, 215] on icon "submit" at bounding box center [449, 211] width 9 height 9
click at [678, 320] on link "N/A" at bounding box center [687, 327] width 18 height 15
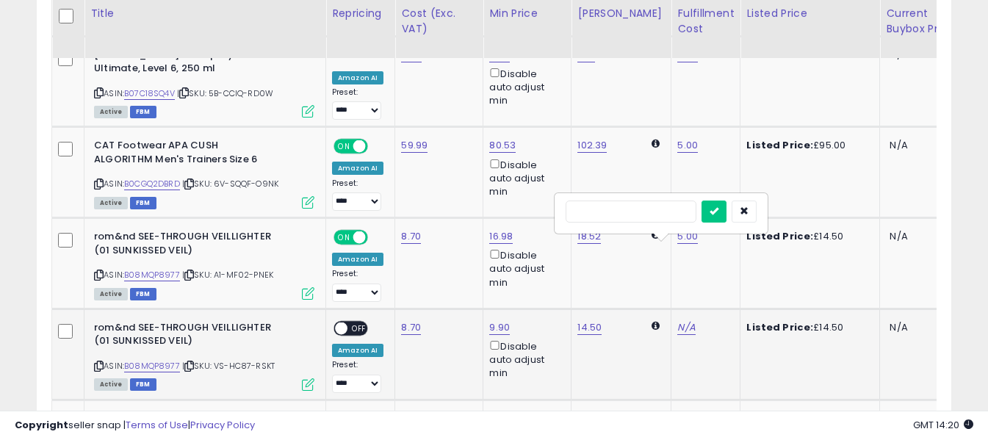
click at [654, 220] on input "text" at bounding box center [631, 212] width 131 height 22
type input "*"
click at [727, 212] on button "submit" at bounding box center [714, 212] width 25 height 22
click at [345, 322] on span at bounding box center [341, 328] width 12 height 12
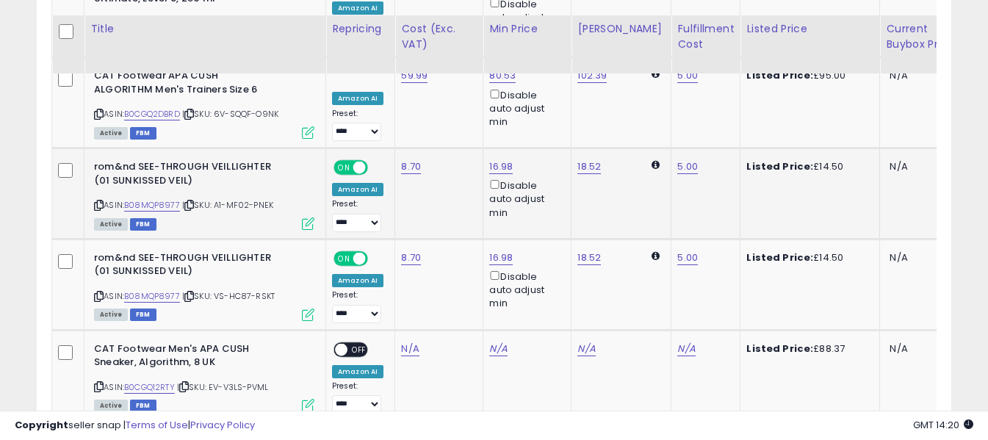
scroll to position [3557, 0]
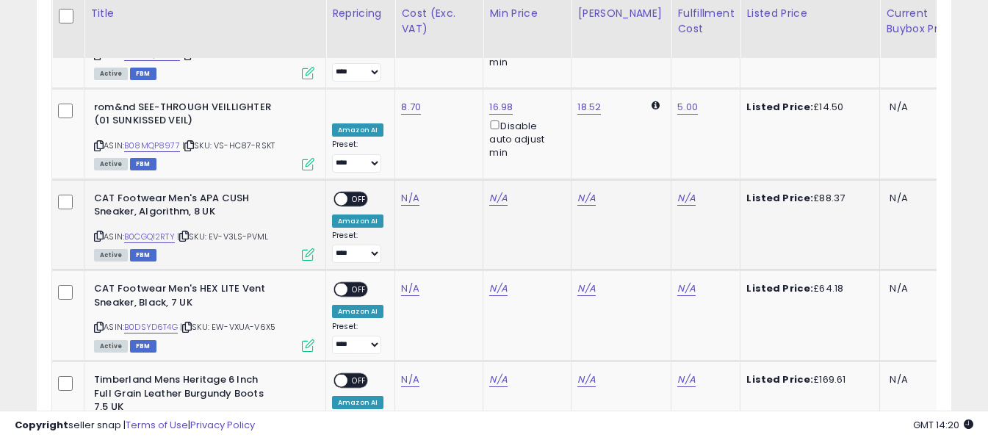
click at [100, 232] on icon at bounding box center [99, 236] width 10 height 8
click at [406, 191] on link "N/A" at bounding box center [410, 198] width 18 height 15
click at [406, 89] on input "number" at bounding box center [366, 83] width 131 height 25
type input "*****"
click at [462, 79] on button "submit" at bounding box center [449, 82] width 25 height 22
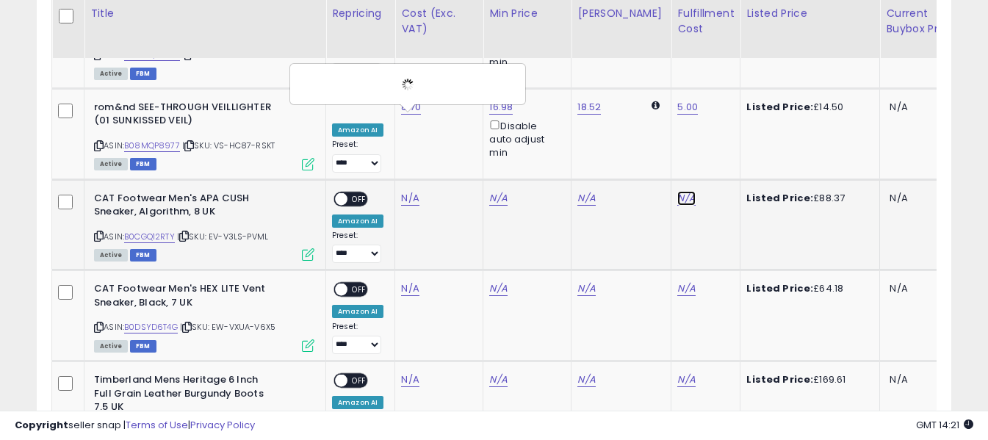
click at [678, 191] on link "N/A" at bounding box center [687, 198] width 18 height 15
drag, startPoint x: 636, startPoint y: 87, endPoint x: 642, endPoint y: 93, distance: 7.8
click at [636, 87] on input "text" at bounding box center [631, 82] width 131 height 22
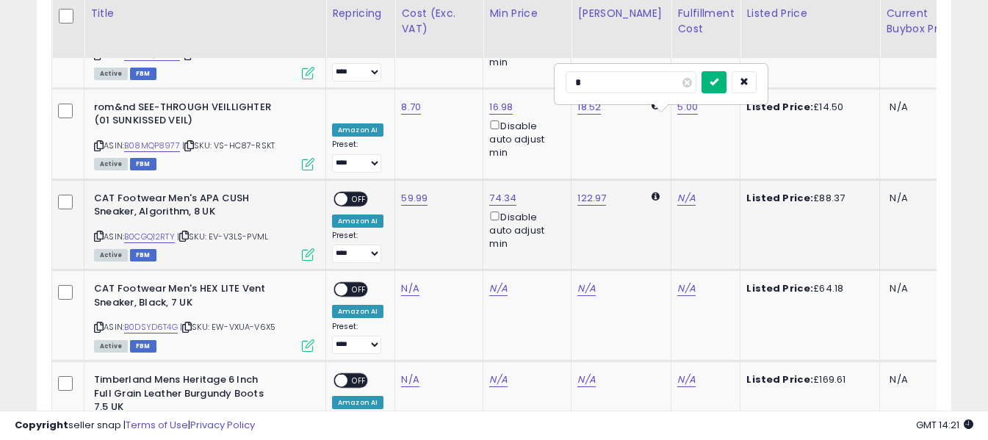
type input "*"
click at [719, 80] on icon "submit" at bounding box center [714, 81] width 9 height 9
click at [356, 193] on span "OFF" at bounding box center [360, 199] width 24 height 12
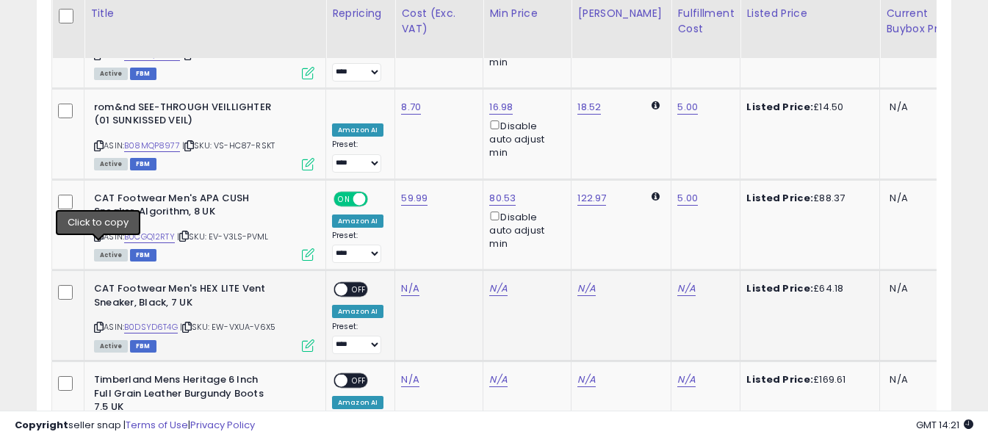
click at [98, 323] on icon at bounding box center [99, 327] width 10 height 8
click at [409, 281] on link "N/A" at bounding box center [410, 288] width 18 height 15
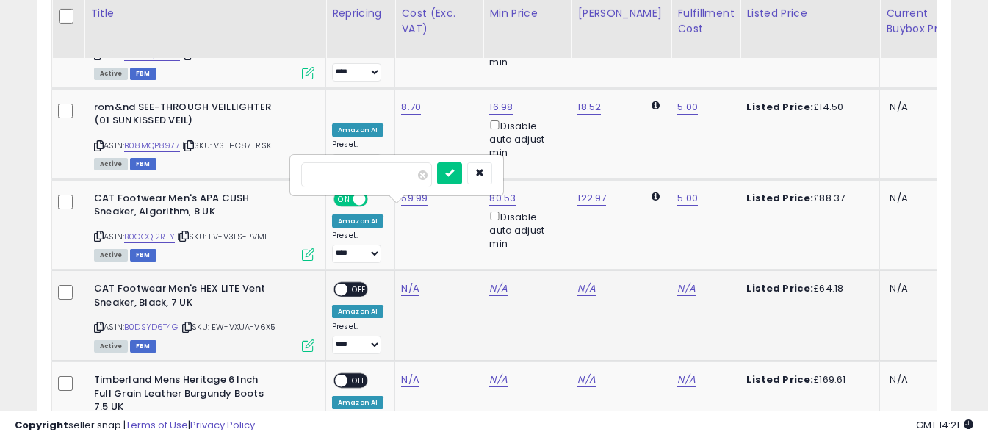
click at [410, 179] on input "number" at bounding box center [366, 174] width 131 height 25
type input "*****"
click at [454, 177] on icon "submit" at bounding box center [449, 172] width 9 height 9
click at [678, 281] on link "N/A" at bounding box center [687, 288] width 18 height 15
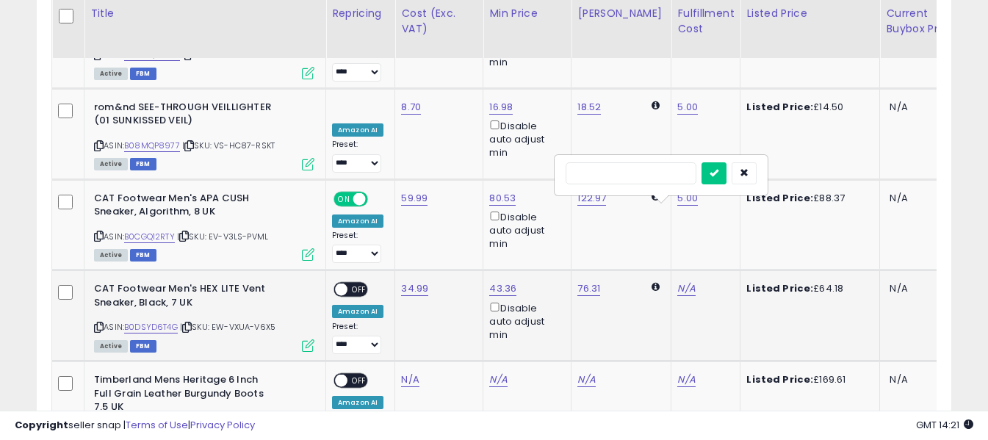
click at [644, 176] on input "text" at bounding box center [631, 173] width 131 height 22
type input "*"
click at [719, 171] on icon "submit" at bounding box center [714, 172] width 9 height 9
click at [359, 284] on span "OFF" at bounding box center [360, 290] width 24 height 12
drag, startPoint x: 99, startPoint y: 353, endPoint x: 115, endPoint y: 330, distance: 28.1
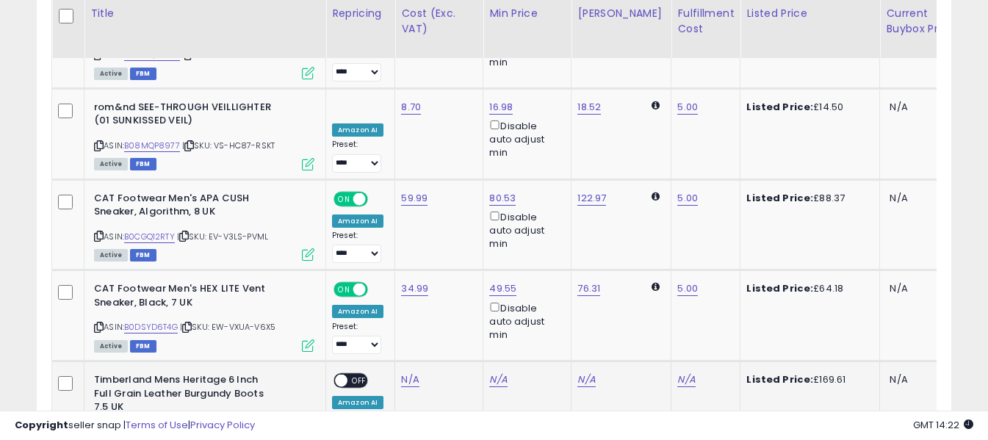
click at [99, 428] on icon at bounding box center [99, 432] width 10 height 8
click at [407, 373] on link "N/A" at bounding box center [410, 380] width 18 height 15
click at [397, 256] on input "number" at bounding box center [366, 266] width 131 height 25
type input "******"
click at [454, 265] on icon "submit" at bounding box center [449, 263] width 9 height 9
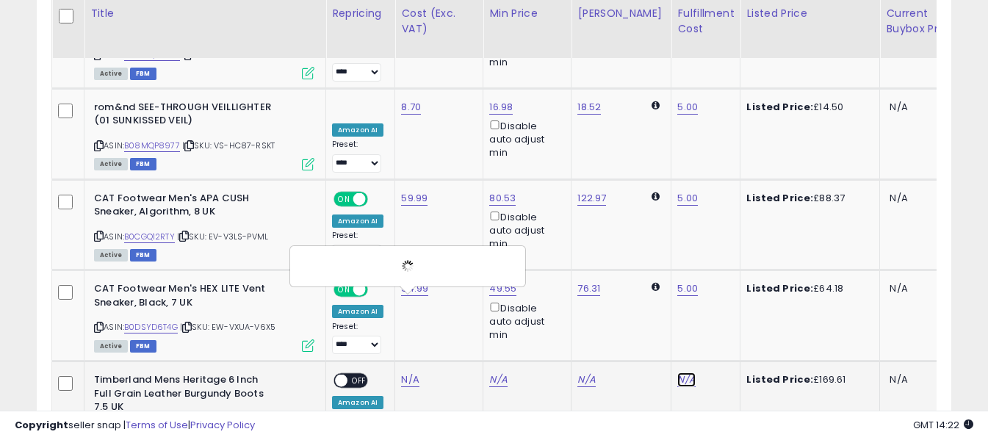
click at [678, 373] on link "N/A" at bounding box center [687, 380] width 18 height 15
click at [653, 266] on input "text" at bounding box center [631, 265] width 131 height 22
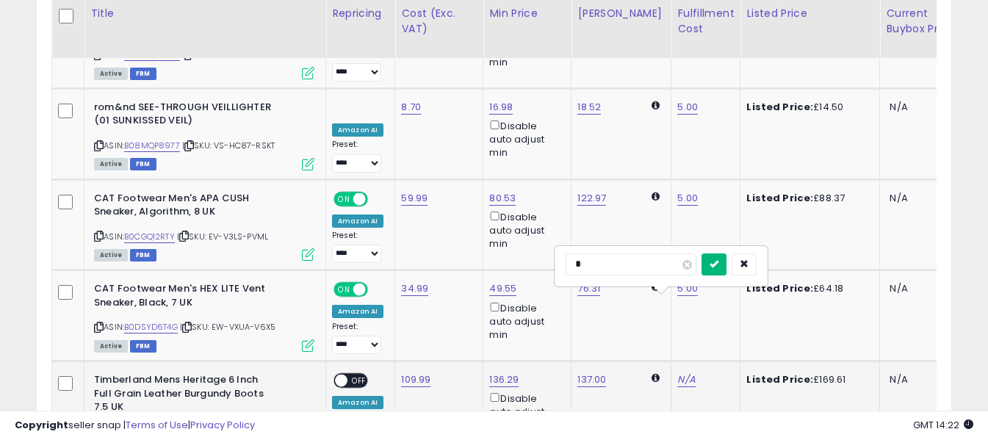
type input "*"
click at [727, 263] on button "submit" at bounding box center [714, 265] width 25 height 22
click at [354, 375] on span "OFF" at bounding box center [360, 381] width 24 height 12
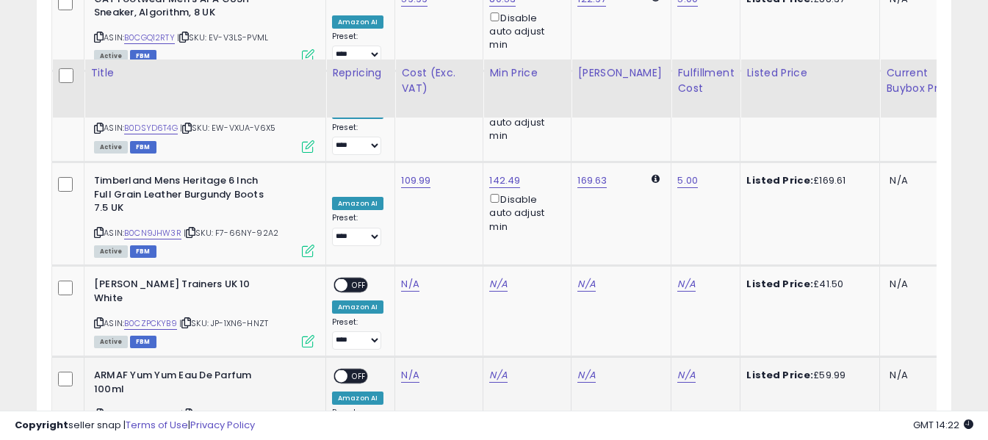
scroll to position [3851, 0]
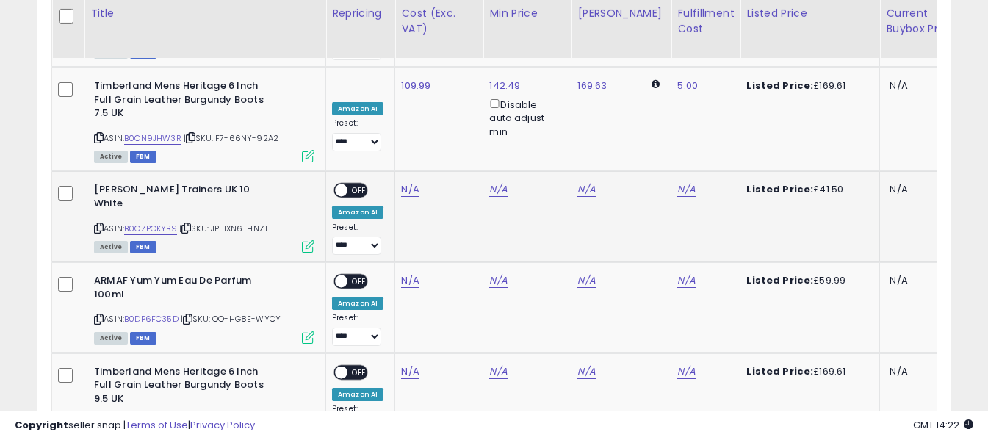
click at [96, 224] on icon at bounding box center [99, 228] width 10 height 8
click at [403, 182] on link "N/A" at bounding box center [410, 189] width 18 height 15
click at [401, 82] on input "number" at bounding box center [366, 75] width 131 height 25
type input "*****"
click at [454, 72] on icon "submit" at bounding box center [449, 73] width 9 height 9
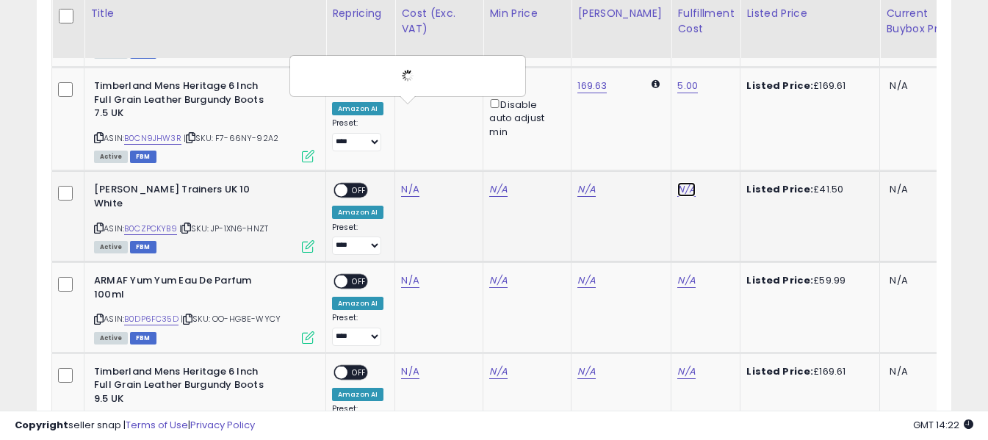
click at [678, 182] on link "N/A" at bounding box center [687, 189] width 18 height 15
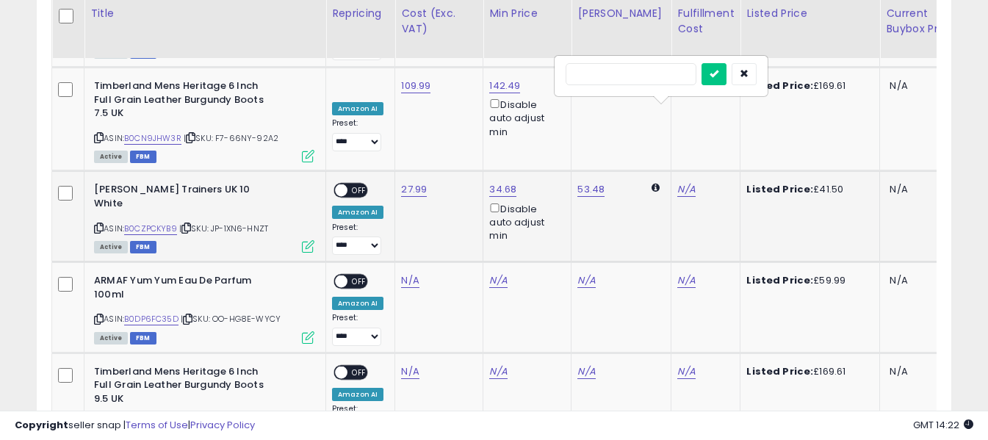
click at [647, 77] on input "text" at bounding box center [631, 74] width 131 height 22
type input "*"
click at [727, 78] on button "submit" at bounding box center [714, 74] width 25 height 22
click at [362, 184] on span "OFF" at bounding box center [360, 190] width 24 height 12
click at [101, 315] on icon at bounding box center [99, 319] width 10 height 8
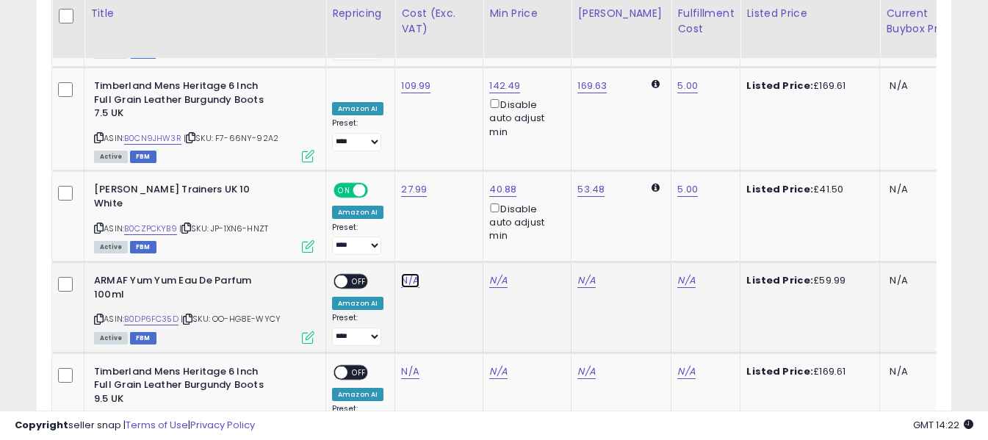
click at [408, 273] on link "N/A" at bounding box center [410, 280] width 18 height 15
click at [392, 168] on input "number" at bounding box center [366, 166] width 131 height 25
type input "*****"
click at [454, 162] on icon "submit" at bounding box center [449, 164] width 9 height 9
click at [678, 273] on link "N/A" at bounding box center [687, 280] width 18 height 15
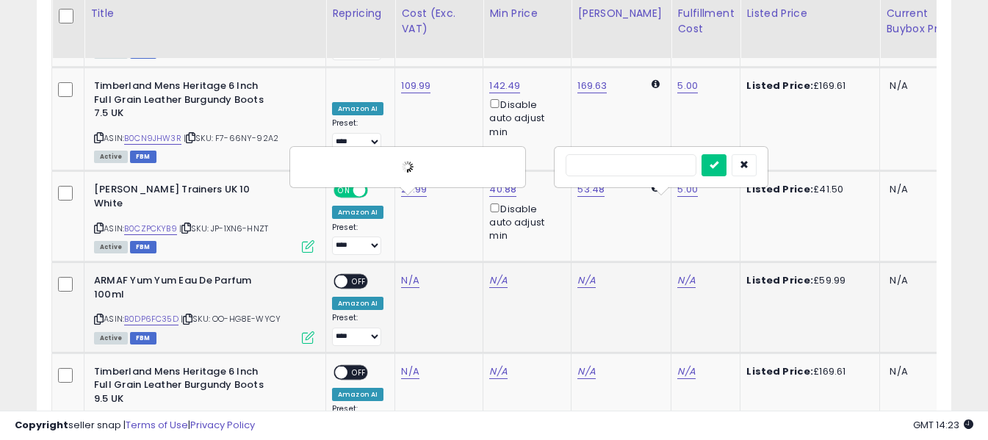
click at [642, 165] on input "text" at bounding box center [631, 165] width 131 height 22
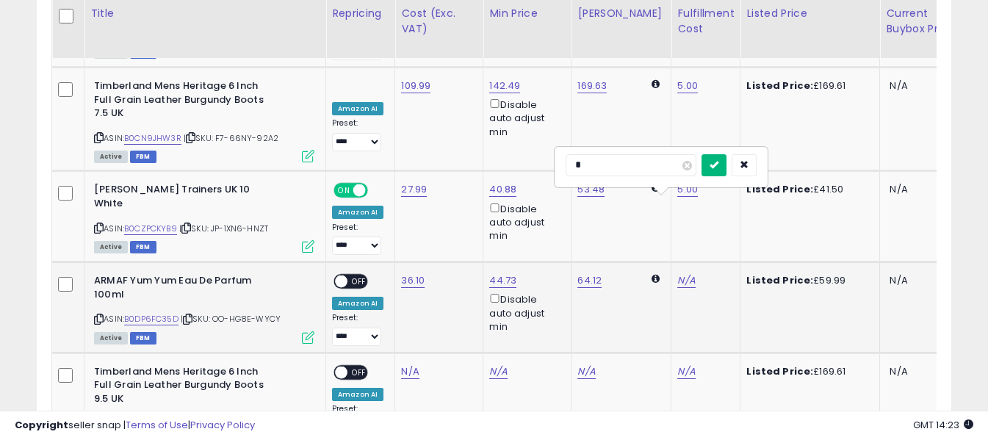
type input "*"
click at [719, 163] on icon "submit" at bounding box center [714, 164] width 9 height 9
click at [362, 276] on span "OFF" at bounding box center [360, 282] width 24 height 12
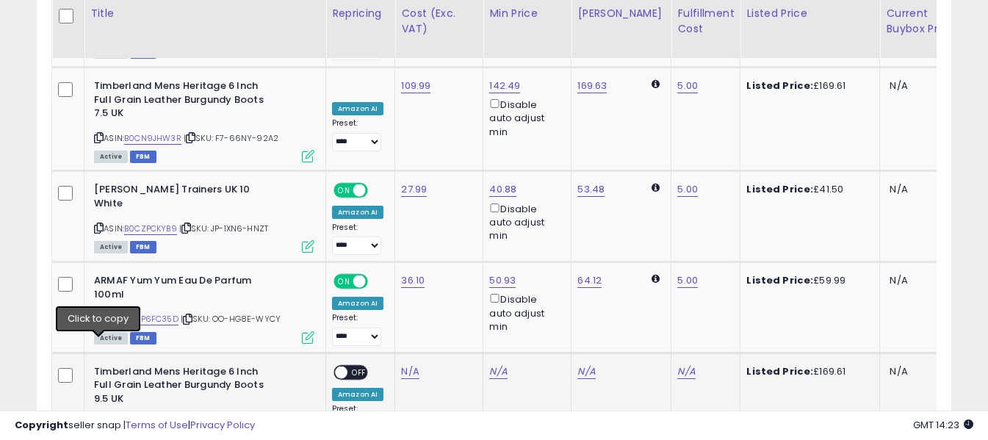
click at [100, 420] on icon at bounding box center [99, 424] width 10 height 8
click at [412, 365] on link "N/A" at bounding box center [410, 372] width 18 height 15
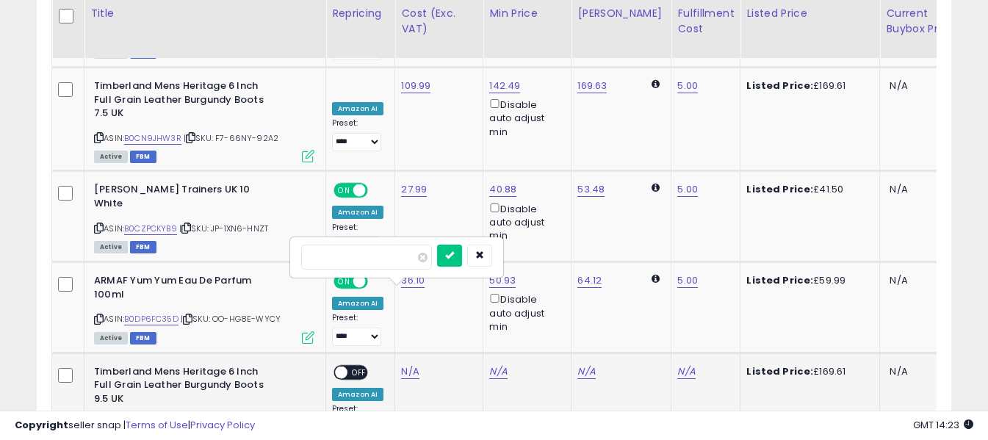
click at [406, 258] on input "number" at bounding box center [366, 257] width 131 height 25
type input "******"
click at [454, 259] on icon "submit" at bounding box center [449, 255] width 9 height 9
click at [678, 365] on link "N/A" at bounding box center [687, 372] width 18 height 15
click at [653, 260] on input "text" at bounding box center [631, 256] width 131 height 22
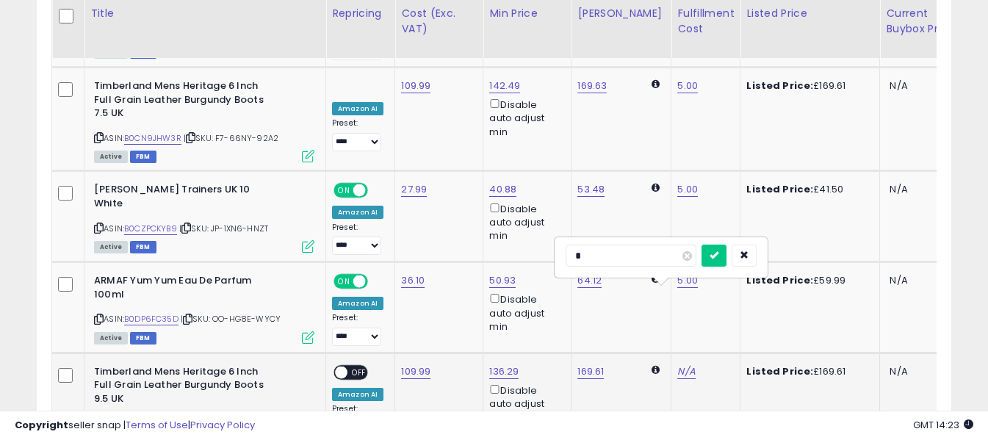
type input "*"
click at [719, 254] on icon "submit" at bounding box center [714, 255] width 9 height 9
click at [364, 366] on span "OFF" at bounding box center [360, 372] width 24 height 12
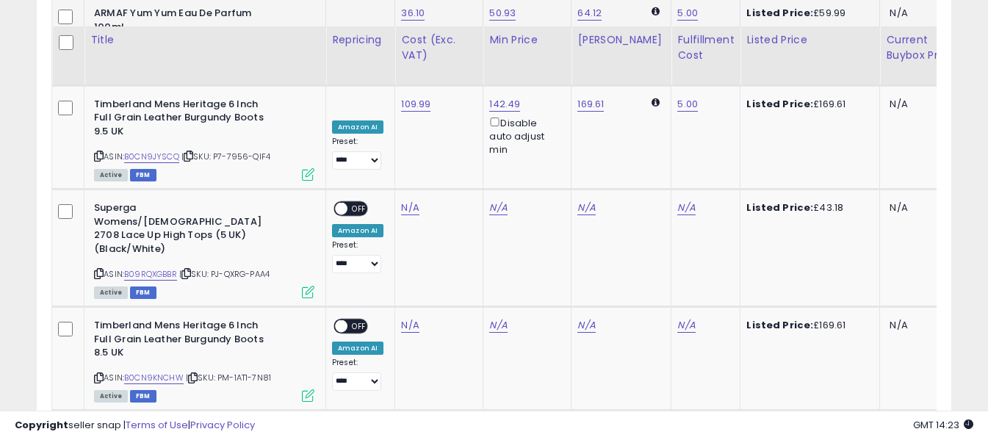
scroll to position [4145, 0]
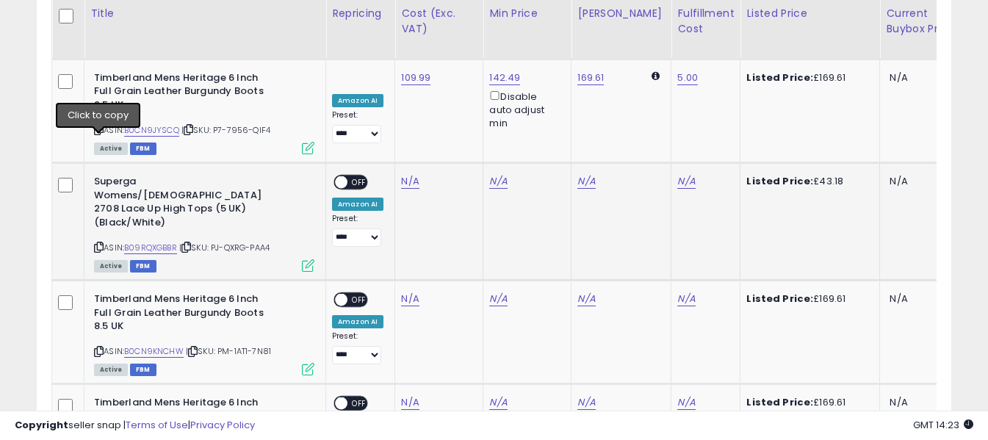
click at [98, 243] on icon at bounding box center [99, 247] width 10 height 8
click at [405, 174] on link "N/A" at bounding box center [410, 181] width 18 height 15
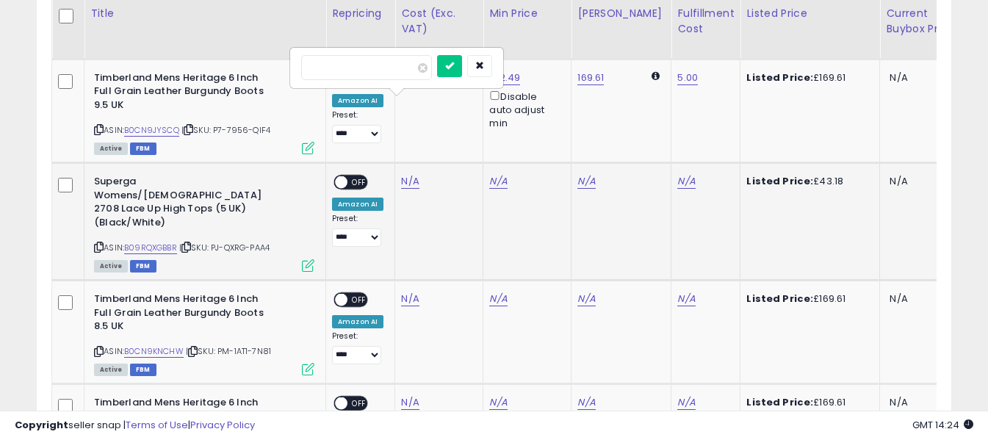
click at [402, 76] on input "number" at bounding box center [366, 67] width 131 height 25
type input "*****"
click at [454, 65] on icon "submit" at bounding box center [449, 65] width 9 height 9
click at [678, 174] on link "N/A" at bounding box center [687, 181] width 18 height 15
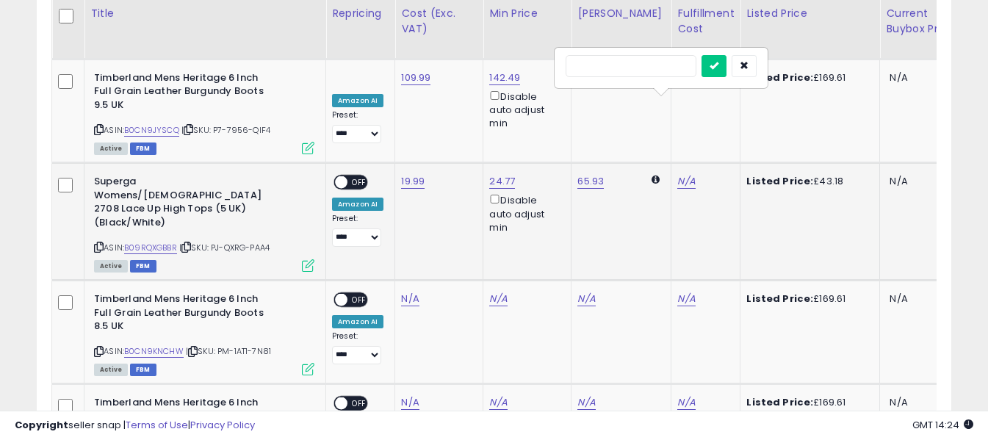
click at [654, 69] on input "text" at bounding box center [631, 66] width 131 height 22
type input "*"
click at [719, 64] on icon "submit" at bounding box center [714, 65] width 9 height 9
click at [367, 176] on span "OFF" at bounding box center [360, 182] width 24 height 12
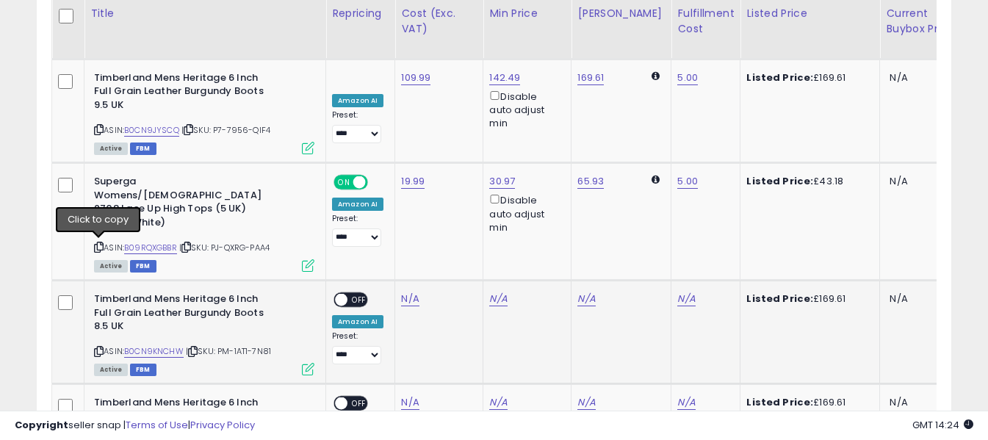
click at [98, 348] on icon at bounding box center [99, 352] width 10 height 8
click at [408, 292] on link "N/A" at bounding box center [410, 299] width 18 height 15
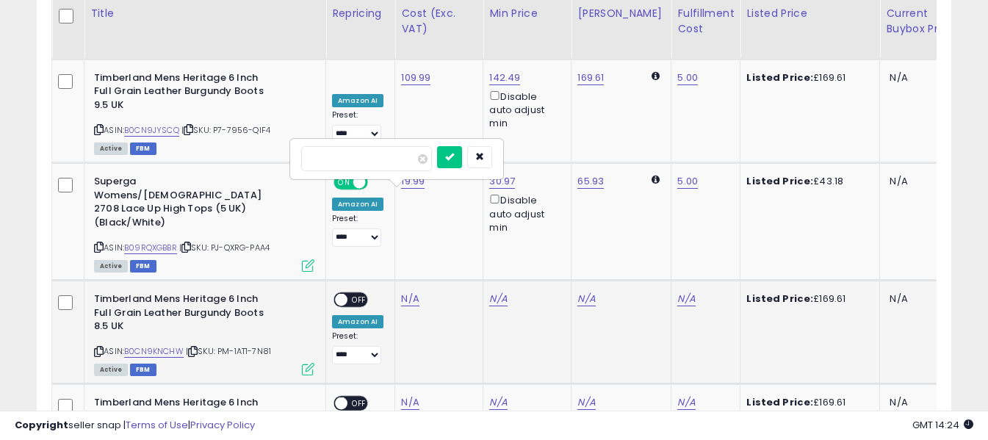
click at [402, 152] on input "number" at bounding box center [366, 158] width 131 height 25
type input "******"
click at [462, 153] on button "submit" at bounding box center [449, 157] width 25 height 22
click at [678, 292] on link "N/A" at bounding box center [687, 299] width 18 height 15
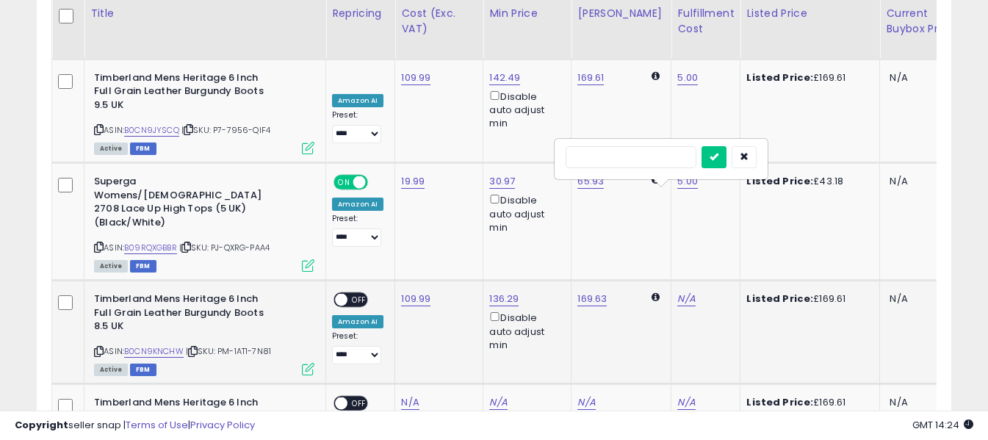
drag, startPoint x: 607, startPoint y: 151, endPoint x: 624, endPoint y: 151, distance: 16.9
click at [607, 151] on input "text" at bounding box center [631, 157] width 131 height 22
type input "*"
click at [719, 155] on icon "submit" at bounding box center [714, 156] width 9 height 9
click at [359, 294] on span "OFF" at bounding box center [360, 300] width 24 height 12
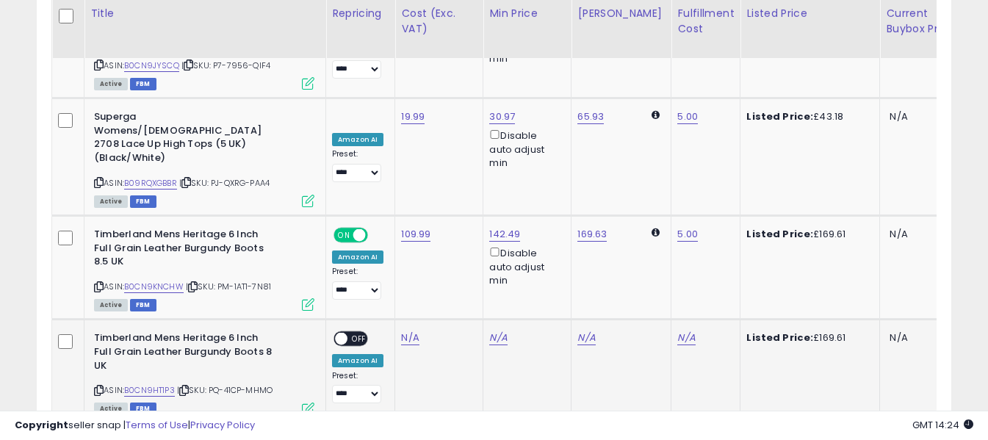
scroll to position [4292, 0]
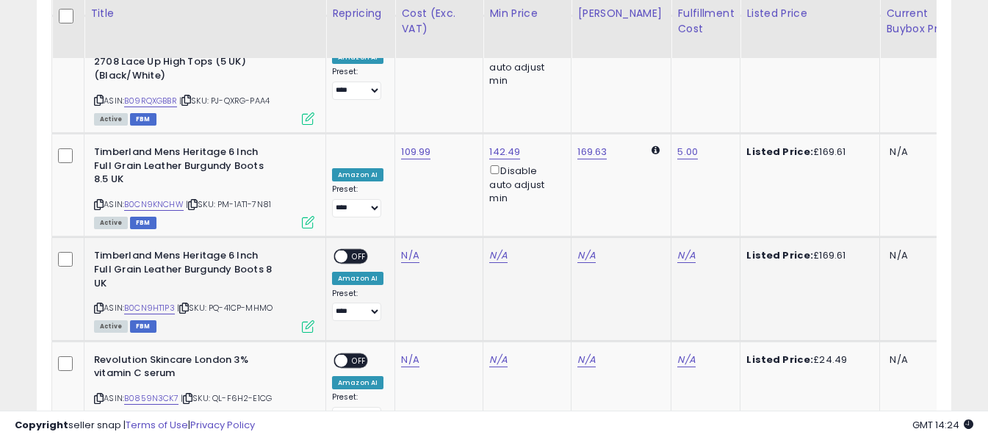
click at [101, 304] on icon at bounding box center [99, 308] width 10 height 8
click at [411, 248] on link "N/A" at bounding box center [410, 255] width 18 height 15
click at [393, 104] on input "number" at bounding box center [366, 115] width 131 height 25
type input "******"
click at [462, 110] on button "submit" at bounding box center [449, 114] width 25 height 22
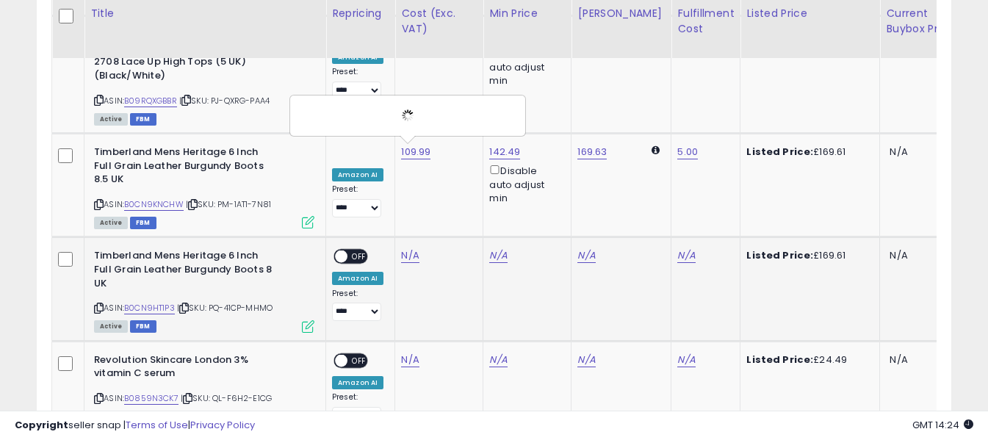
click at [682, 249] on div "N/A" at bounding box center [703, 255] width 51 height 13
click at [678, 248] on link "N/A" at bounding box center [687, 255] width 18 height 15
click at [639, 115] on input "text" at bounding box center [631, 114] width 131 height 22
type input "*"
click at [719, 112] on icon "submit" at bounding box center [714, 113] width 9 height 9
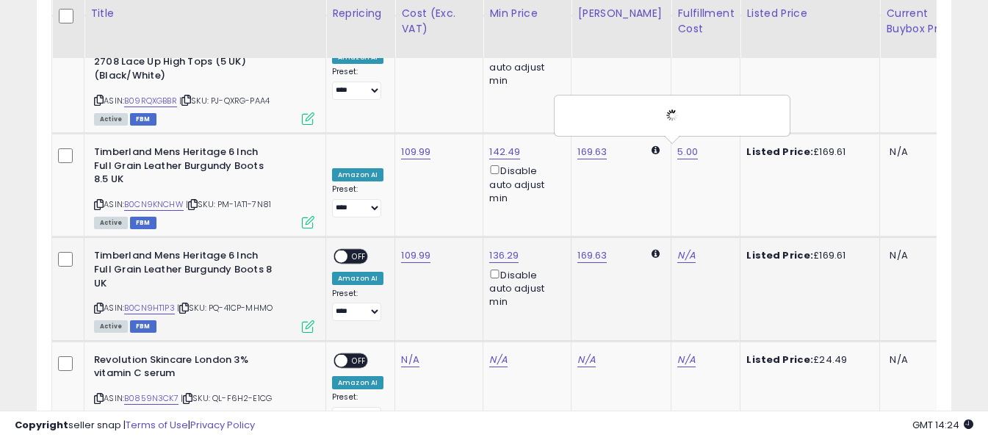
click at [359, 251] on span "OFF" at bounding box center [360, 257] width 24 height 12
click at [101, 395] on icon at bounding box center [99, 399] width 10 height 8
click at [408, 353] on link "N/A" at bounding box center [410, 360] width 18 height 15
click at [402, 223] on input "number" at bounding box center [366, 219] width 131 height 25
type input "****"
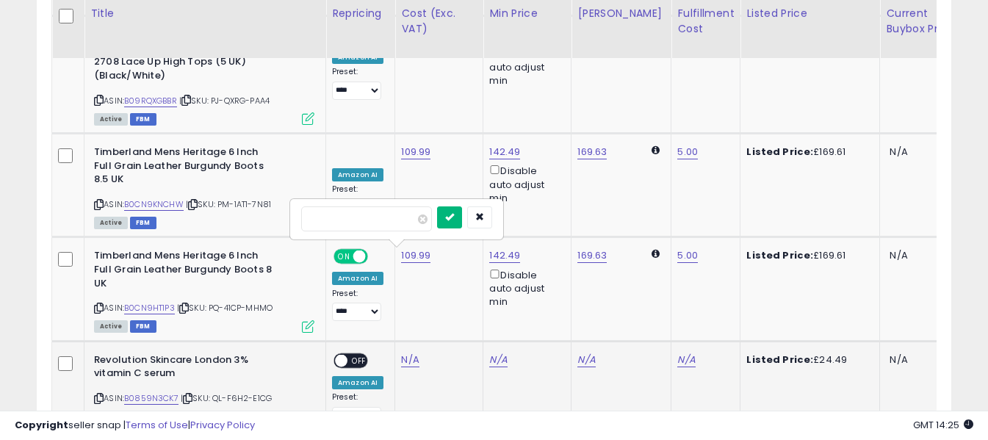
click at [454, 220] on icon "submit" at bounding box center [449, 216] width 9 height 9
click at [678, 353] on link "N/A" at bounding box center [687, 360] width 18 height 15
click at [652, 220] on input "text" at bounding box center [631, 218] width 131 height 22
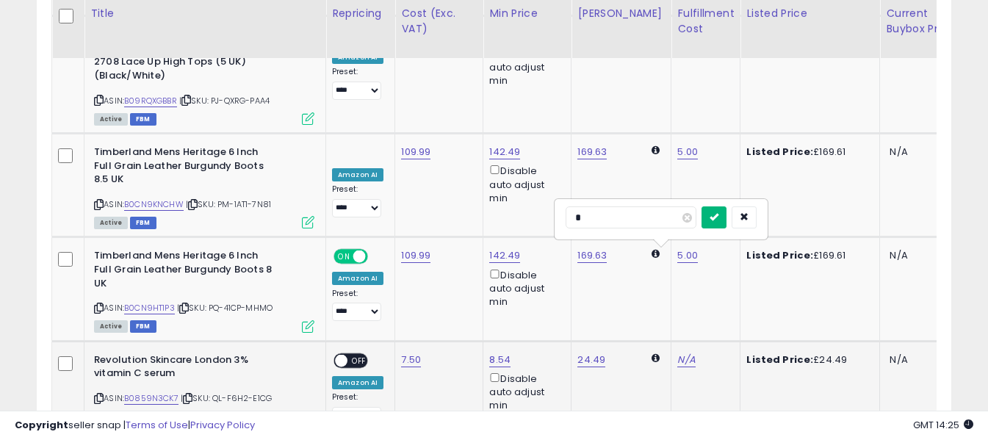
type input "*"
click at [725, 213] on button "submit" at bounding box center [714, 218] width 25 height 22
click at [345, 354] on span at bounding box center [341, 360] width 12 height 12
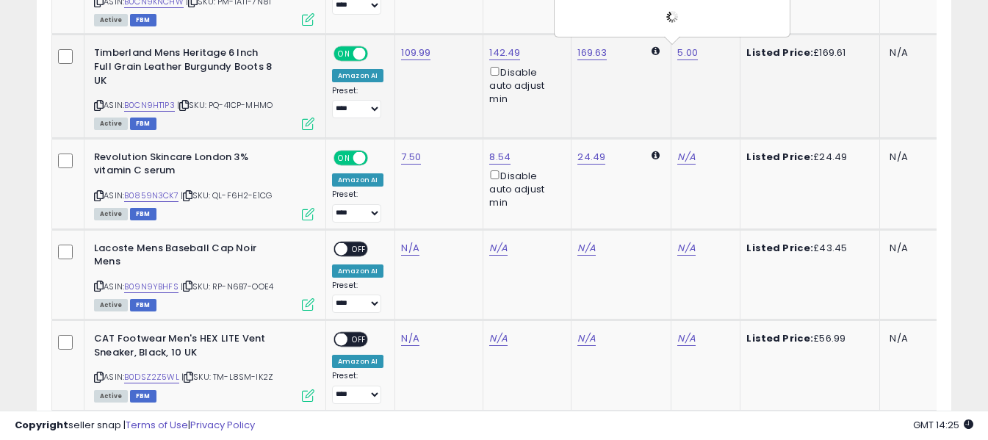
scroll to position [4512, 0]
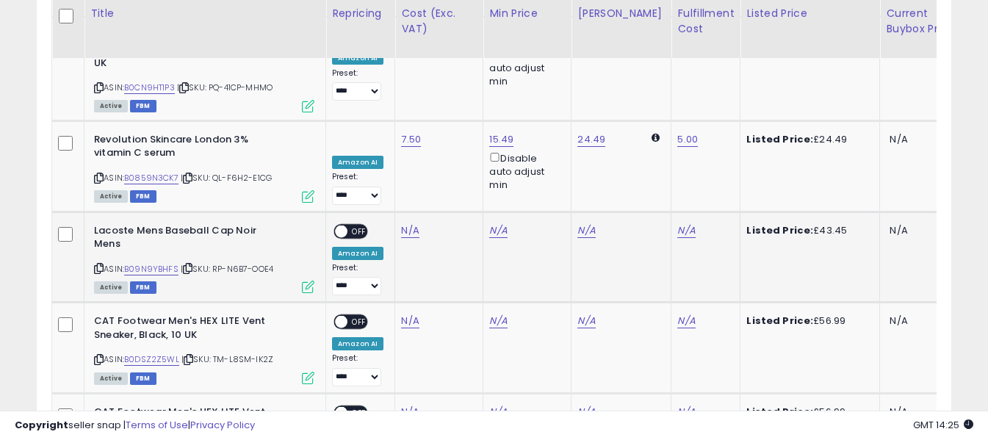
click at [101, 265] on icon at bounding box center [99, 269] width 10 height 8
click at [409, 223] on link "N/A" at bounding box center [410, 230] width 18 height 15
click at [401, 92] on input "number" at bounding box center [366, 89] width 131 height 25
type input "*****"
click at [454, 90] on icon "submit" at bounding box center [449, 87] width 9 height 9
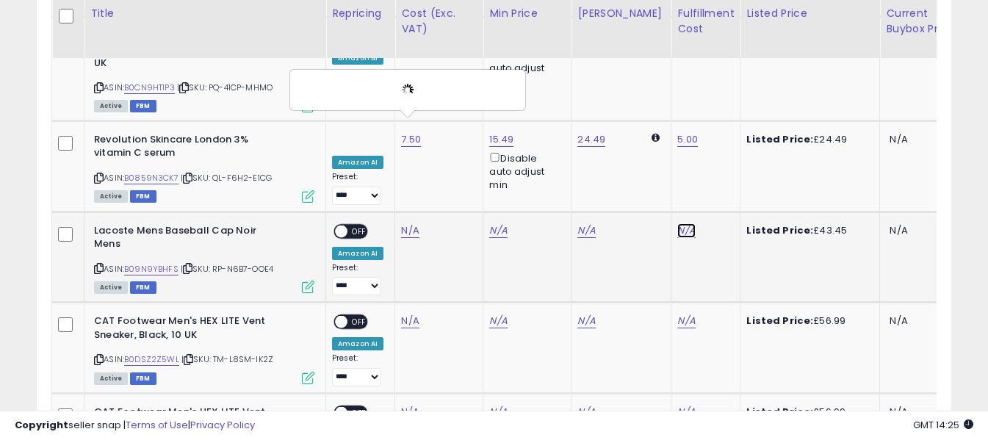
click at [678, 223] on link "N/A" at bounding box center [687, 230] width 18 height 15
click at [649, 92] on input "text" at bounding box center [631, 88] width 131 height 22
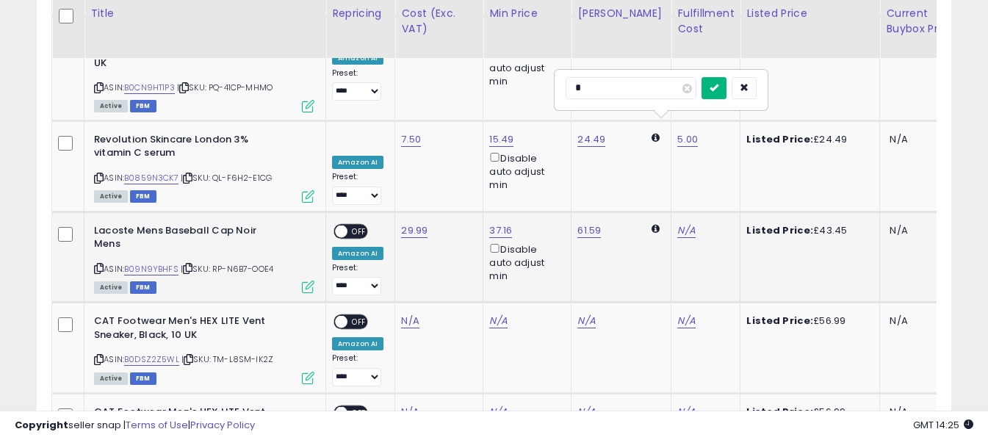
type input "*"
click at [719, 89] on icon "submit" at bounding box center [714, 87] width 9 height 9
click at [353, 225] on span "OFF" at bounding box center [360, 231] width 24 height 12
click at [101, 356] on icon at bounding box center [99, 360] width 10 height 8
click at [407, 314] on link "N/A" at bounding box center [410, 321] width 18 height 15
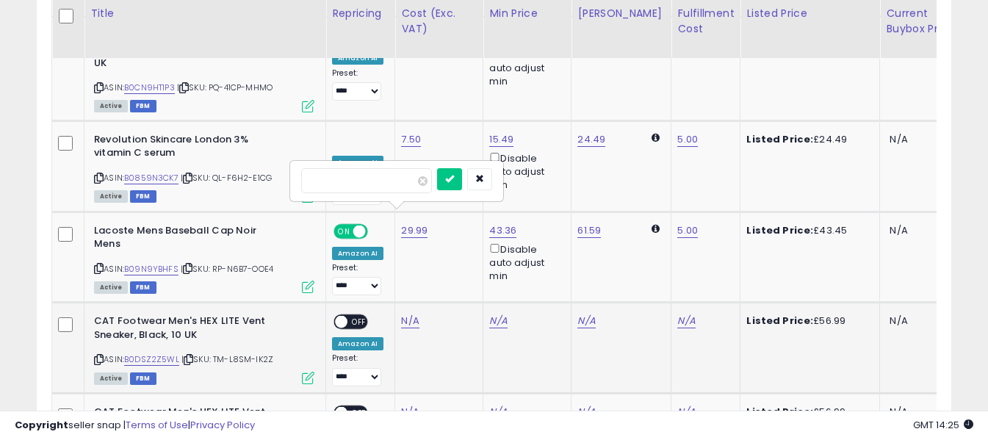
click at [408, 186] on input "number" at bounding box center [366, 180] width 131 height 25
type input "*****"
click at [454, 178] on icon "submit" at bounding box center [449, 178] width 9 height 9
click at [678, 314] on link "N/A" at bounding box center [687, 321] width 18 height 15
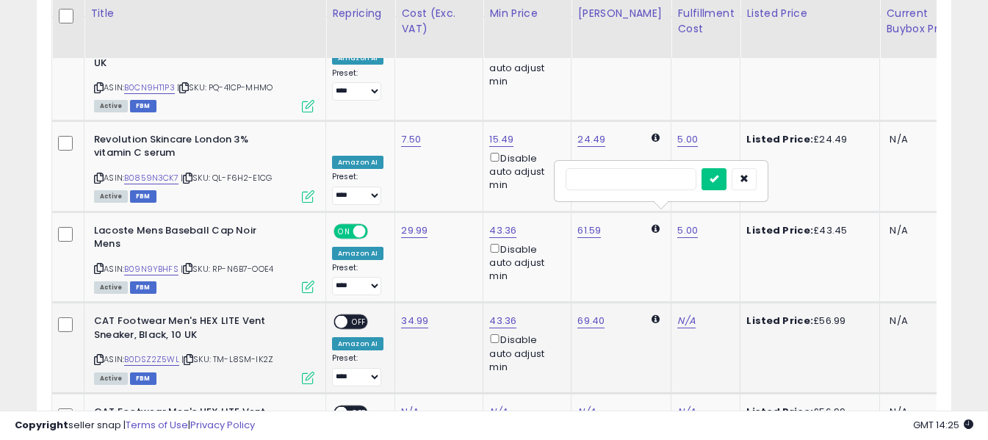
click at [653, 183] on input "text" at bounding box center [631, 179] width 131 height 22
type input "*"
click at [719, 181] on icon "submit" at bounding box center [714, 178] width 9 height 9
click at [352, 316] on span "OFF" at bounding box center [360, 322] width 24 height 12
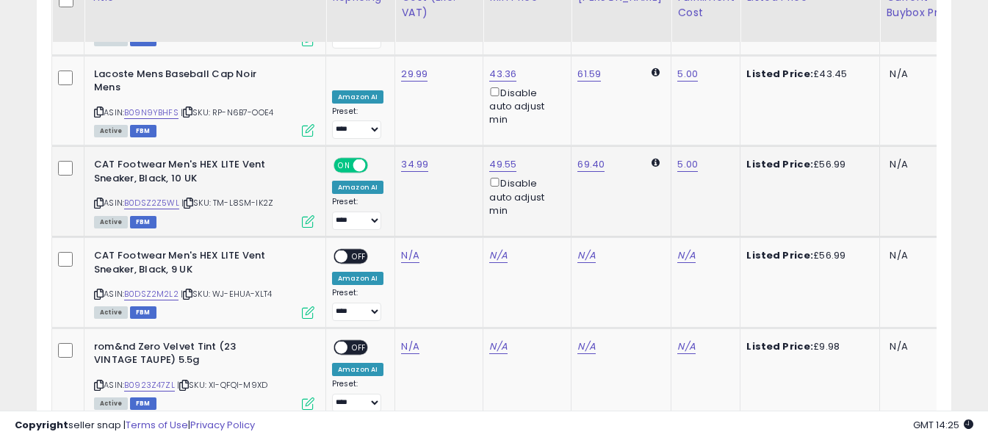
scroll to position [4733, 0]
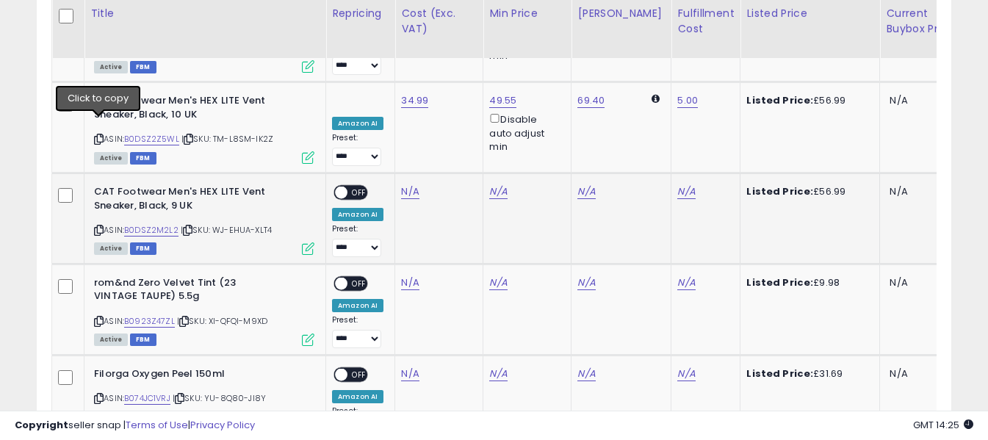
click at [98, 226] on icon at bounding box center [99, 230] width 10 height 8
click at [406, 184] on link "N/A" at bounding box center [410, 191] width 18 height 15
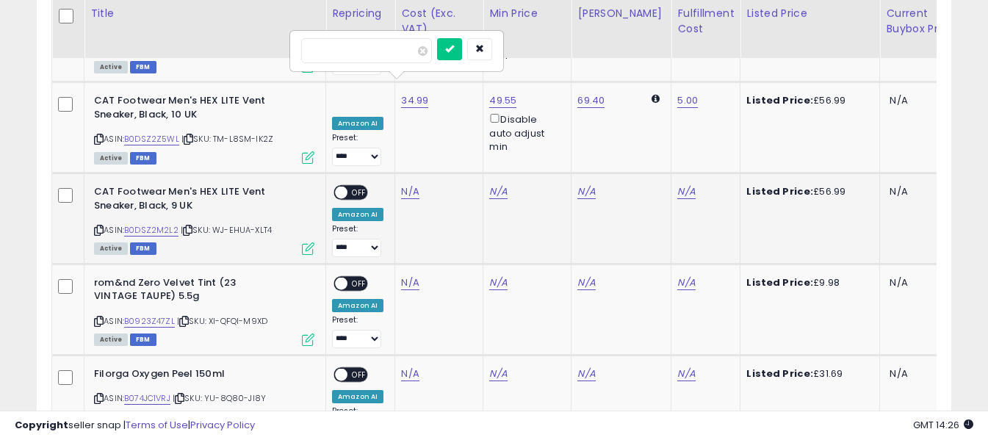
click at [401, 51] on input "number" at bounding box center [366, 50] width 131 height 25
type input "*****"
click at [454, 53] on icon "submit" at bounding box center [449, 48] width 9 height 9
click at [678, 184] on link "N/A" at bounding box center [687, 191] width 18 height 15
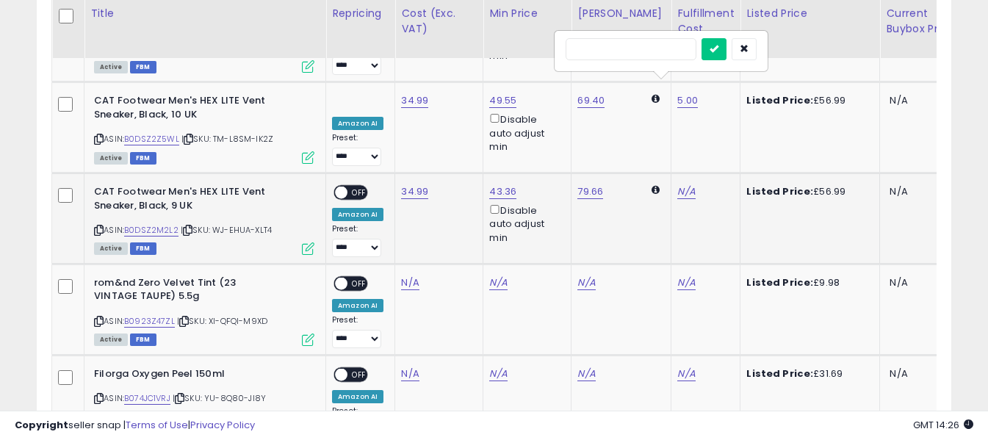
click at [645, 41] on input "text" at bounding box center [631, 49] width 131 height 22
type input "*"
click at [719, 48] on icon "submit" at bounding box center [714, 48] width 9 height 9
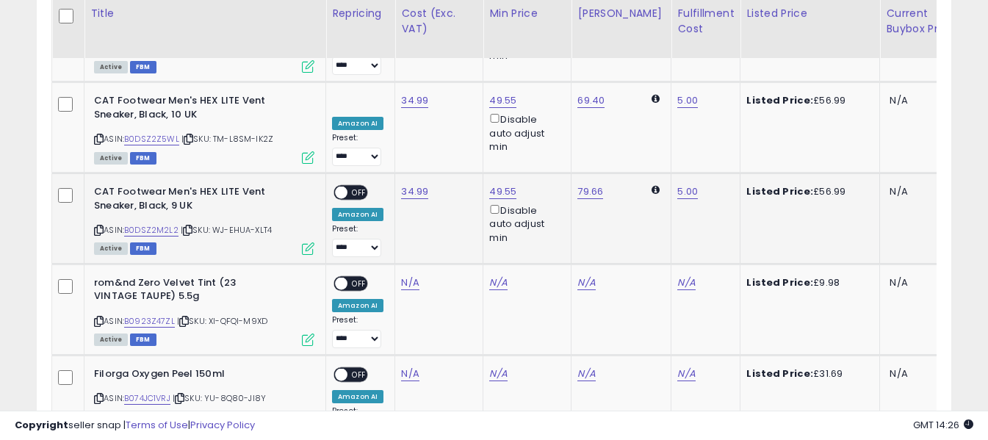
click at [354, 187] on span "OFF" at bounding box center [360, 193] width 24 height 12
click at [99, 317] on icon at bounding box center [99, 321] width 10 height 8
click at [405, 276] on link "N/A" at bounding box center [410, 283] width 18 height 15
click at [394, 145] on input "number" at bounding box center [366, 141] width 131 height 25
type input "****"
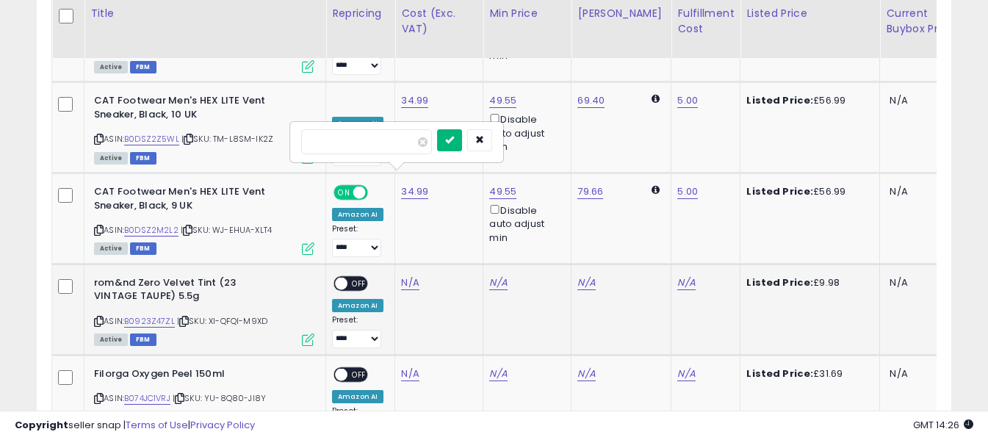
click at [454, 139] on icon "submit" at bounding box center [449, 139] width 9 height 9
click at [678, 276] on link "N/A" at bounding box center [687, 283] width 18 height 15
click at [653, 139] on input "text" at bounding box center [631, 140] width 131 height 22
type input "*"
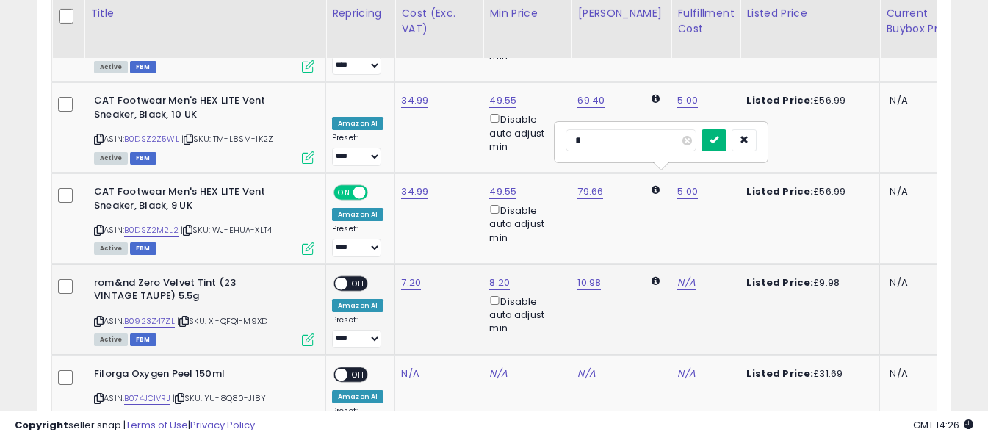
click at [719, 137] on icon "submit" at bounding box center [714, 139] width 9 height 9
click at [359, 277] on span "OFF" at bounding box center [360, 283] width 24 height 12
click at [98, 395] on icon at bounding box center [99, 399] width 10 height 8
click at [405, 367] on link "N/A" at bounding box center [410, 374] width 18 height 15
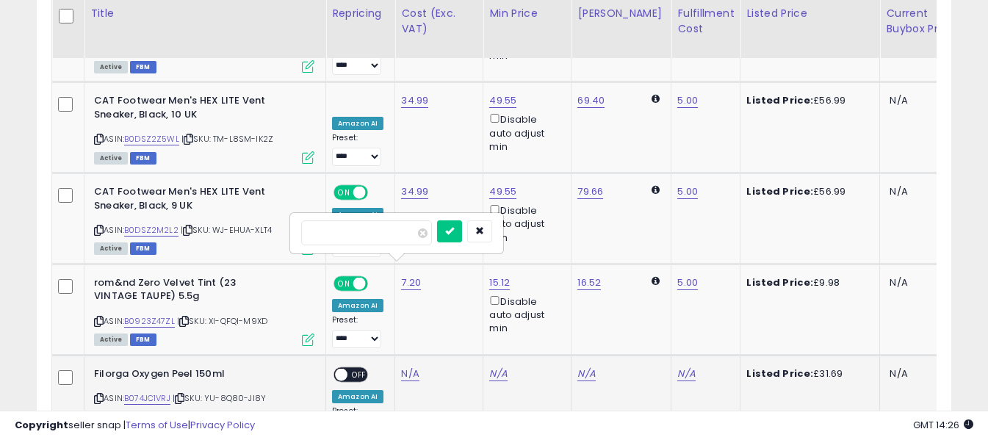
click at [398, 234] on input "number" at bounding box center [366, 232] width 131 height 25
type input "*****"
click at [462, 230] on button "submit" at bounding box center [449, 231] width 25 height 22
click at [678, 367] on link "N/A" at bounding box center [687, 374] width 18 height 15
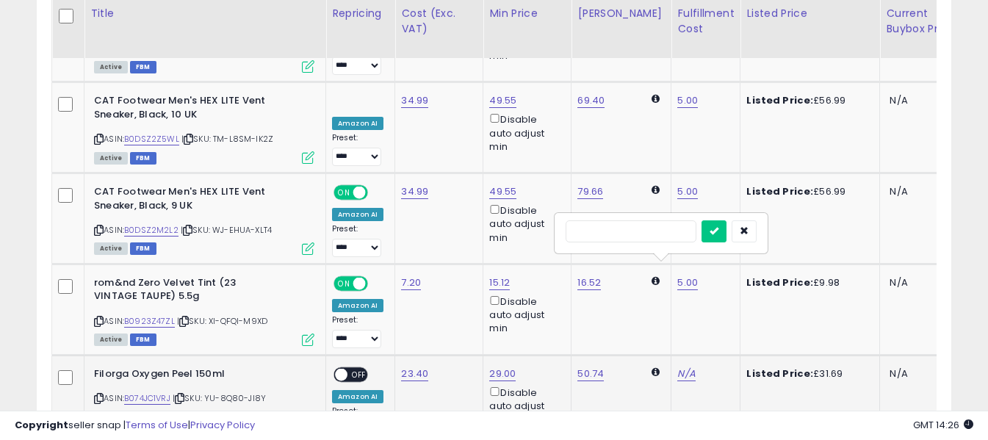
click at [656, 229] on input "text" at bounding box center [631, 231] width 131 height 22
type input "*"
click at [727, 233] on button "submit" at bounding box center [714, 231] width 25 height 22
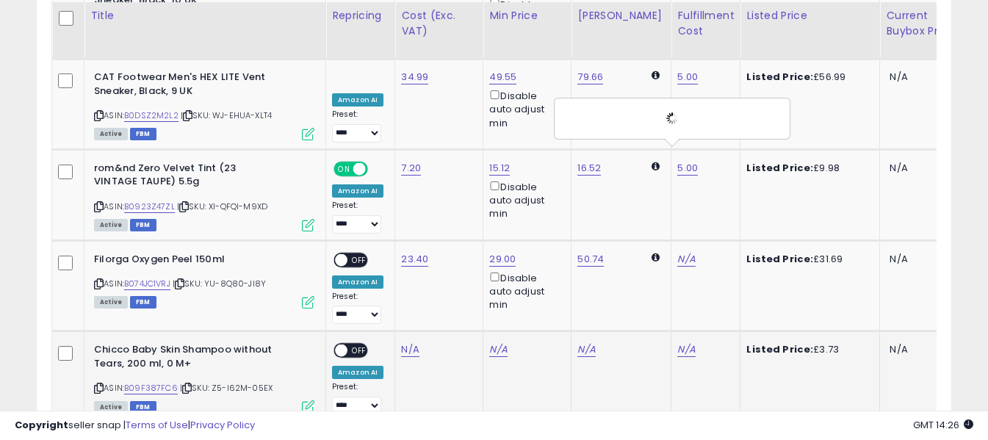
scroll to position [4850, 0]
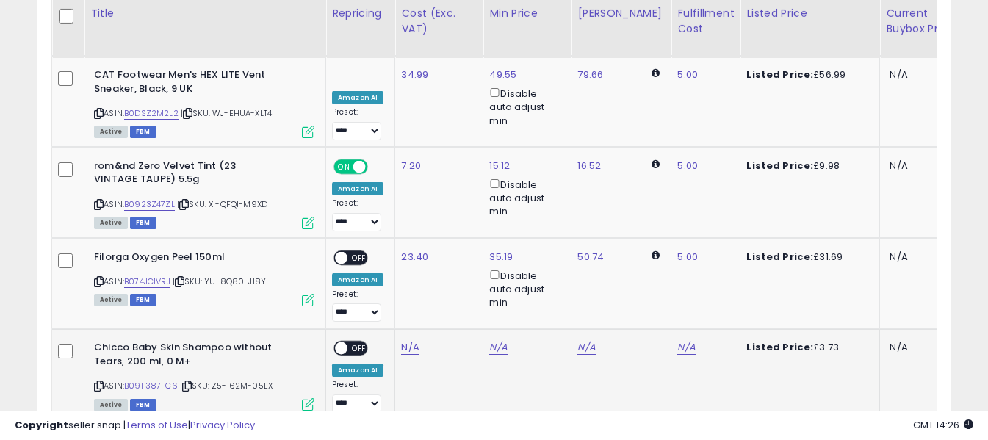
click at [100, 382] on icon at bounding box center [99, 386] width 10 height 8
click at [411, 340] on link "N/A" at bounding box center [410, 347] width 18 height 15
click at [407, 207] on input "number" at bounding box center [366, 207] width 131 height 25
type input "*"
click at [462, 212] on button "submit" at bounding box center [449, 206] width 25 height 22
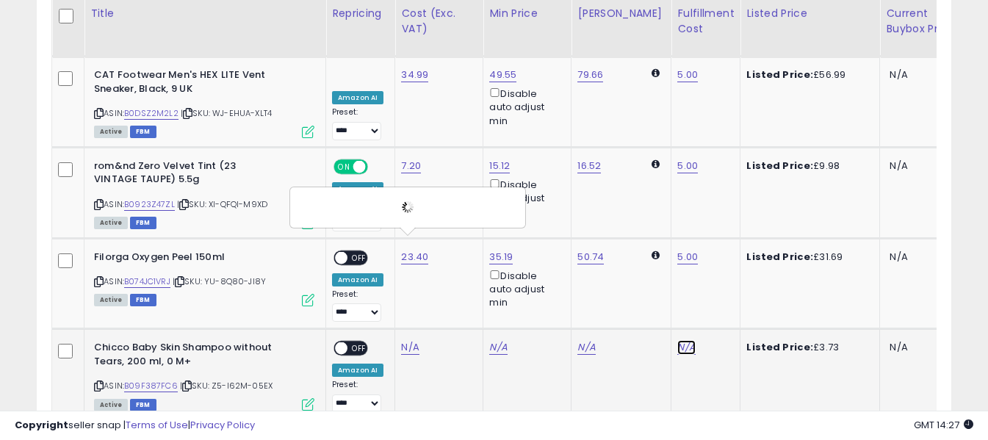
click at [678, 340] on link "N/A" at bounding box center [687, 347] width 18 height 15
click at [656, 201] on input "text" at bounding box center [631, 206] width 131 height 22
type input "*"
click at [719, 202] on icon "submit" at bounding box center [714, 205] width 9 height 9
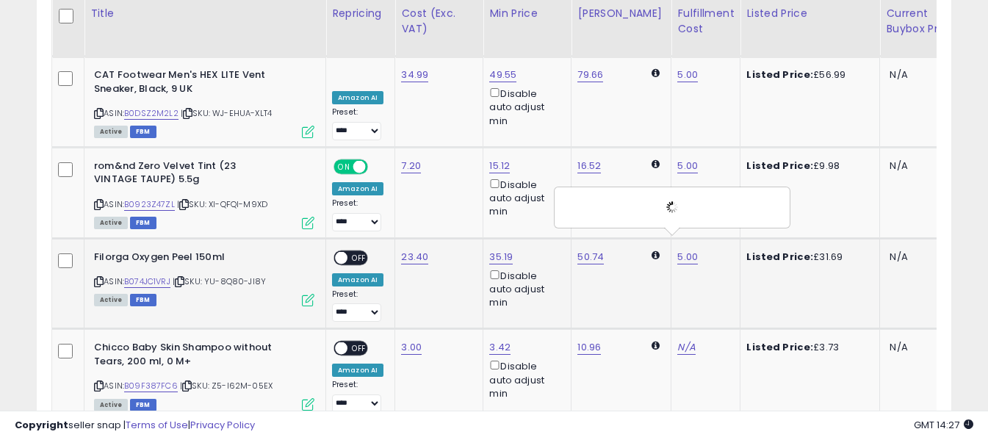
click at [361, 250] on div "ON OFF" at bounding box center [351, 257] width 35 height 15
click at [360, 342] on span "OFF" at bounding box center [360, 348] width 24 height 12
click at [351, 250] on div "ON OFF" at bounding box center [351, 257] width 35 height 15
click at [360, 251] on span "OFF" at bounding box center [360, 257] width 24 height 12
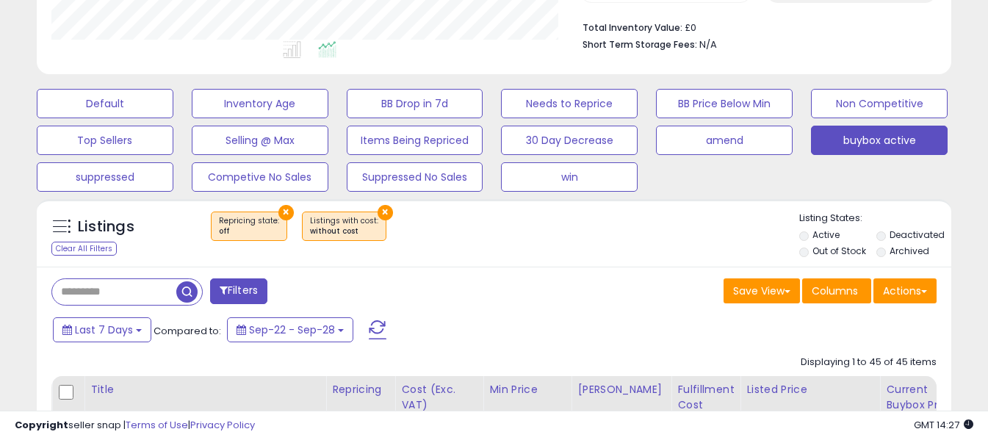
scroll to position [514, 0]
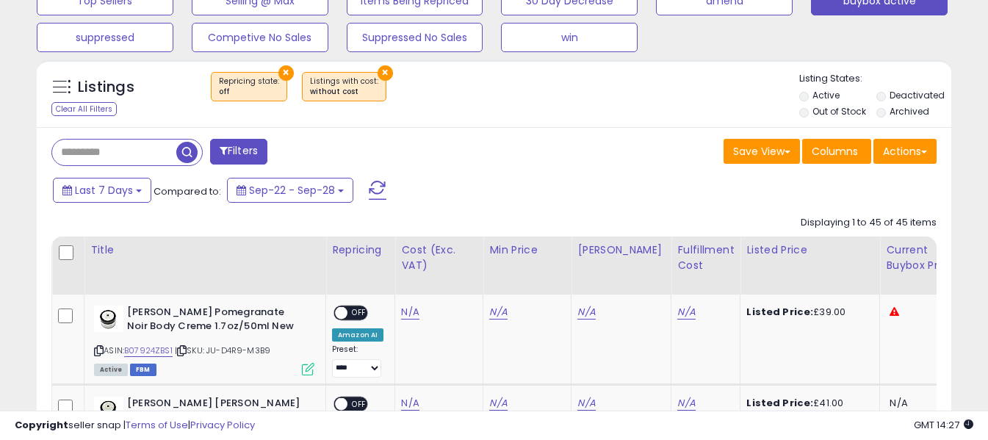
click at [378, 184] on span at bounding box center [378, 190] width 18 height 19
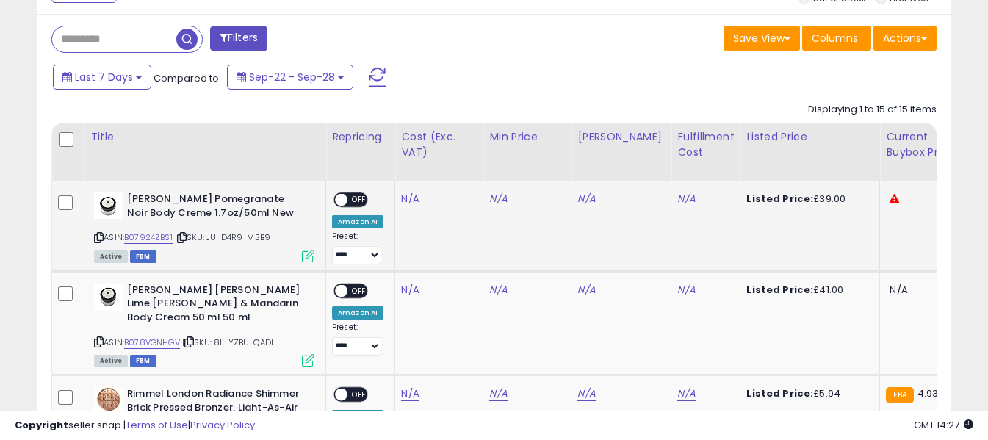
scroll to position [640, 0]
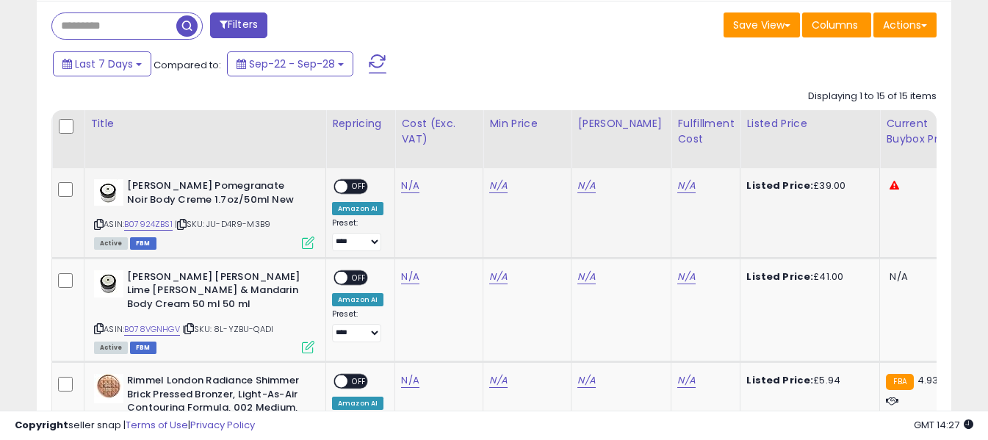
click at [99, 225] on icon at bounding box center [99, 224] width 10 height 8
drag, startPoint x: 129, startPoint y: 182, endPoint x: 164, endPoint y: 199, distance: 39.1
click at [164, 199] on b "[PERSON_NAME] Pomegranate Noir Body Creme 1.7oz/50ml New" at bounding box center [216, 194] width 179 height 31
copy b "[PERSON_NAME] Pomegranate Noir Body Creme"
click at [414, 187] on link "N/A" at bounding box center [410, 186] width 18 height 15
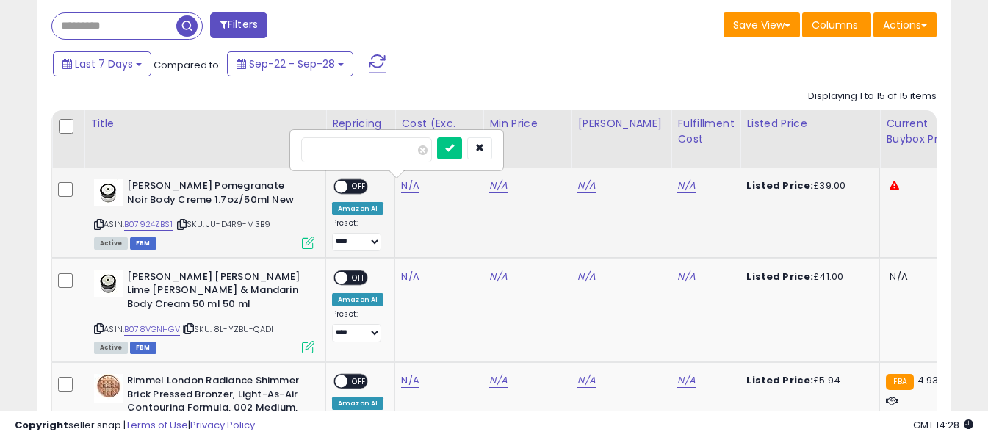
click at [395, 150] on input "number" at bounding box center [366, 149] width 131 height 25
type input "**"
click at [462, 151] on button "submit" at bounding box center [449, 148] width 25 height 22
click at [678, 184] on link "N/A" at bounding box center [687, 186] width 18 height 15
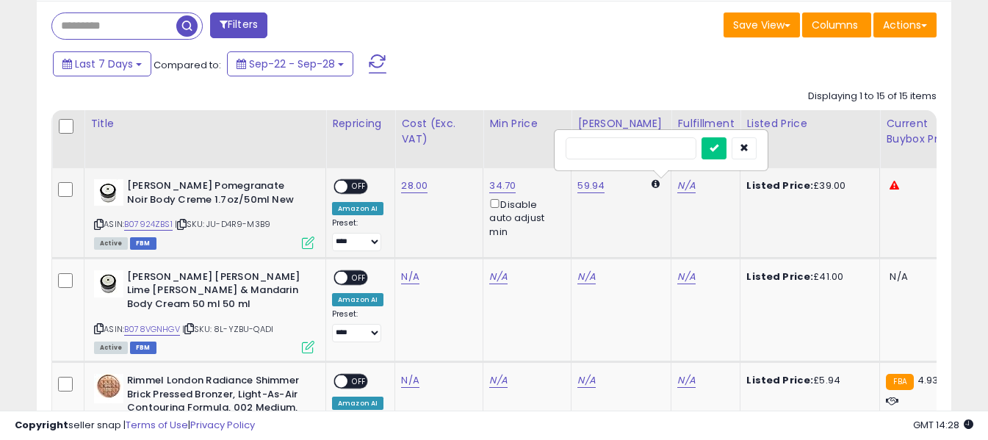
click at [649, 148] on input "text" at bounding box center [631, 148] width 131 height 22
type input "*"
click at [719, 147] on icon "submit" at bounding box center [714, 147] width 9 height 9
click at [357, 184] on span "OFF" at bounding box center [360, 187] width 24 height 12
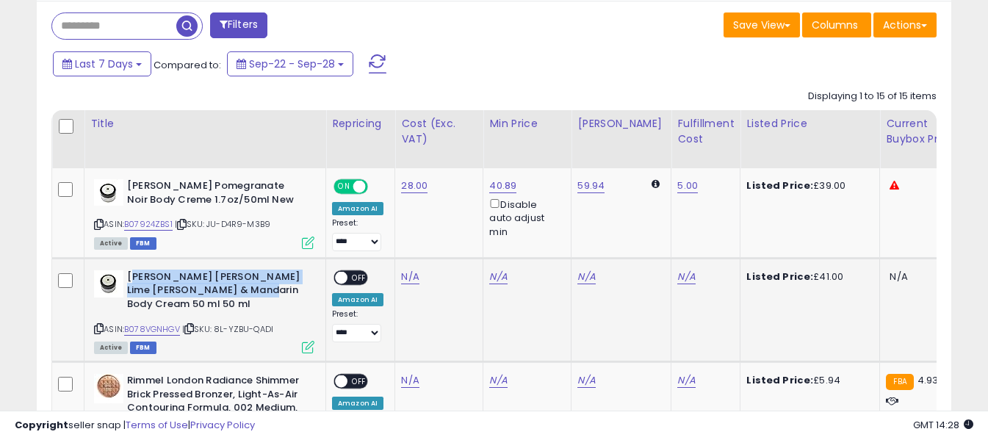
drag, startPoint x: 130, startPoint y: 275, endPoint x: 243, endPoint y: 287, distance: 113.9
click at [243, 287] on b "[PERSON_NAME] [PERSON_NAME] Lime [PERSON_NAME] & Mandarin Body Cream 50 ml 50 ml" at bounding box center [216, 292] width 179 height 45
copy b "[PERSON_NAME] [PERSON_NAME] Lime [PERSON_NAME] & Mandarin Body Cream"
click at [408, 279] on link "N/A" at bounding box center [410, 277] width 18 height 15
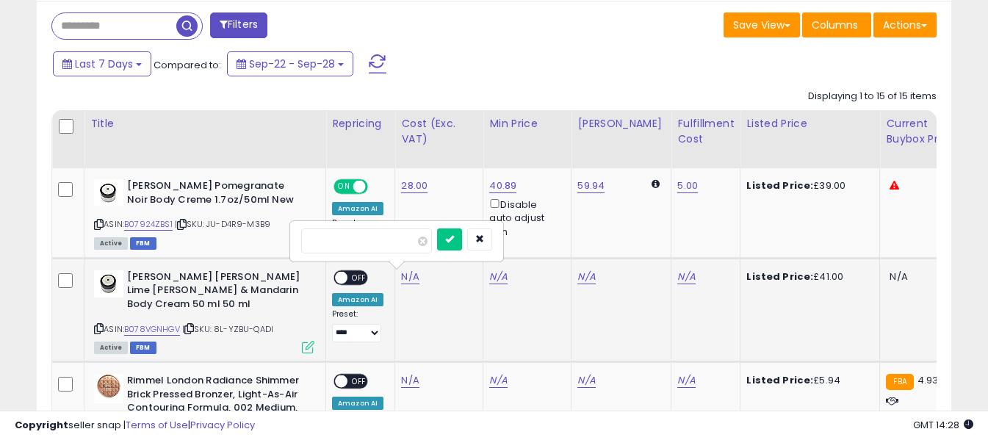
click at [405, 234] on input "number" at bounding box center [366, 241] width 131 height 25
type input "**"
click at [454, 237] on icon "submit" at bounding box center [449, 238] width 9 height 9
click at [678, 276] on link "N/A" at bounding box center [687, 277] width 18 height 15
click at [650, 238] on input "text" at bounding box center [631, 240] width 131 height 22
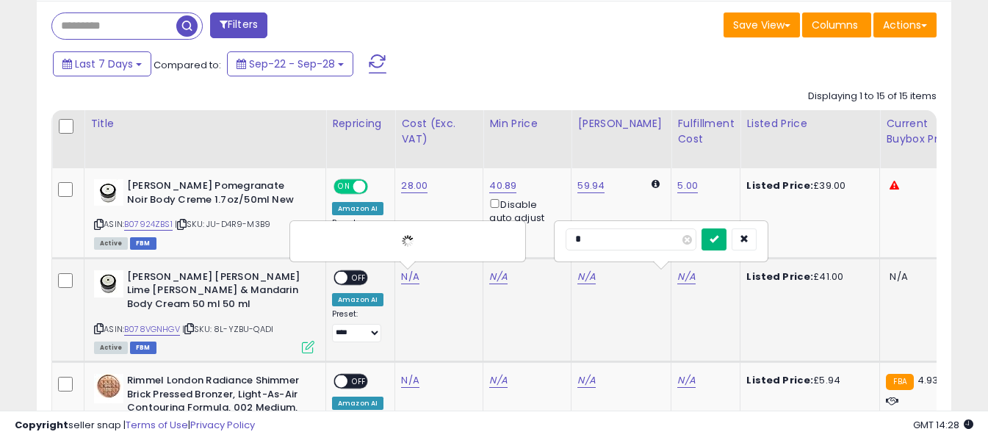
type input "*"
click at [727, 233] on button "submit" at bounding box center [714, 240] width 25 height 22
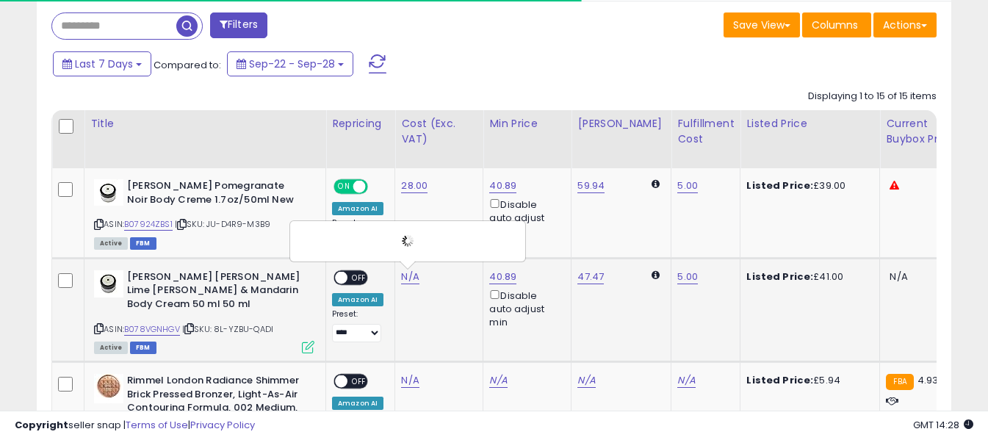
click at [361, 278] on span "OFF" at bounding box center [360, 277] width 24 height 12
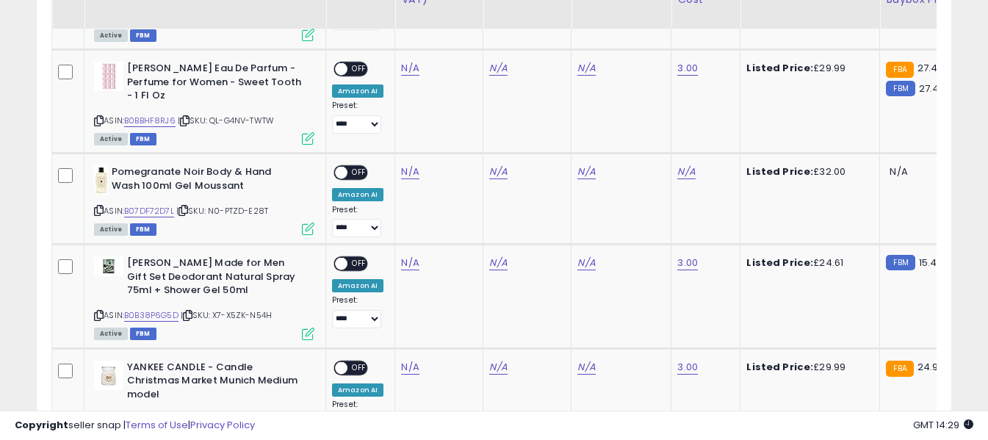
scroll to position [1302, 0]
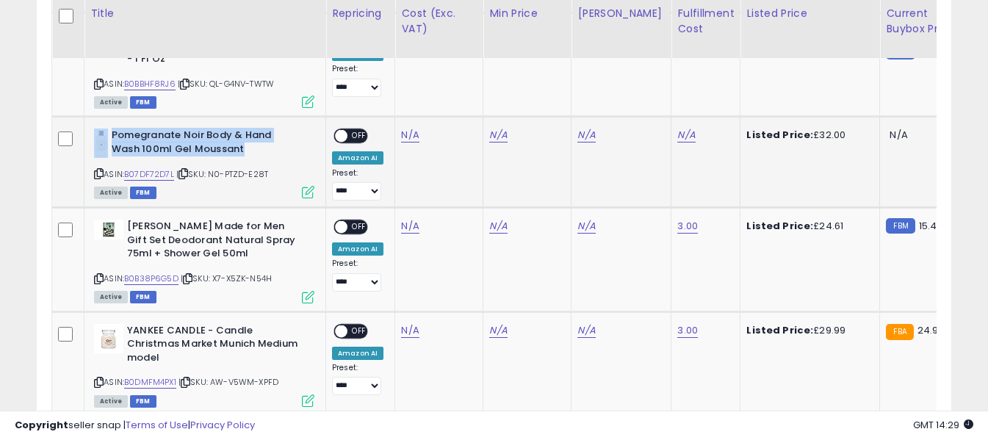
drag, startPoint x: 111, startPoint y: 107, endPoint x: 249, endPoint y: 128, distance: 139.7
click at [249, 129] on div "Pomegranate Noir Body & Hand Wash 100ml Gel Moussant" at bounding box center [204, 144] width 220 height 31
copy div "Pomegranate Noir Body & Hand Wash 100ml Gel Moussant"
click at [410, 128] on link "N/A" at bounding box center [410, 135] width 18 height 15
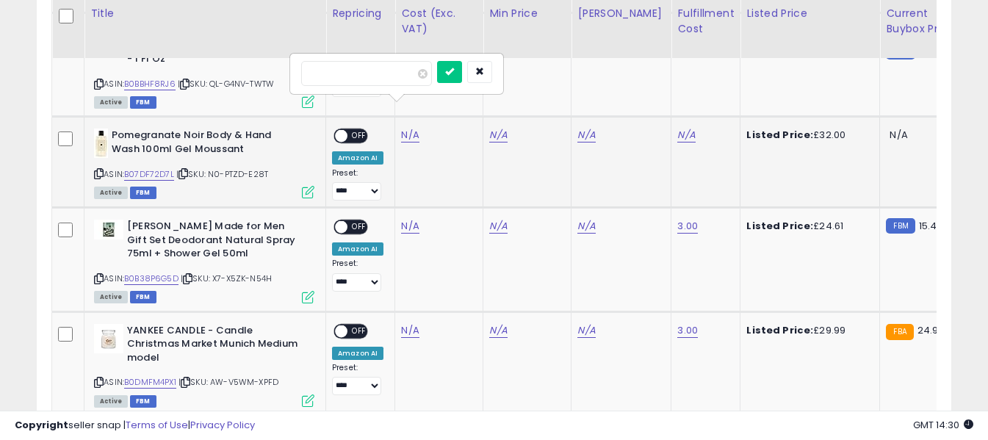
click at [387, 80] on input "number" at bounding box center [366, 73] width 131 height 25
type input "**"
click at [462, 78] on button "submit" at bounding box center [449, 72] width 25 height 22
click at [678, 128] on link "N/A" at bounding box center [687, 135] width 18 height 15
click at [664, 80] on input "text" at bounding box center [631, 72] width 131 height 22
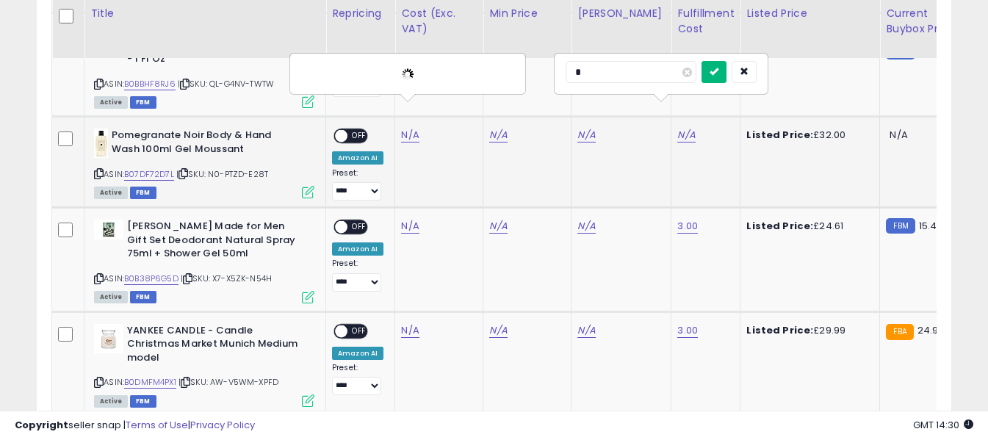
type input "*"
drag, startPoint x: 733, startPoint y: 73, endPoint x: 661, endPoint y: 92, distance: 75.2
click at [719, 73] on icon "submit" at bounding box center [714, 71] width 9 height 9
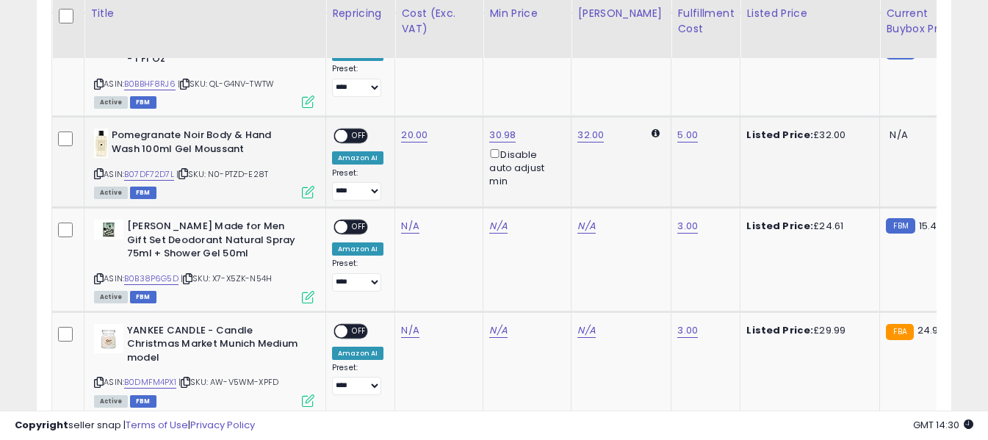
click at [360, 130] on span "OFF" at bounding box center [360, 136] width 24 height 12
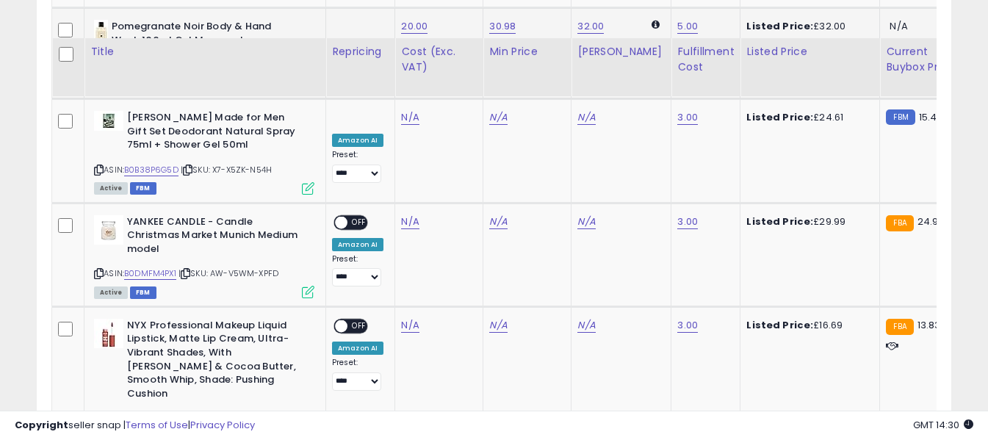
scroll to position [1375, 0]
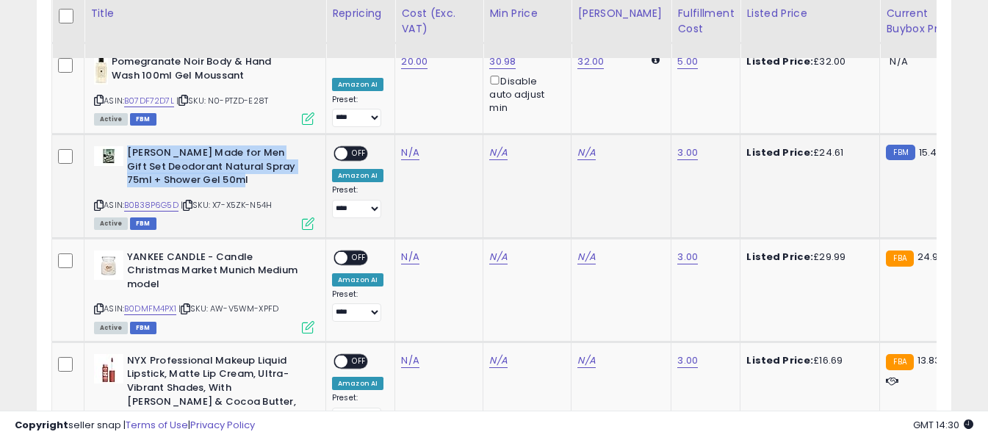
drag, startPoint x: 128, startPoint y: 128, endPoint x: 274, endPoint y: 149, distance: 147.8
click at [274, 149] on b "[PERSON_NAME] Made for Men Gift Set Deodorant Natural Spray 75ml + Shower Gel 5…" at bounding box center [216, 168] width 179 height 45
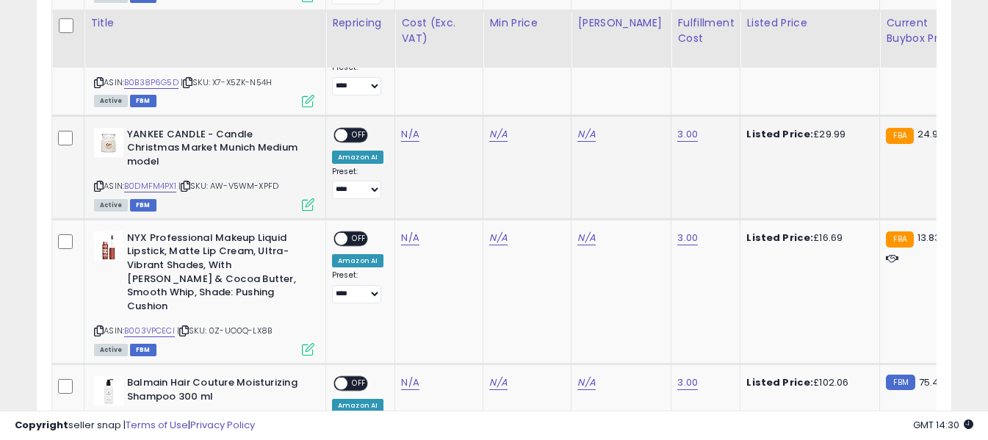
scroll to position [1522, 0]
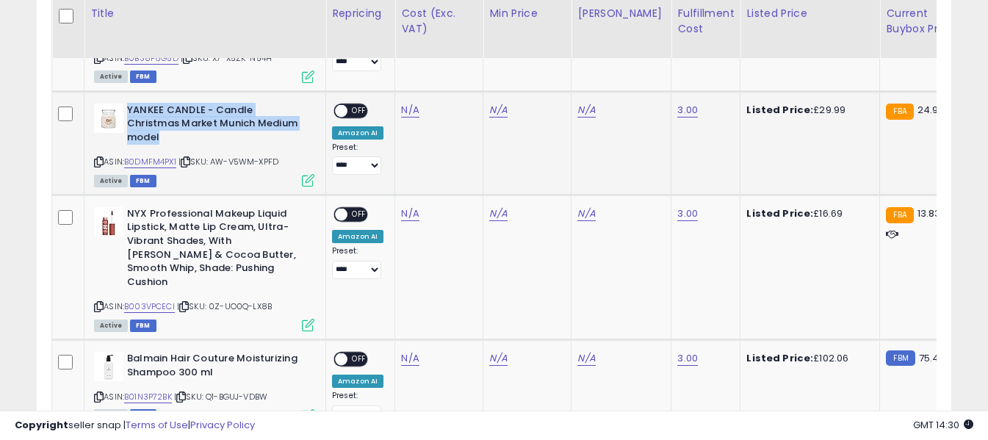
drag, startPoint x: 128, startPoint y: 84, endPoint x: 282, endPoint y: 98, distance: 155.0
click at [282, 104] on b "YANKEE CANDLE - Candle Christmas Market Munich Medium model" at bounding box center [216, 126] width 179 height 45
copy b "YANKEE CANDLE - Candle Christmas Market Munich Medium model"
click at [405, 103] on link "N/A" at bounding box center [410, 110] width 18 height 15
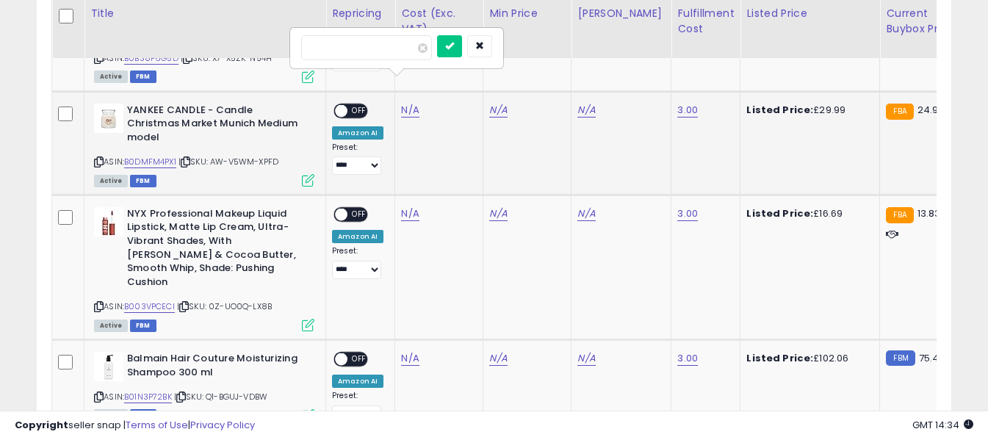
click at [391, 51] on input "number" at bounding box center [366, 47] width 131 height 25
type input "*****"
click at [462, 49] on button "submit" at bounding box center [449, 46] width 25 height 22
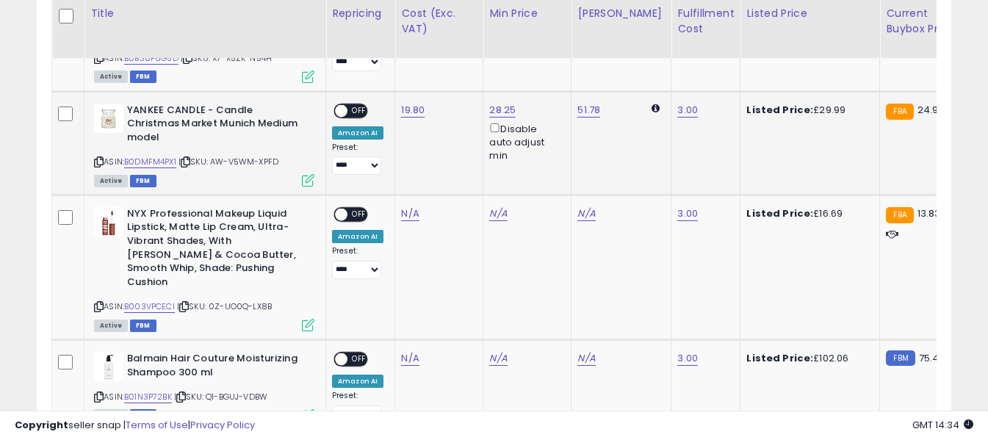
click at [355, 104] on span "OFF" at bounding box center [360, 110] width 24 height 12
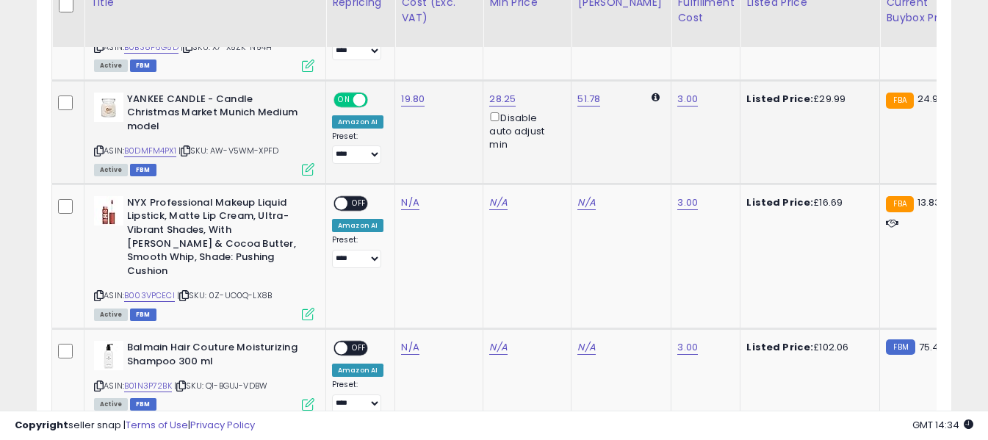
scroll to position [1595, 0]
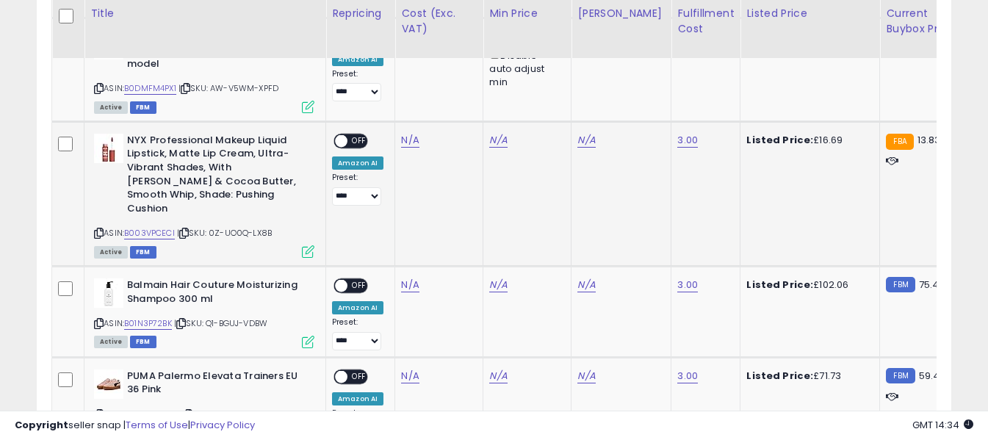
click at [100, 229] on icon at bounding box center [99, 233] width 10 height 8
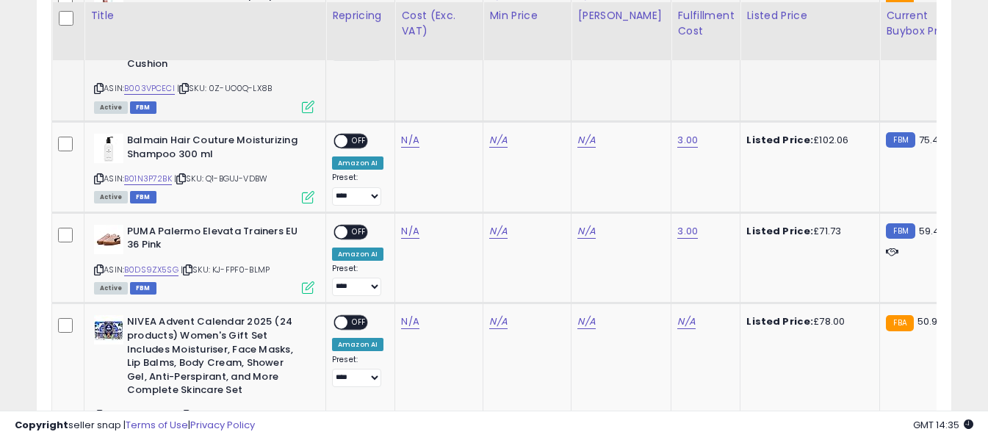
scroll to position [1742, 0]
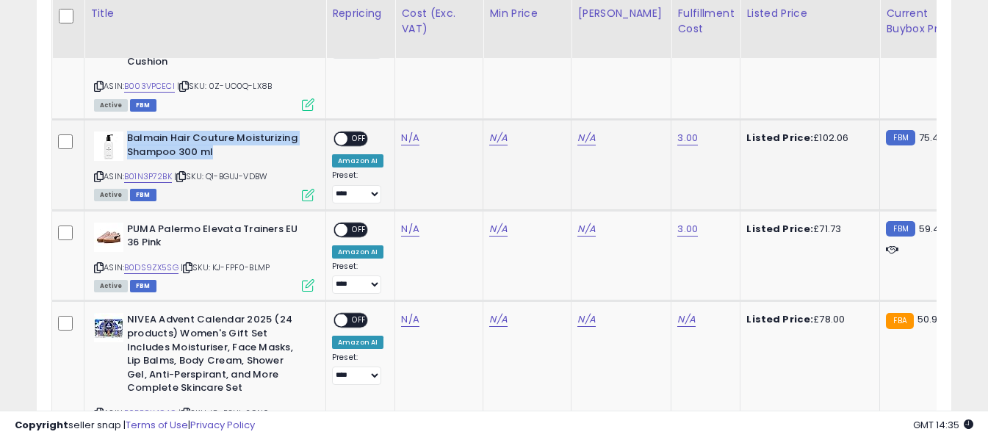
drag, startPoint x: 127, startPoint y: 85, endPoint x: 223, endPoint y: 103, distance: 98.0
click at [223, 132] on b "Balmain Hair Couture Moisturizing Shampoo 300 ml" at bounding box center [216, 147] width 179 height 31
copy b "Balmain Hair Couture Moisturizing Shampoo 300 ml"
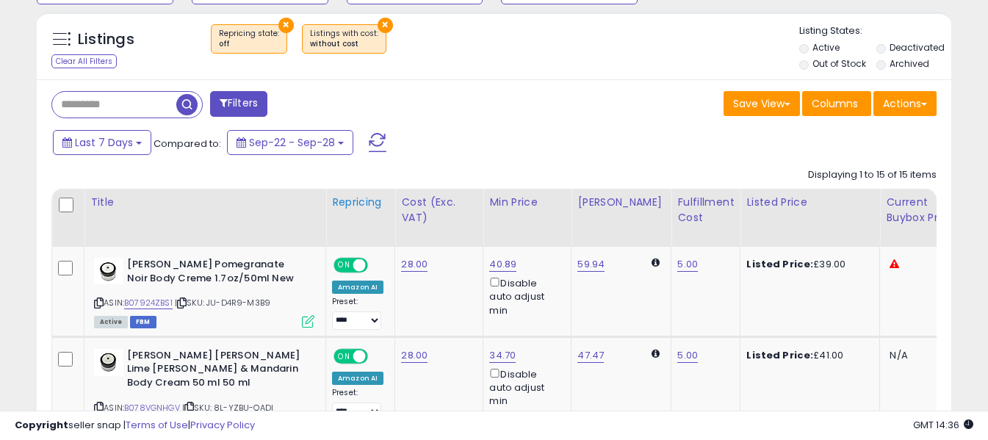
scroll to position [573, 0]
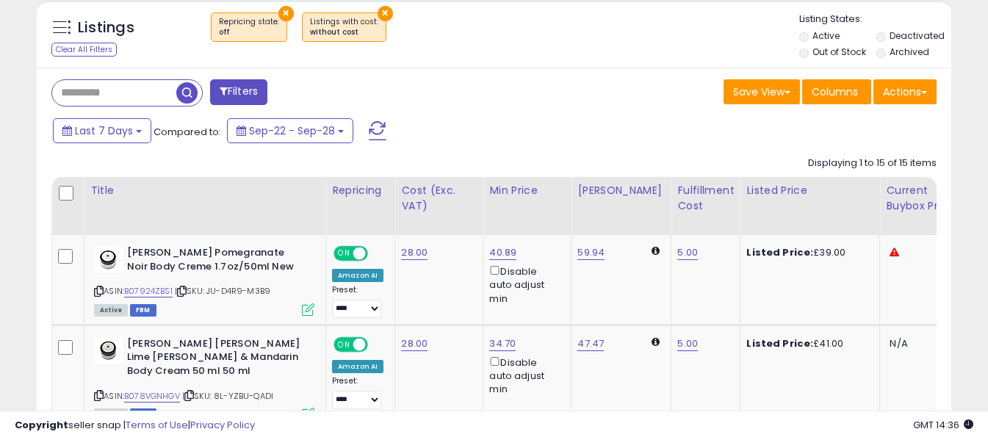
click at [376, 132] on span at bounding box center [378, 130] width 18 height 19
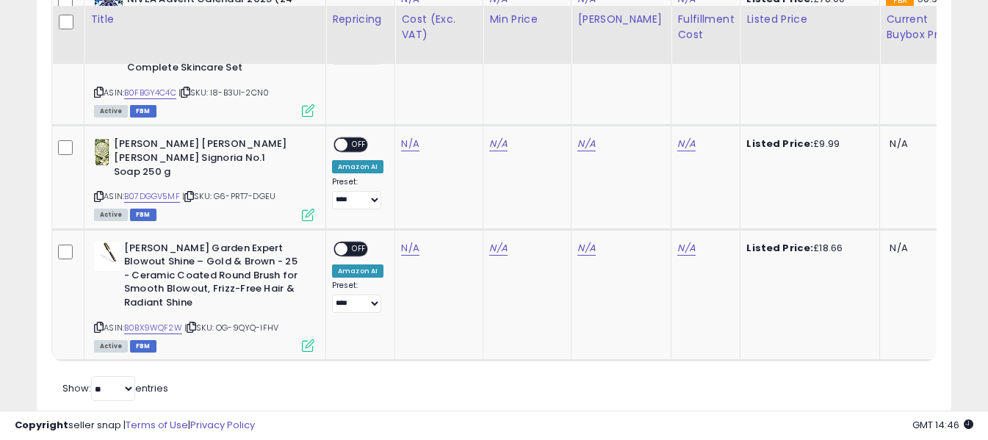
scroll to position [1679, 0]
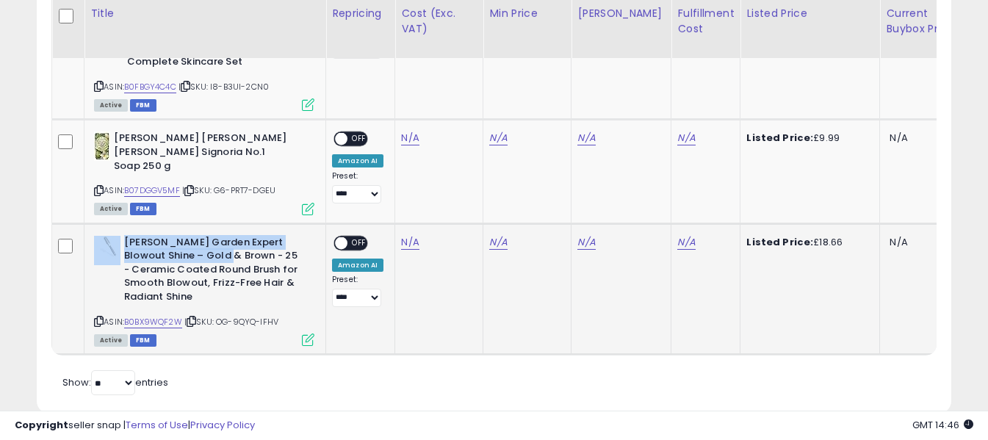
drag, startPoint x: 123, startPoint y: 203, endPoint x: 200, endPoint y: 213, distance: 77.1
click at [200, 236] on div "[PERSON_NAME] Garden Expert Blowout Shine – Gold & Brown - 25 - Ceramic Coated …" at bounding box center [204, 272] width 220 height 72
copy div "[PERSON_NAME] Garden Expert Blowout Shine – Gold & Brown"
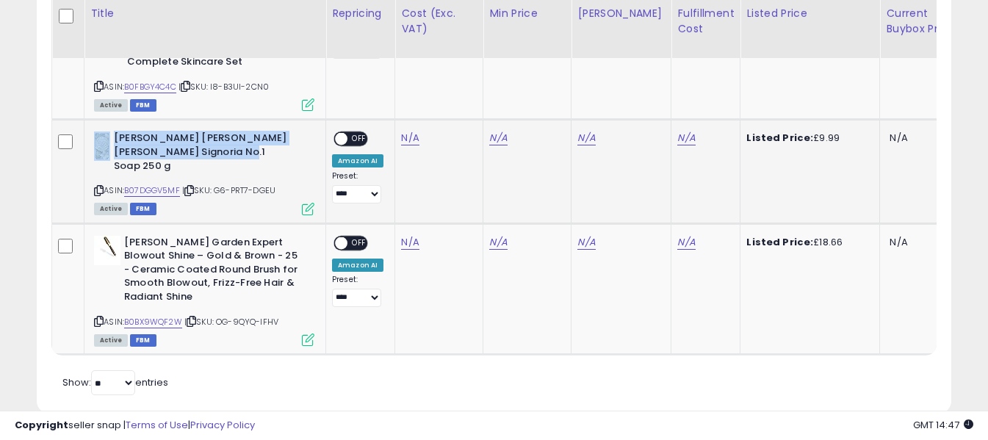
drag, startPoint x: 113, startPoint y: 112, endPoint x: 250, endPoint y: 126, distance: 137.4
click at [250, 132] on div "[PERSON_NAME] [PERSON_NAME] [PERSON_NAME] Signoria No.1 Soap 250 g" at bounding box center [204, 154] width 220 height 45
copy div "[PERSON_NAME] [PERSON_NAME] [PERSON_NAME] Signoria No.1 Soap 250 g"
click at [156, 184] on link "B07DGGV5MF" at bounding box center [152, 190] width 56 height 12
click at [406, 131] on link "N/A" at bounding box center [410, 138] width 18 height 15
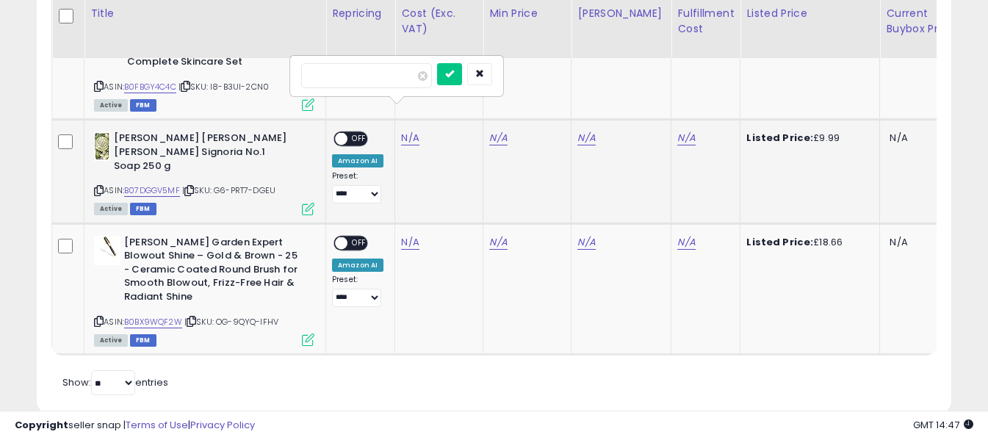
click at [398, 77] on input "number" at bounding box center [366, 75] width 131 height 25
type input "*"
click at [454, 72] on icon "submit" at bounding box center [449, 73] width 9 height 9
click at [678, 131] on link "N/A" at bounding box center [687, 138] width 18 height 15
click at [648, 73] on input "text" at bounding box center [631, 74] width 131 height 22
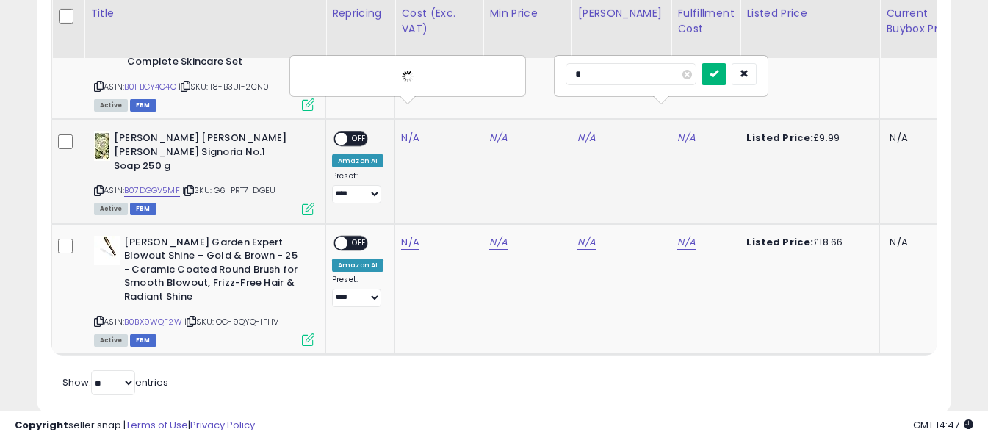
type input "*"
click at [719, 73] on icon "submit" at bounding box center [714, 73] width 9 height 9
click at [357, 133] on span "OFF" at bounding box center [360, 139] width 24 height 12
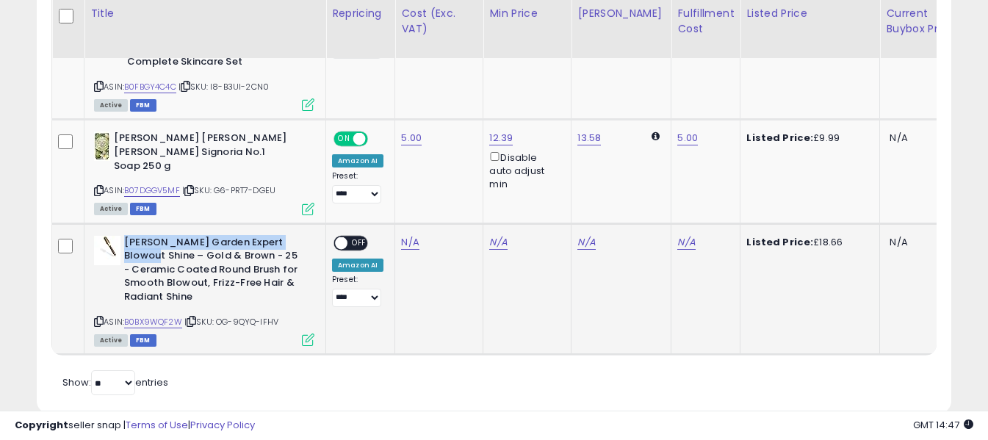
drag, startPoint x: 126, startPoint y: 200, endPoint x: 298, endPoint y: 204, distance: 172.0
click at [298, 236] on b "[PERSON_NAME] Garden Expert Blowout Shine – Gold & Brown - 25 - Ceramic Coated …" at bounding box center [213, 272] width 179 height 72
copy b "[PERSON_NAME] Garden Expert Blowout Shine"
click at [406, 235] on link "N/A" at bounding box center [410, 242] width 18 height 15
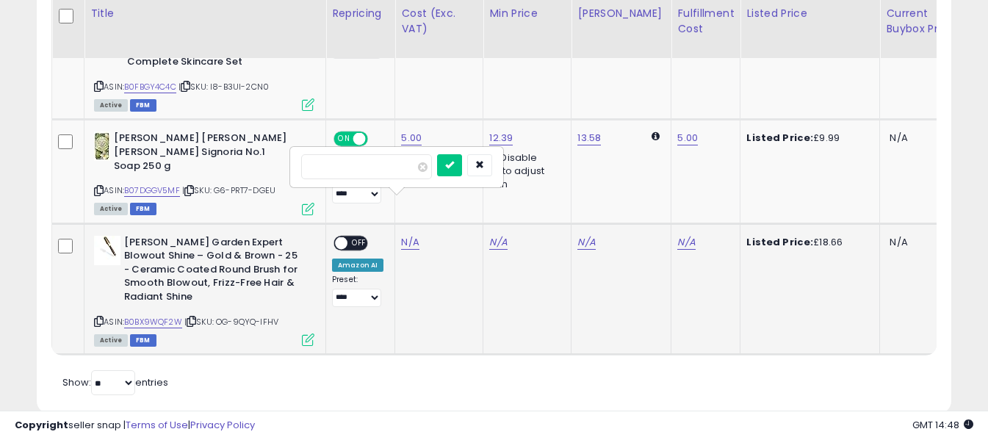
click at [400, 168] on input "number" at bounding box center [366, 166] width 131 height 25
type input "*****"
click at [454, 169] on icon "submit" at bounding box center [449, 164] width 9 height 9
click at [678, 235] on link "N/A" at bounding box center [687, 242] width 18 height 15
click at [656, 170] on input "text" at bounding box center [631, 165] width 131 height 22
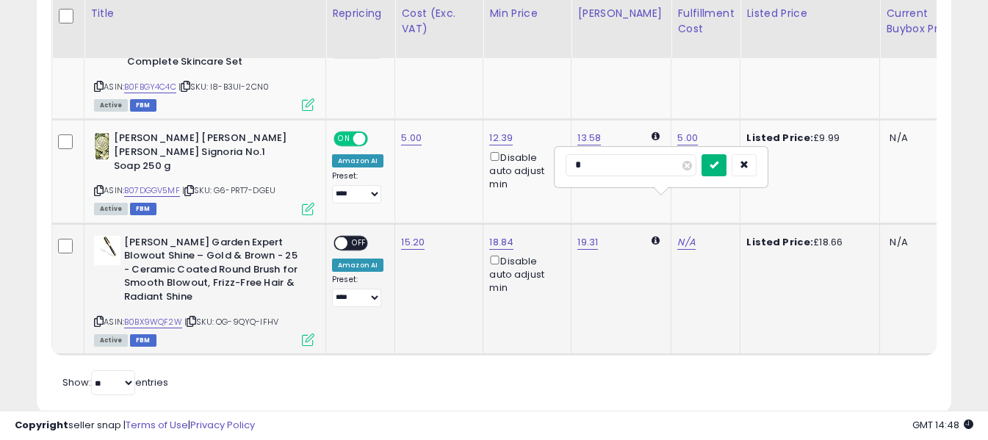
type input "*"
click at [727, 165] on button "submit" at bounding box center [714, 165] width 25 height 22
click at [362, 237] on span "OFF" at bounding box center [360, 243] width 24 height 12
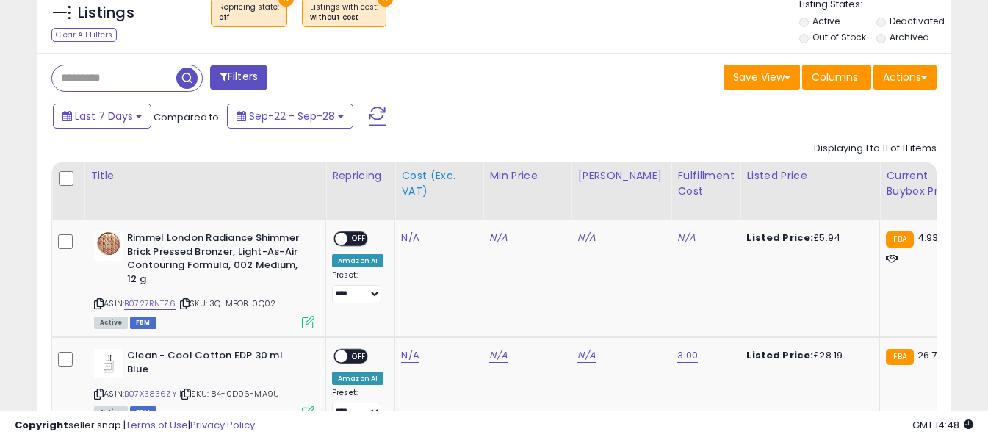
scroll to position [650, 0]
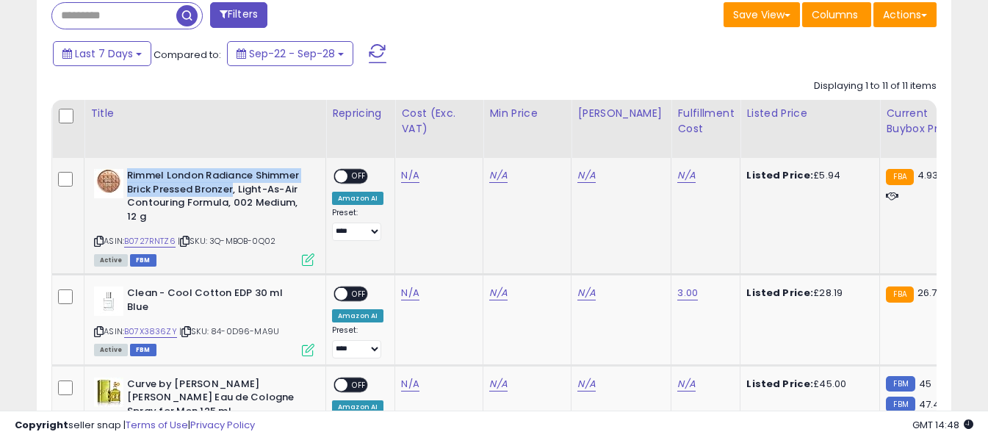
drag, startPoint x: 128, startPoint y: 170, endPoint x: 232, endPoint y: 187, distance: 105.6
click at [232, 187] on b "Rimmel London Radiance Shimmer Brick Pressed Bronzer, Light-As-Air Contouring F…" at bounding box center [216, 198] width 179 height 58
copy b "Rimmel London Radiance Shimmer Brick Pressed Bronzer"
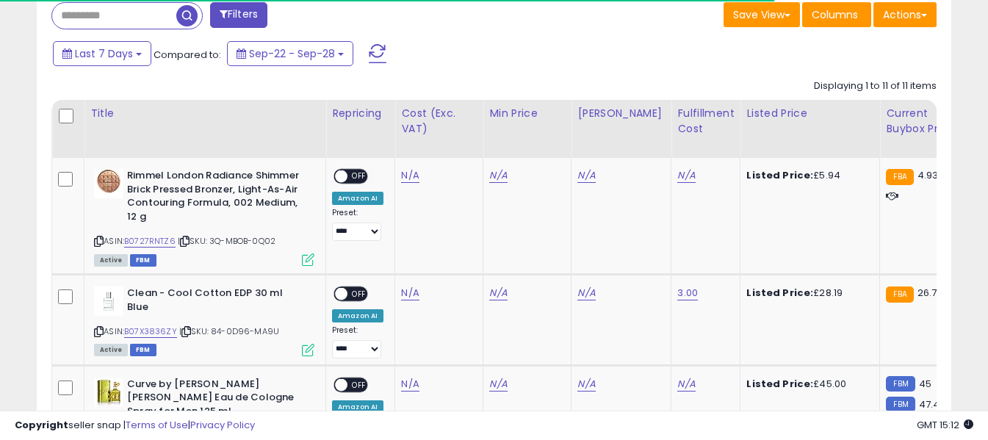
click at [441, 68] on div "Last 7 Days Compared to: Sep-22 - Sep-28" at bounding box center [381, 55] width 664 height 33
